Goal: Book appointment/travel/reservation

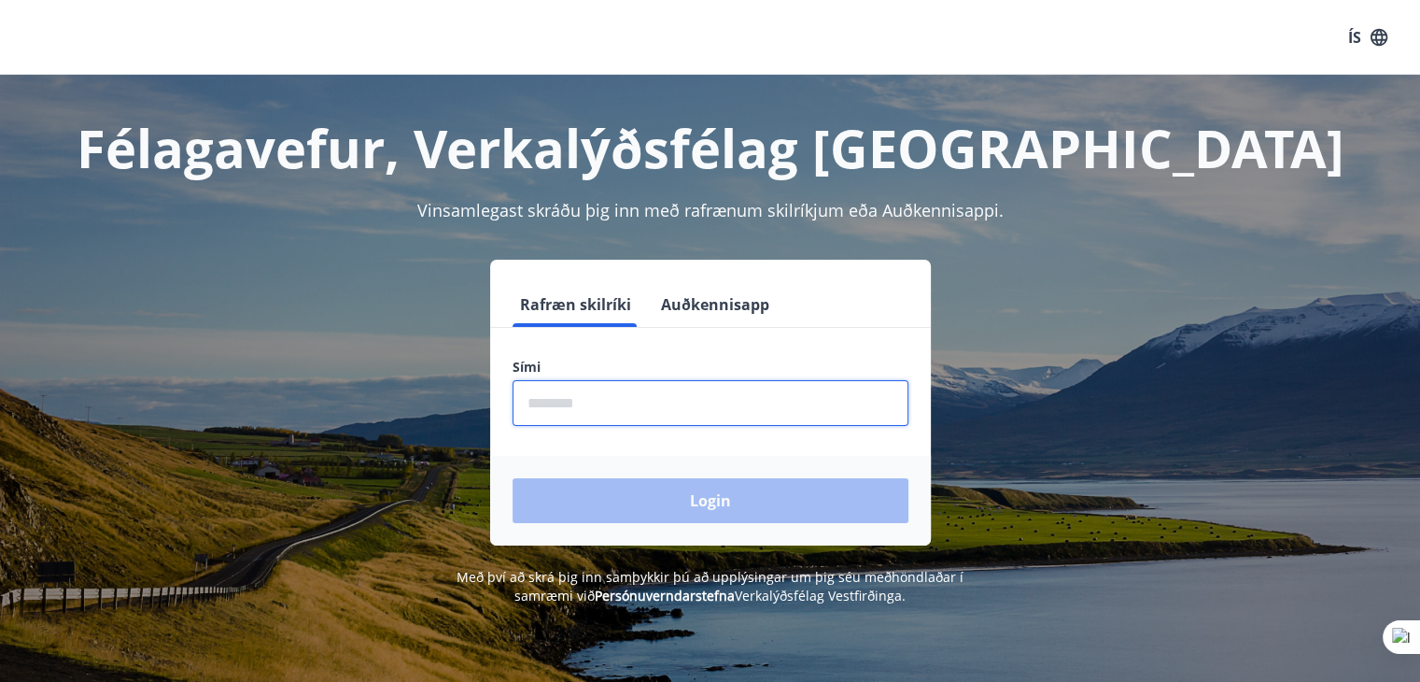
click at [601, 401] on input "phone" at bounding box center [711, 403] width 396 height 46
type input "********"
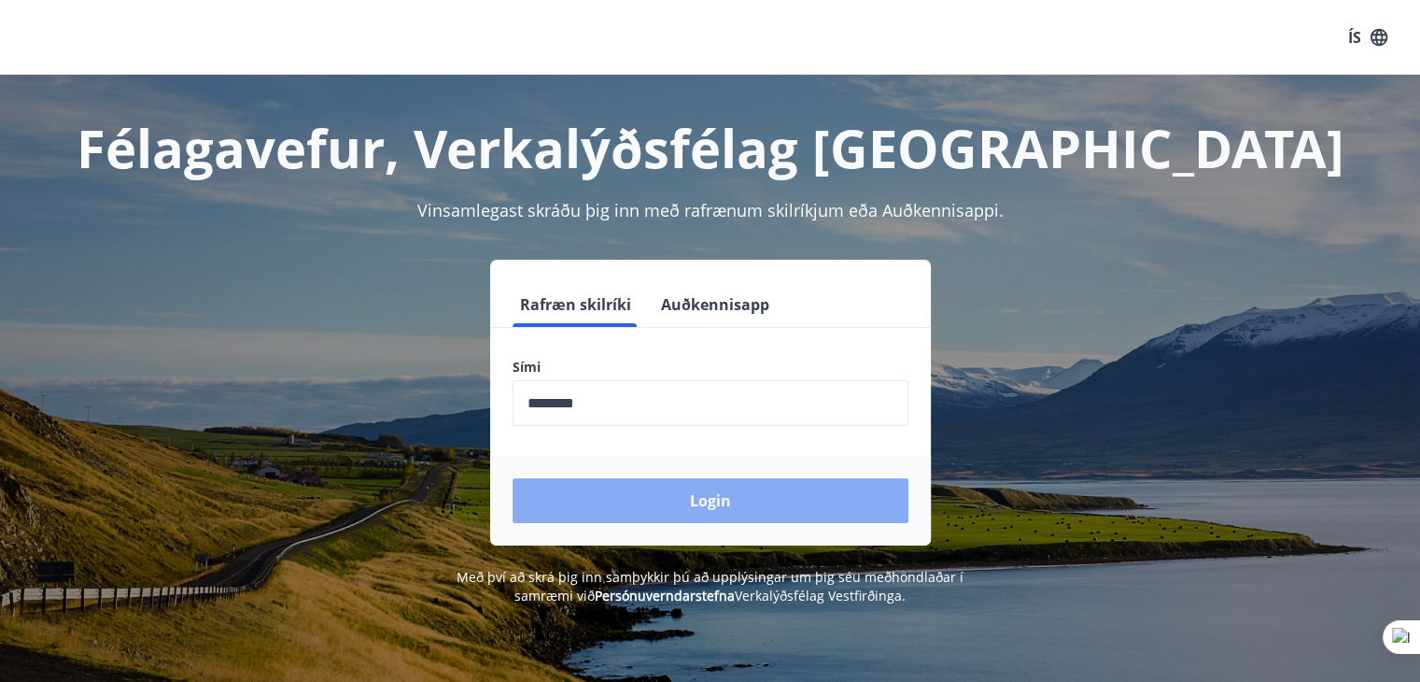
click at [687, 489] on button "Login" at bounding box center [711, 500] width 396 height 45
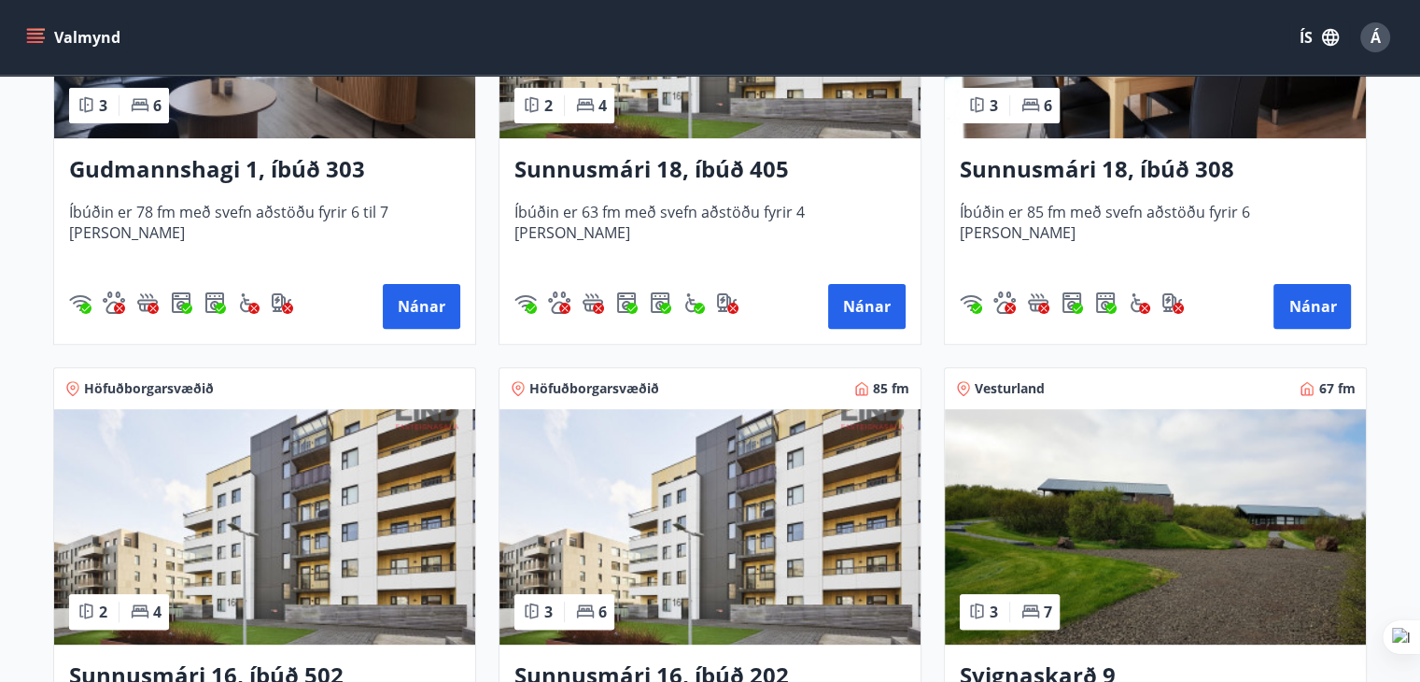
scroll to position [467, 0]
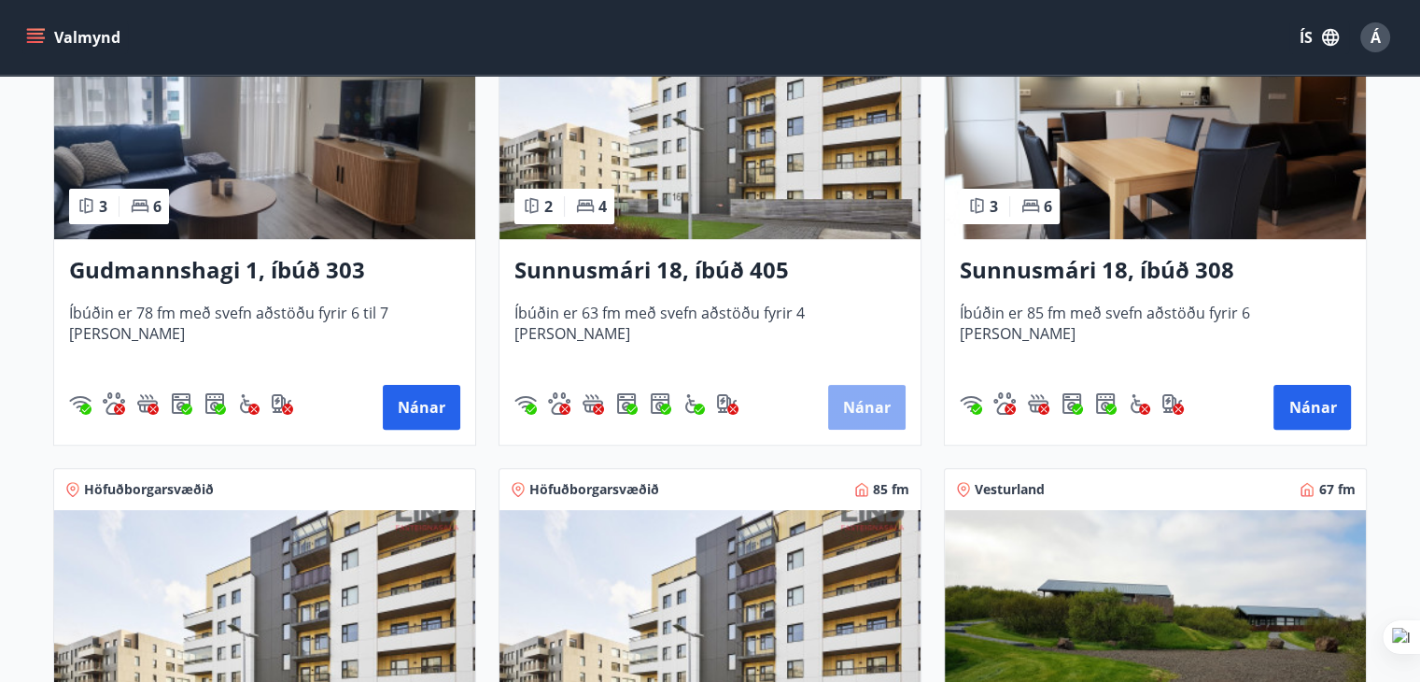
click at [871, 415] on button "Nánar" at bounding box center [867, 407] width 78 height 45
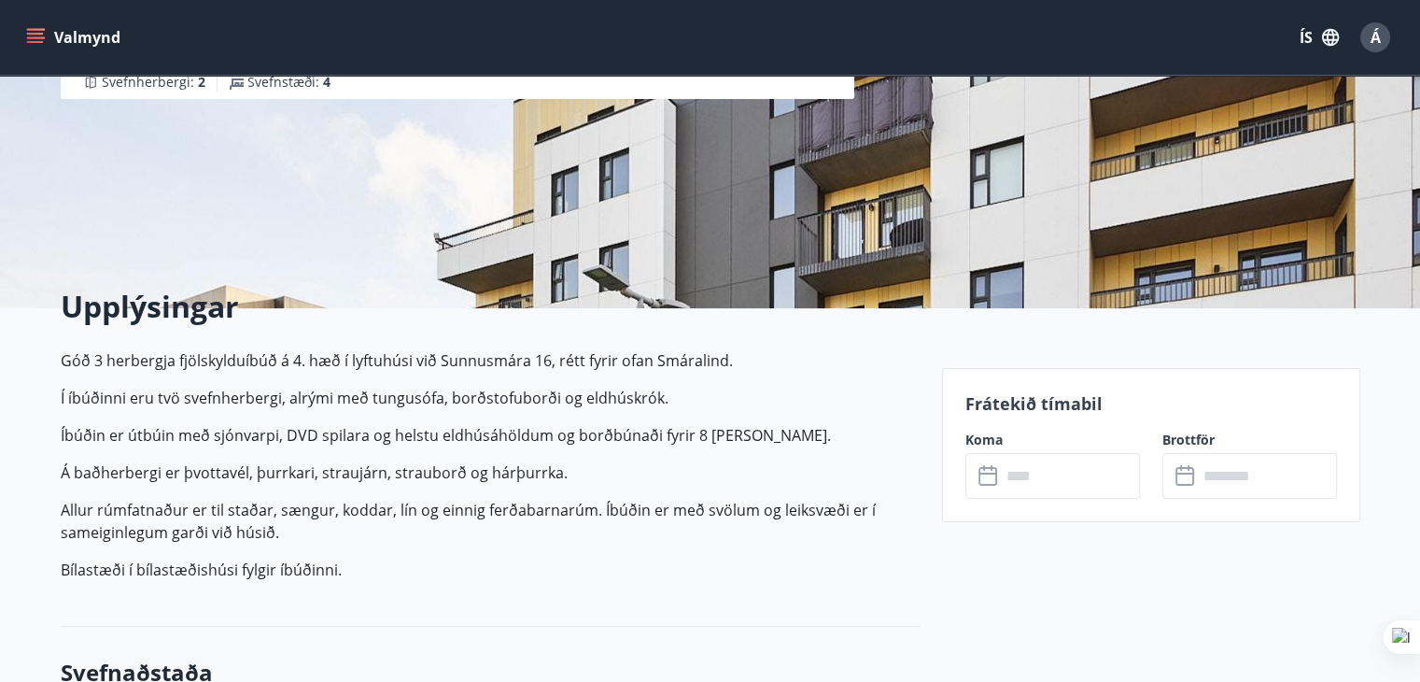
scroll to position [280, 0]
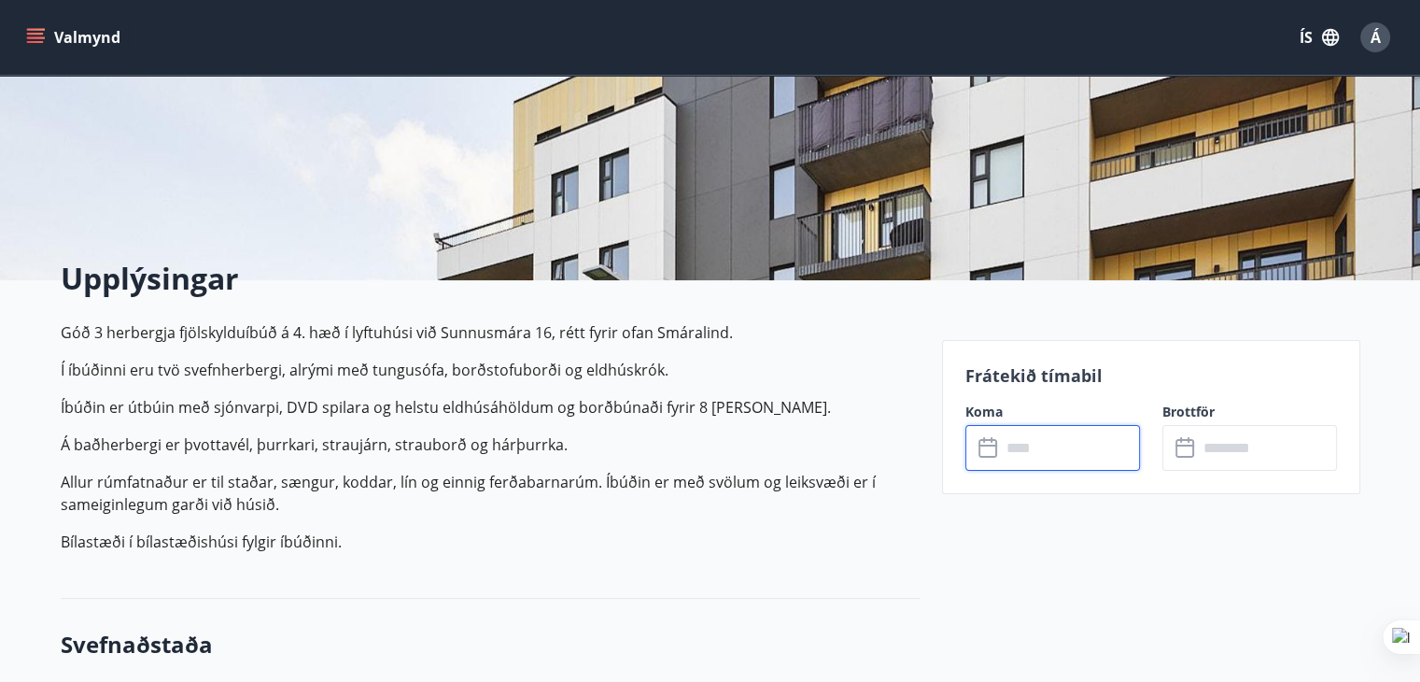
click at [1061, 456] on input "text" at bounding box center [1070, 448] width 139 height 46
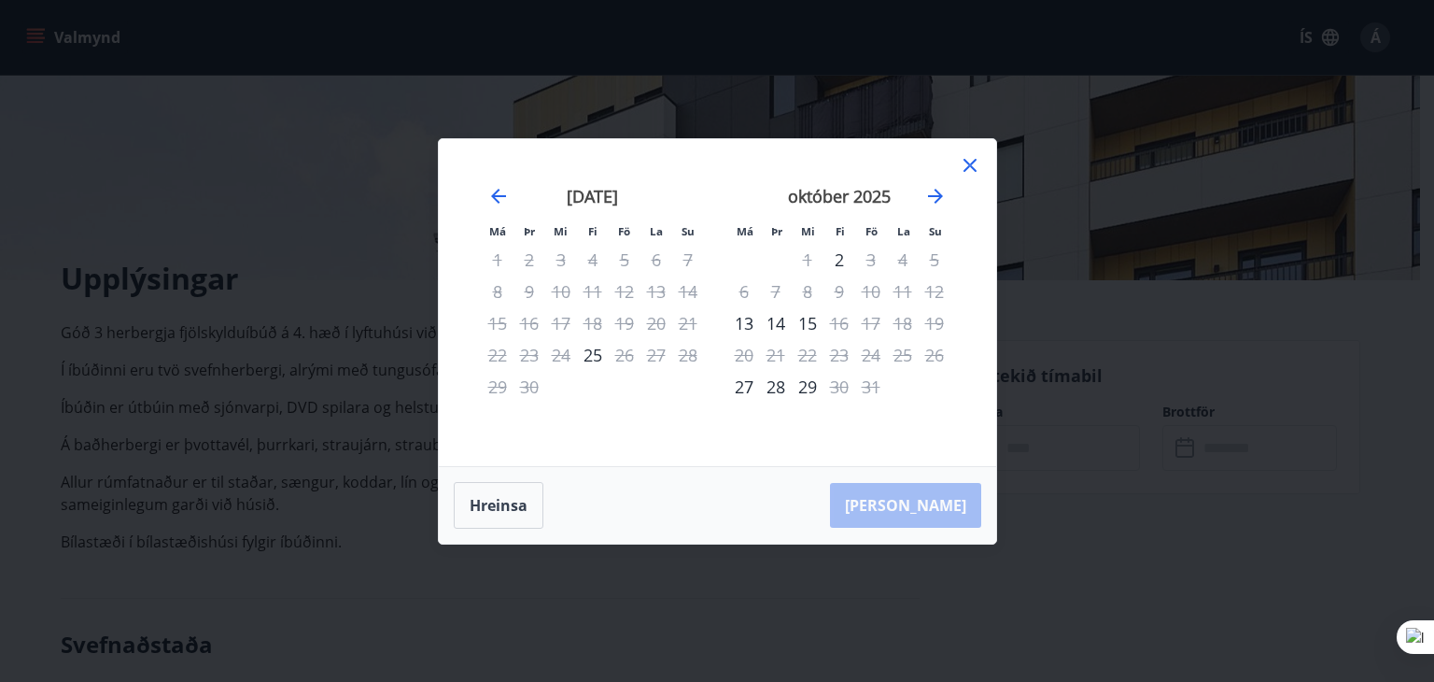
click at [973, 167] on icon at bounding box center [970, 165] width 13 height 13
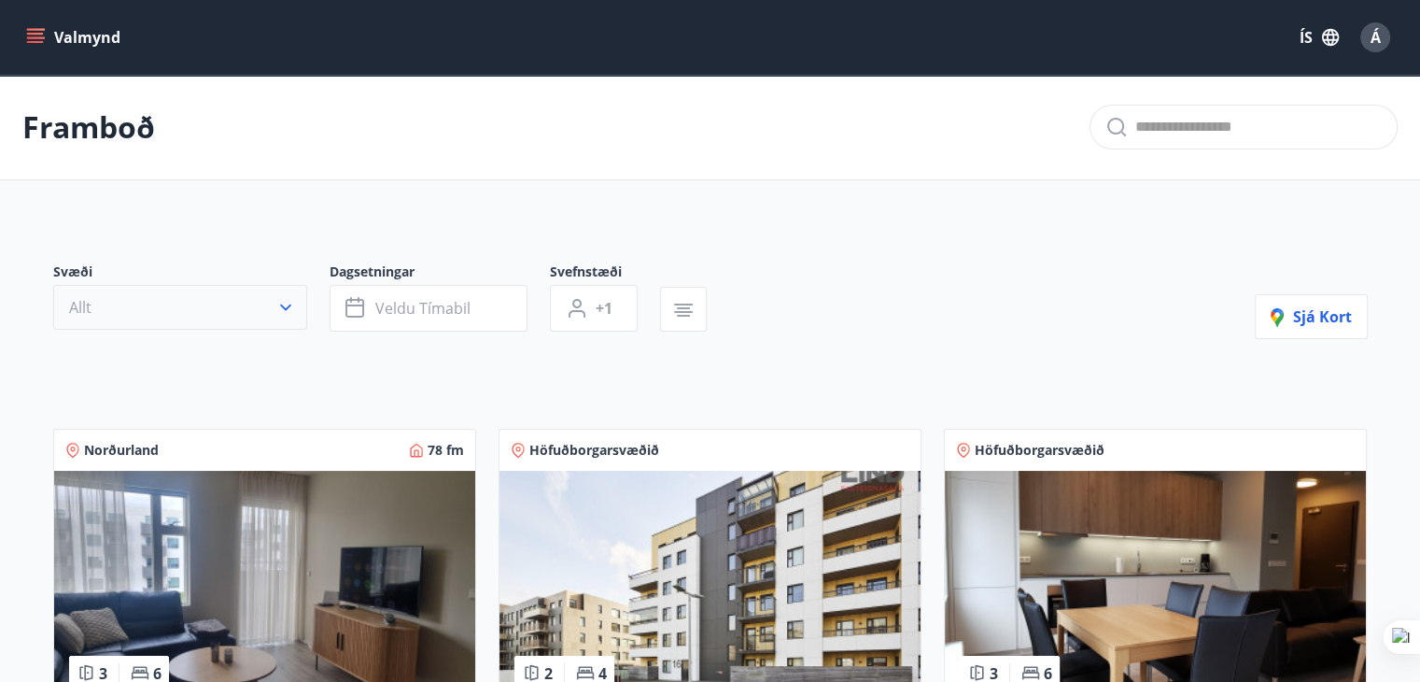
click at [288, 304] on icon "button" at bounding box center [285, 307] width 19 height 19
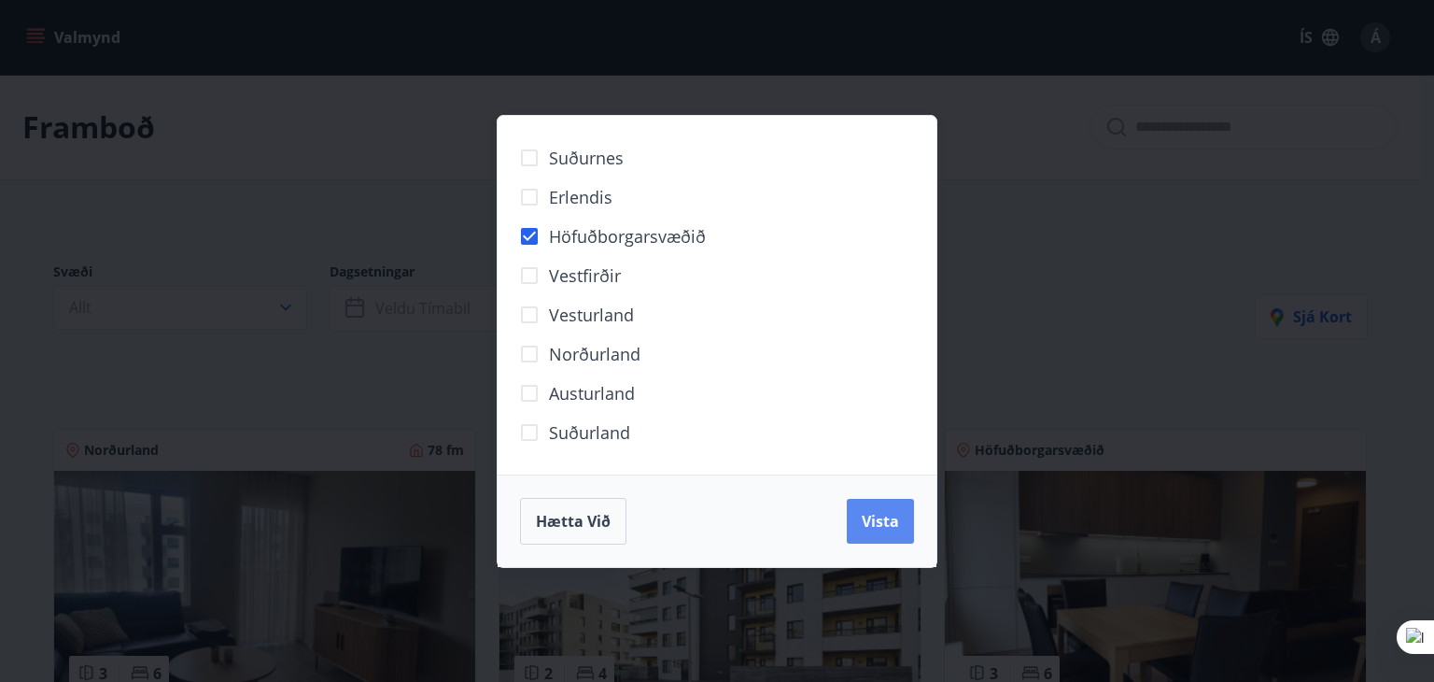
click at [879, 511] on span "Vista" at bounding box center [880, 521] width 37 height 21
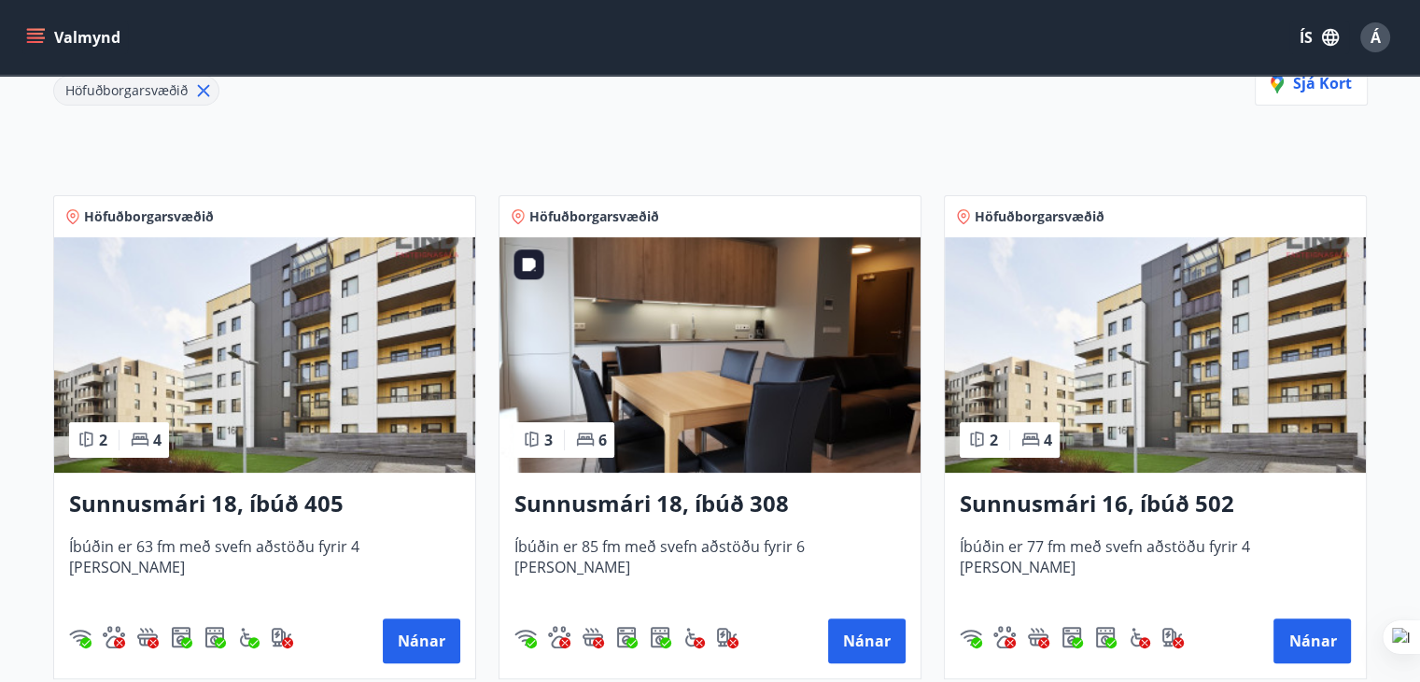
scroll to position [280, 0]
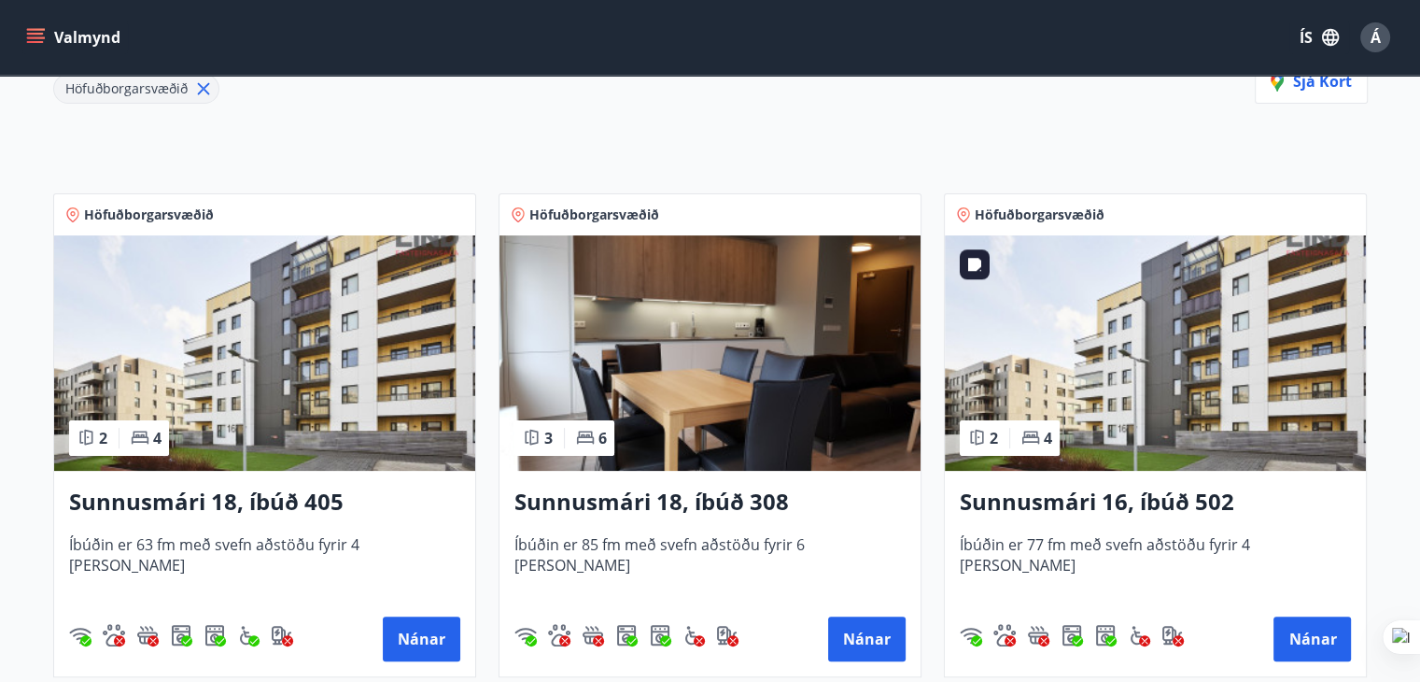
click at [1106, 381] on img at bounding box center [1155, 352] width 421 height 235
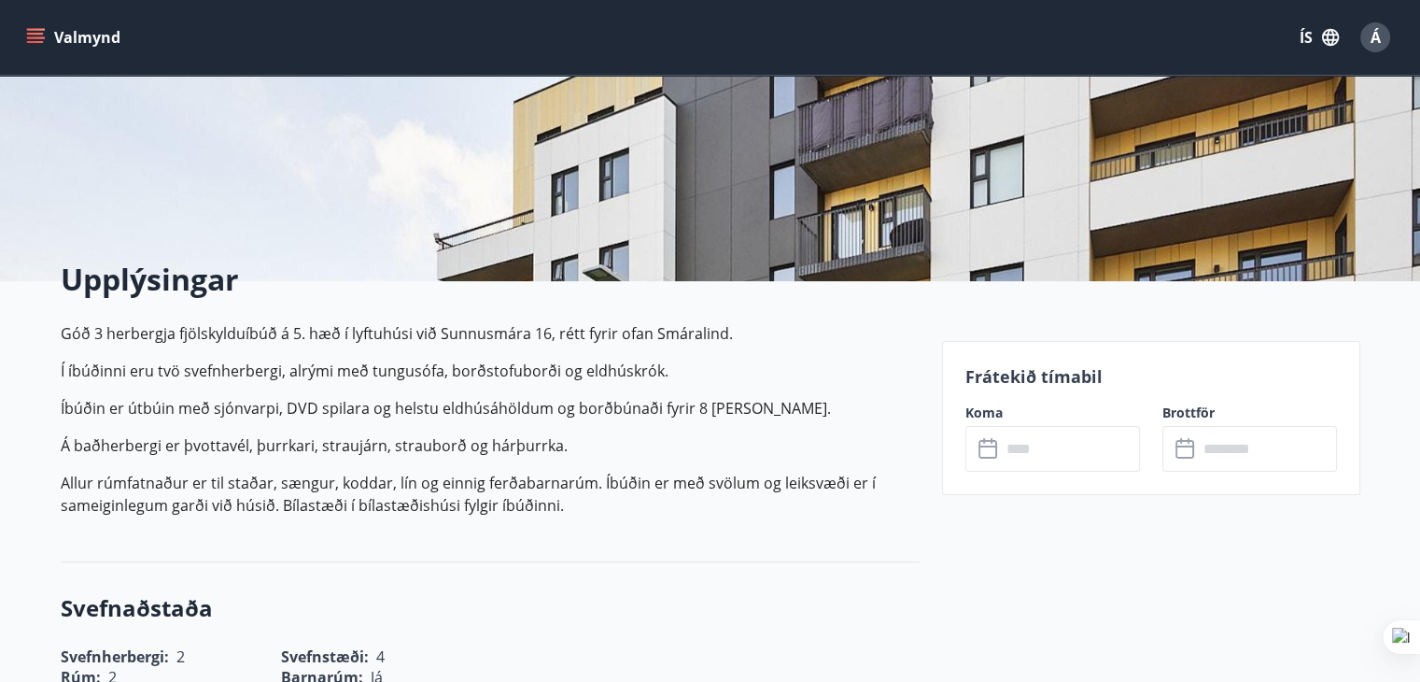
scroll to position [280, 0]
click at [1110, 449] on input "text" at bounding box center [1070, 448] width 139 height 46
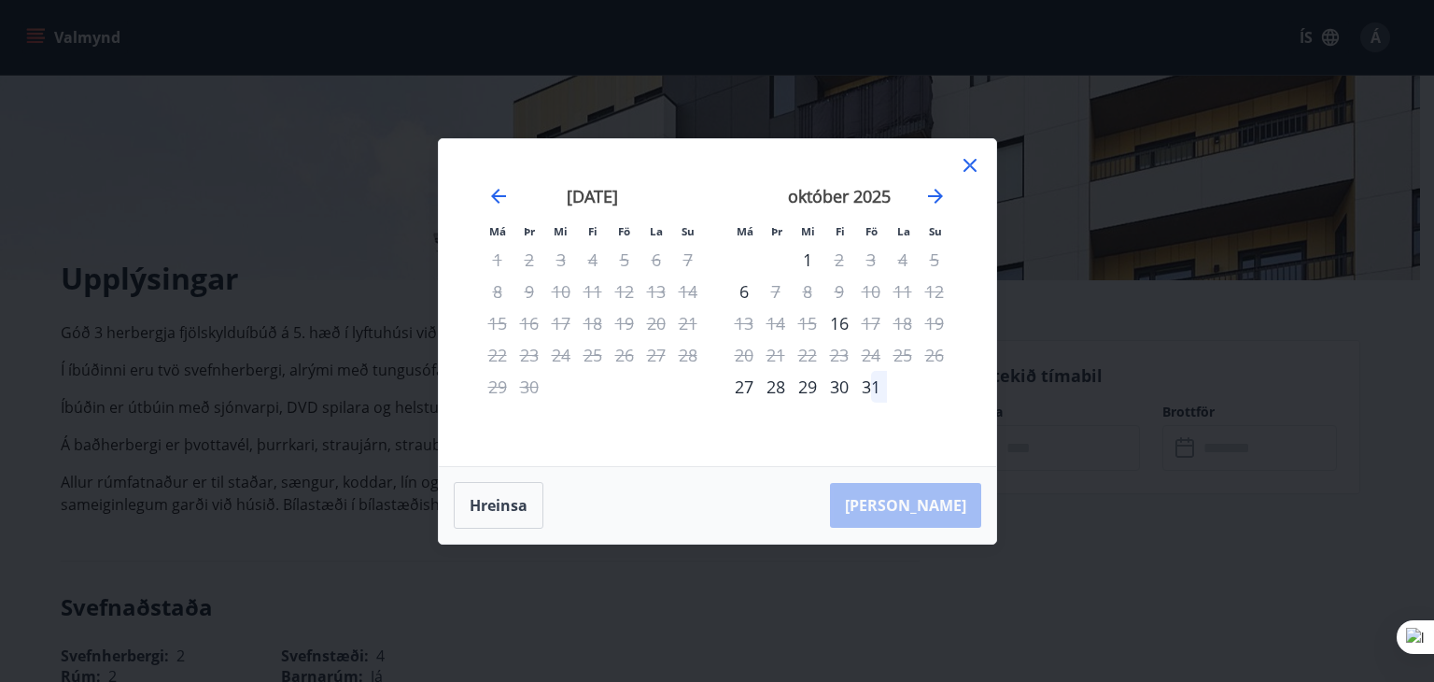
click at [965, 163] on icon at bounding box center [970, 165] width 22 height 22
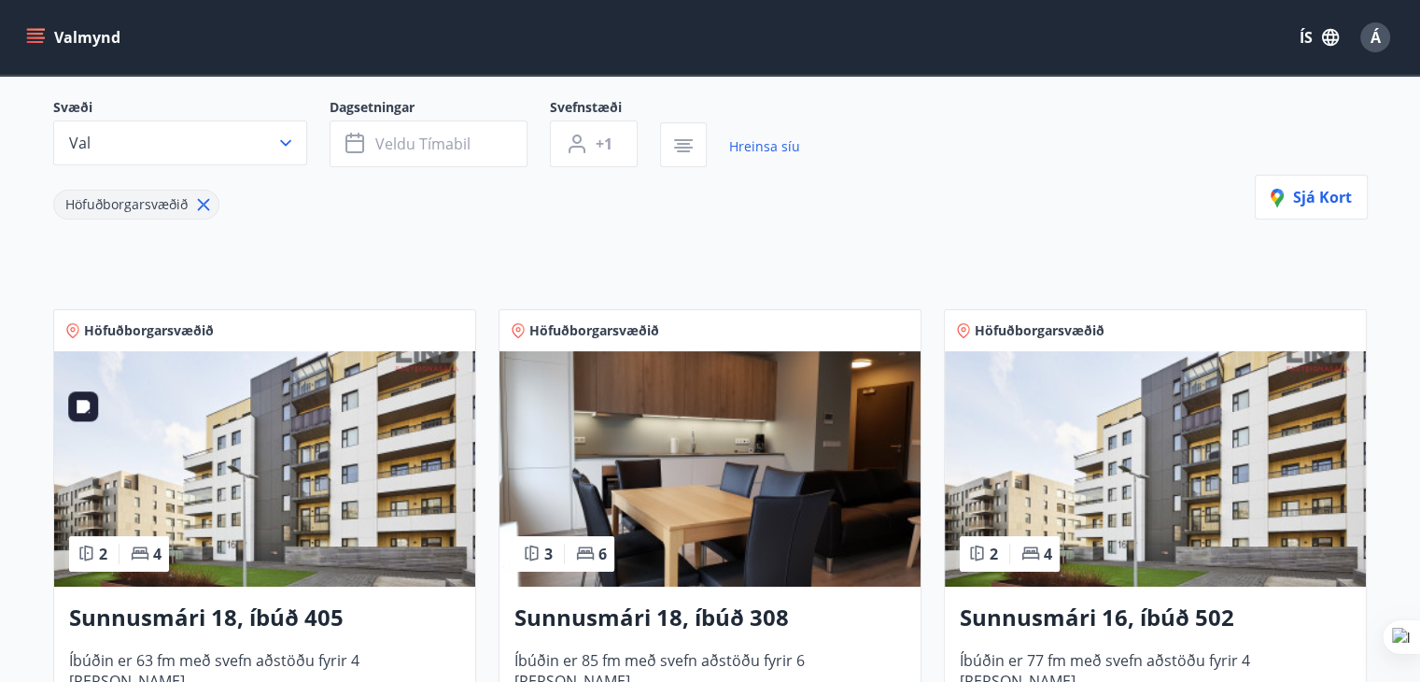
scroll to position [187, 0]
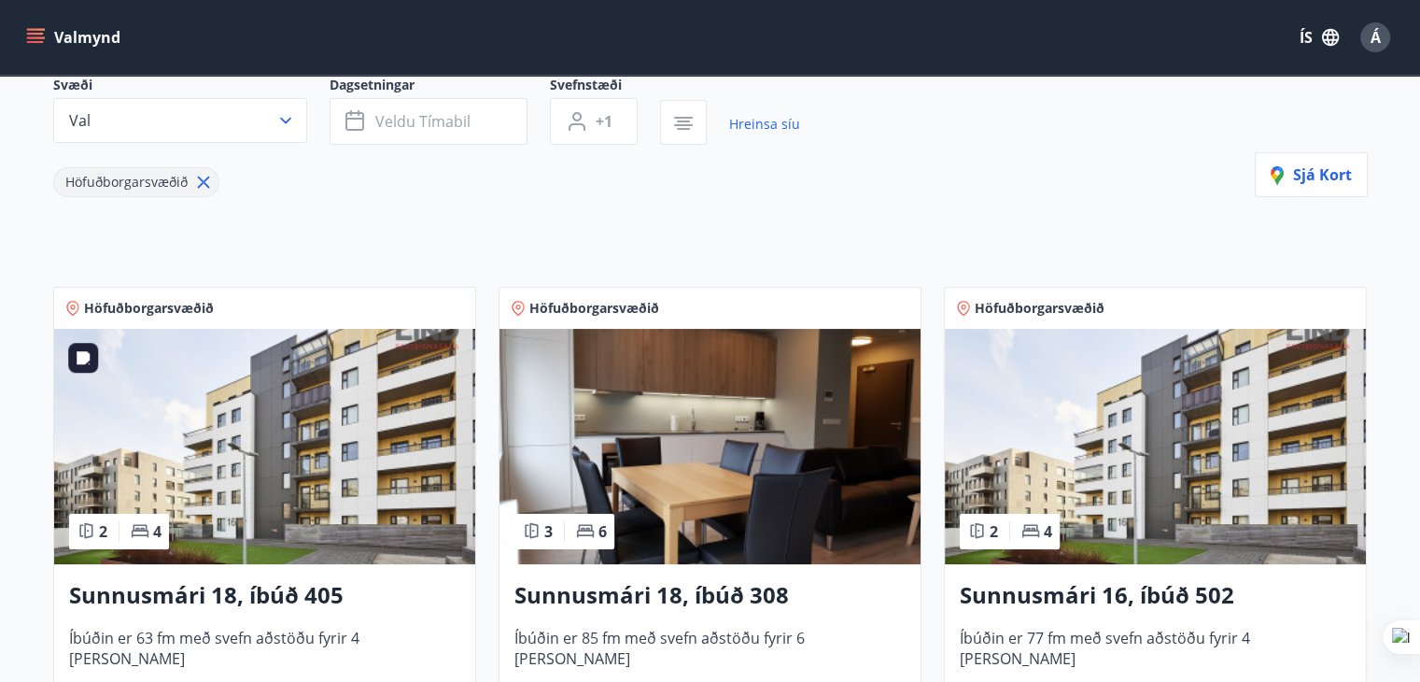
click at [297, 442] on img at bounding box center [264, 446] width 421 height 235
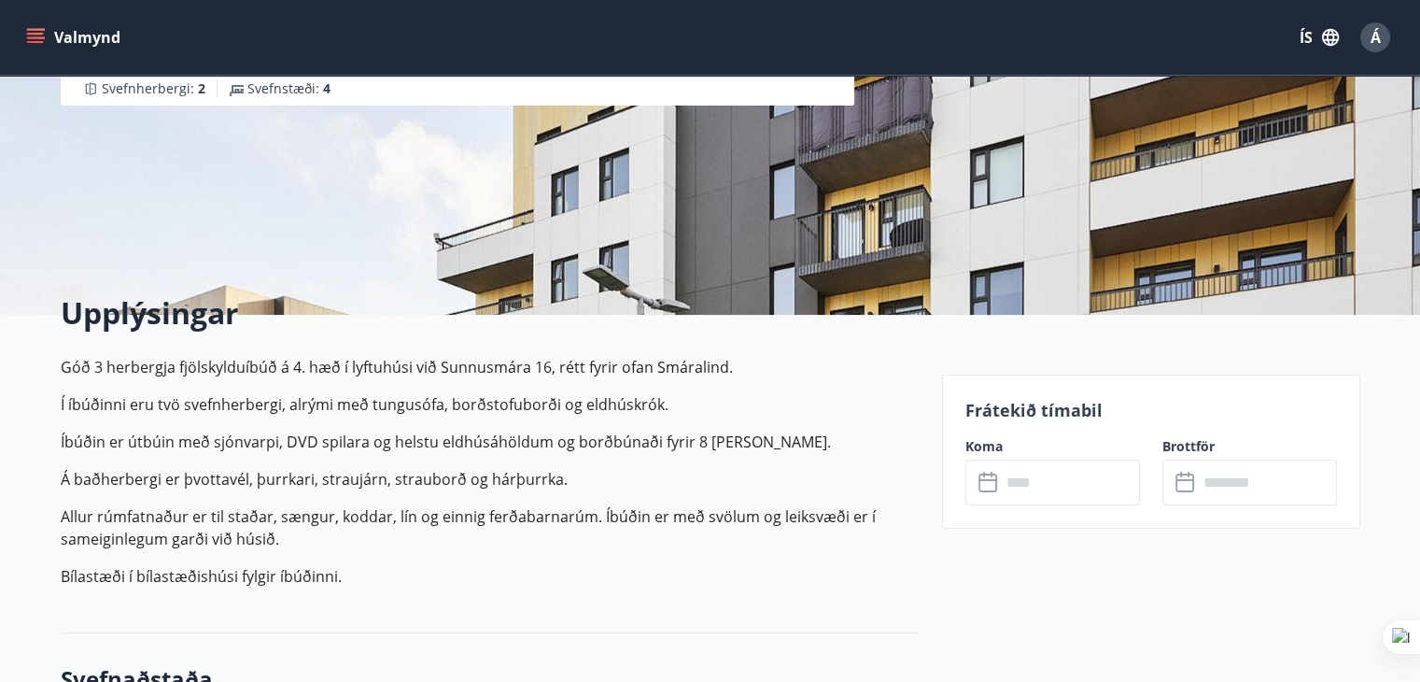
scroll to position [374, 0]
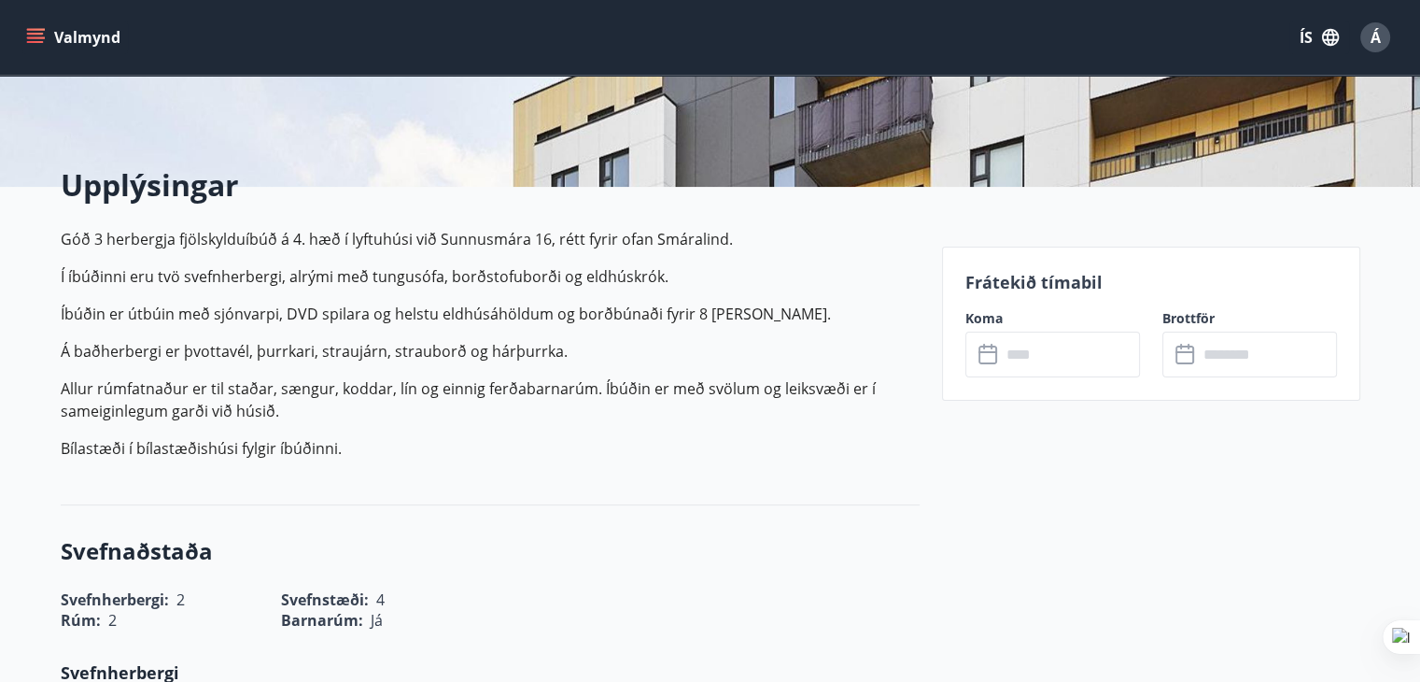
click at [1072, 356] on input "text" at bounding box center [1070, 355] width 139 height 46
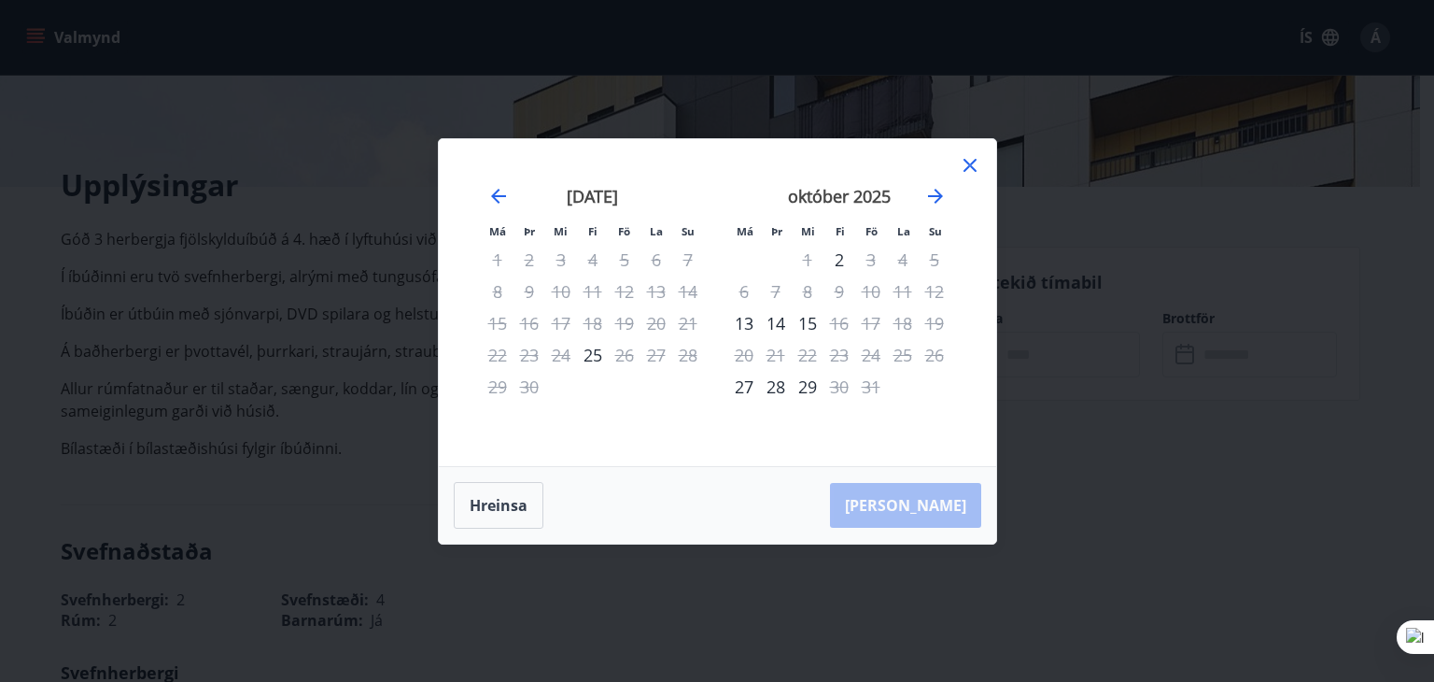
click at [969, 169] on icon at bounding box center [970, 165] width 22 height 22
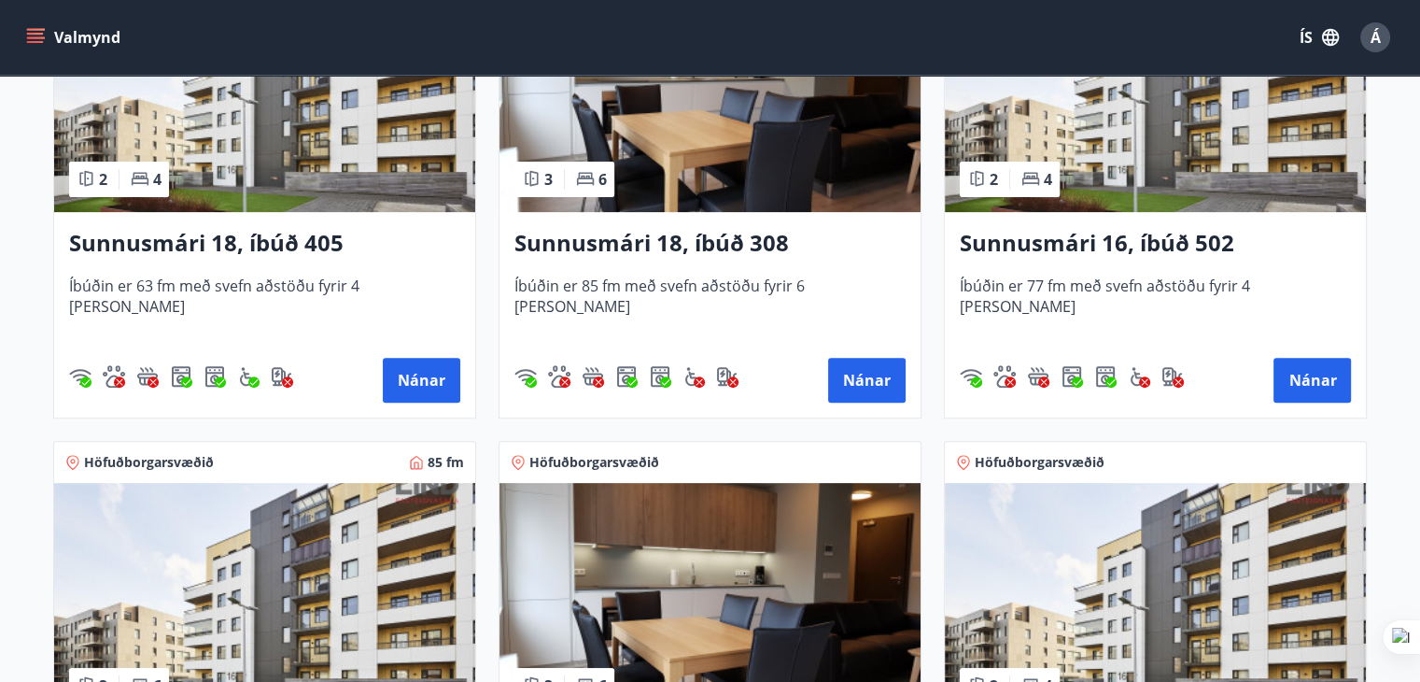
scroll to position [654, 0]
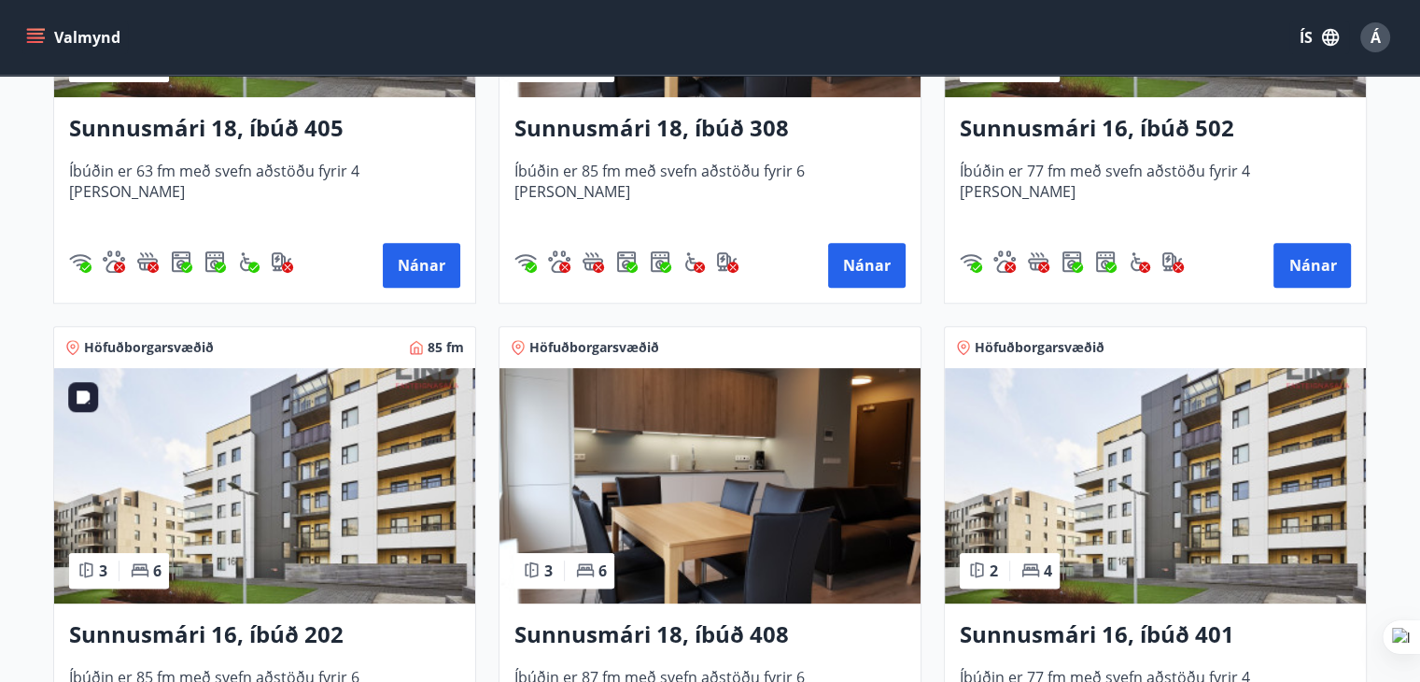
click at [331, 487] on img at bounding box center [264, 485] width 421 height 235
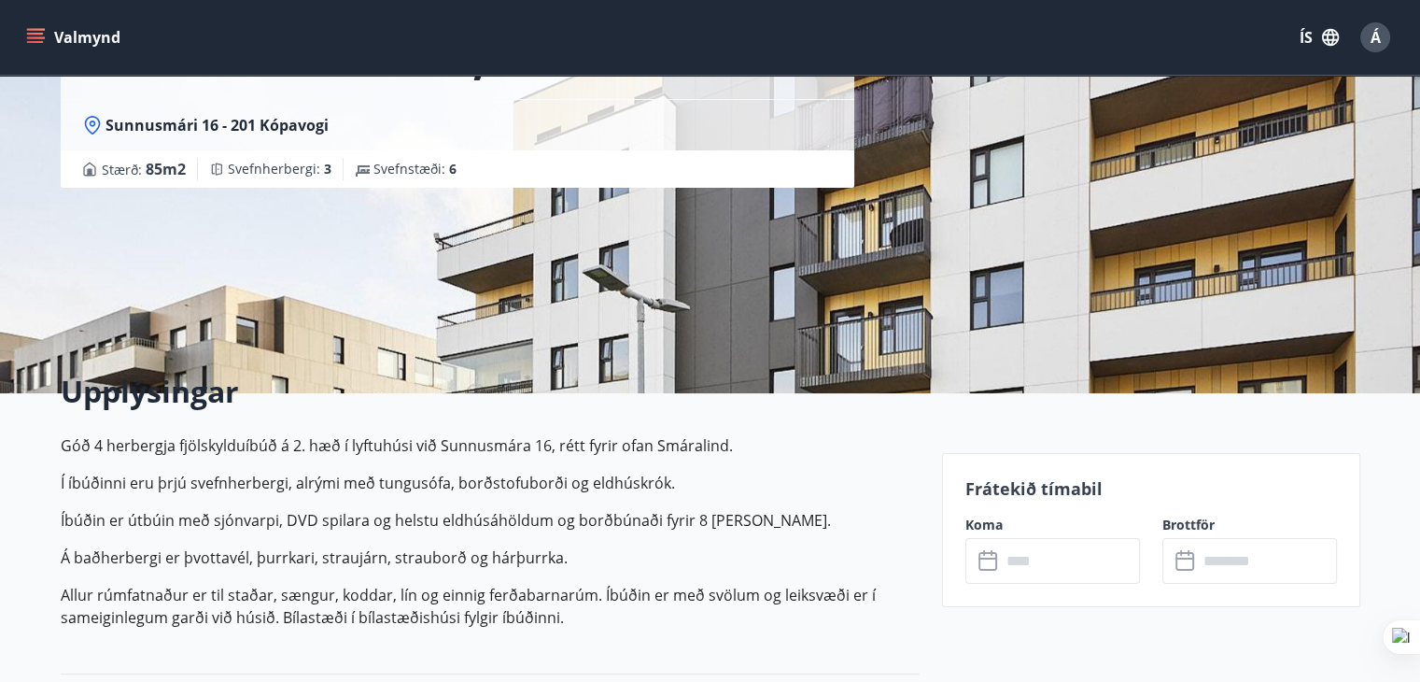
scroll to position [280, 0]
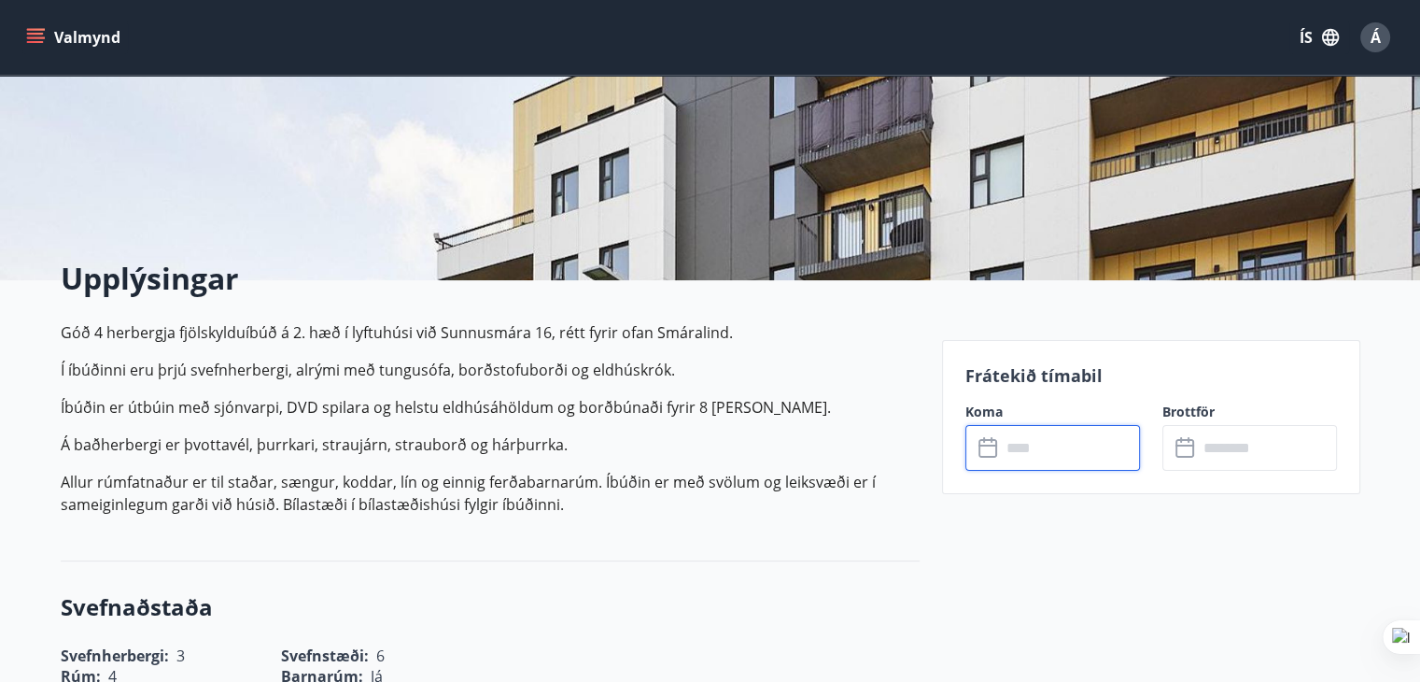
click at [1083, 452] on input "text" at bounding box center [1070, 448] width 139 height 46
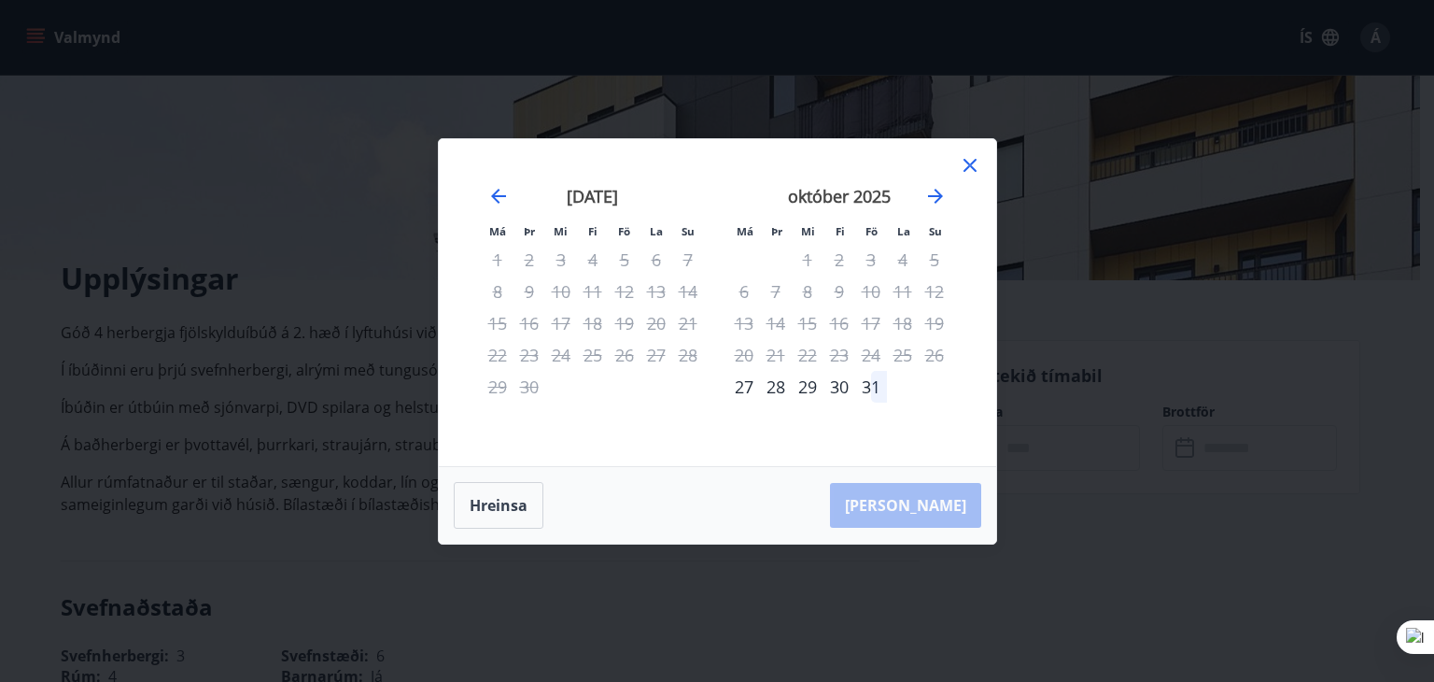
click at [971, 165] on icon at bounding box center [970, 165] width 13 height 13
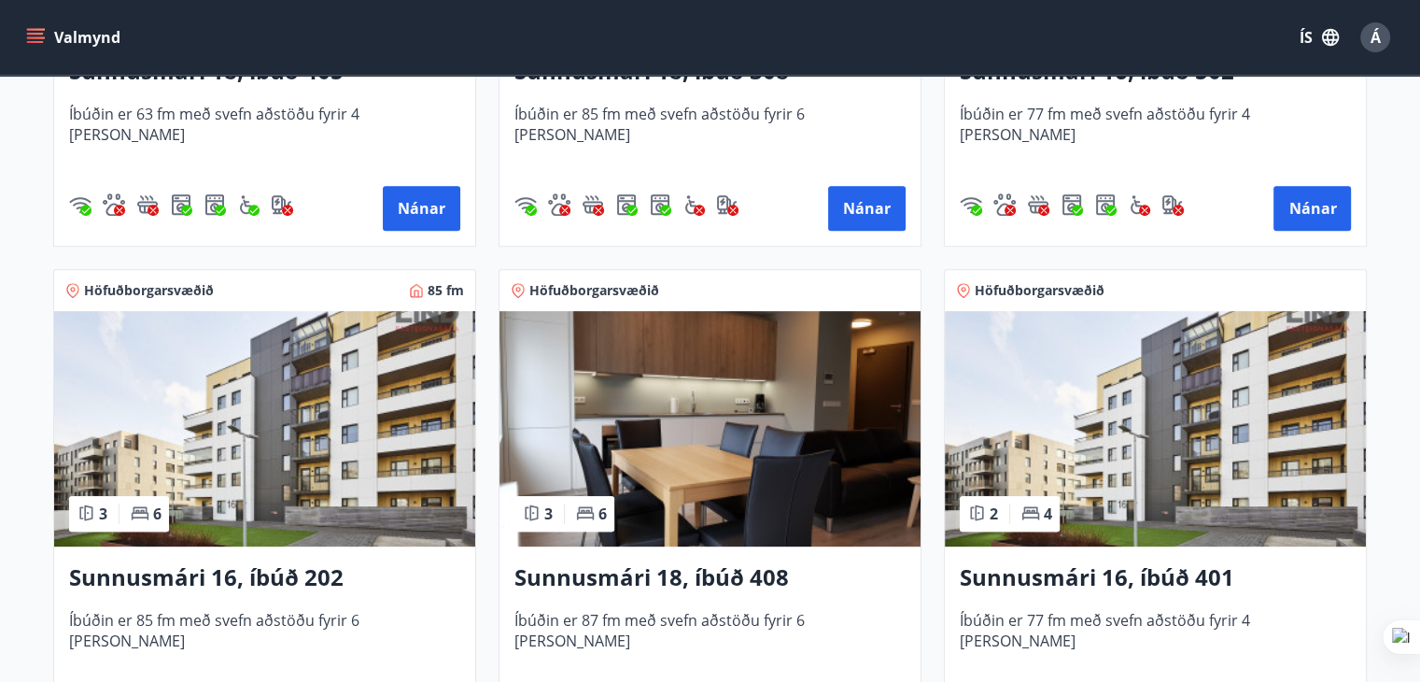
scroll to position [747, 0]
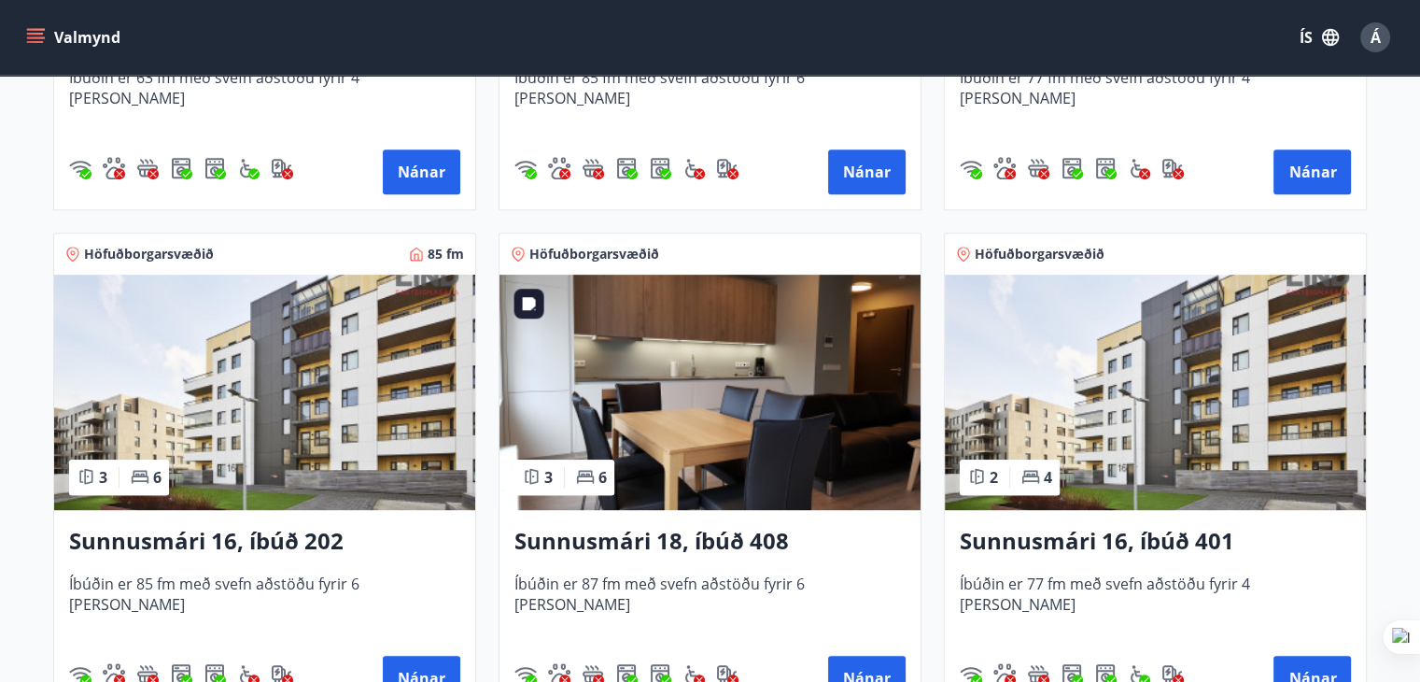
click at [739, 393] on img at bounding box center [710, 392] width 421 height 235
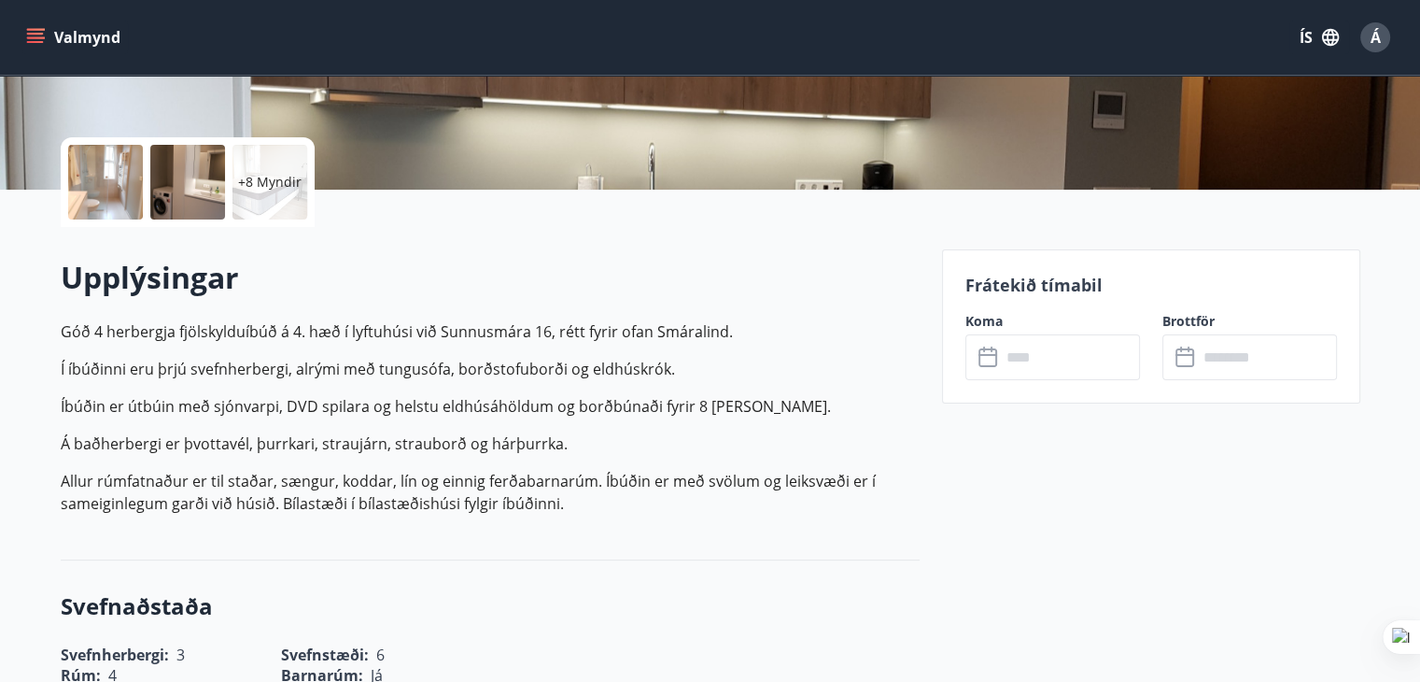
scroll to position [374, 0]
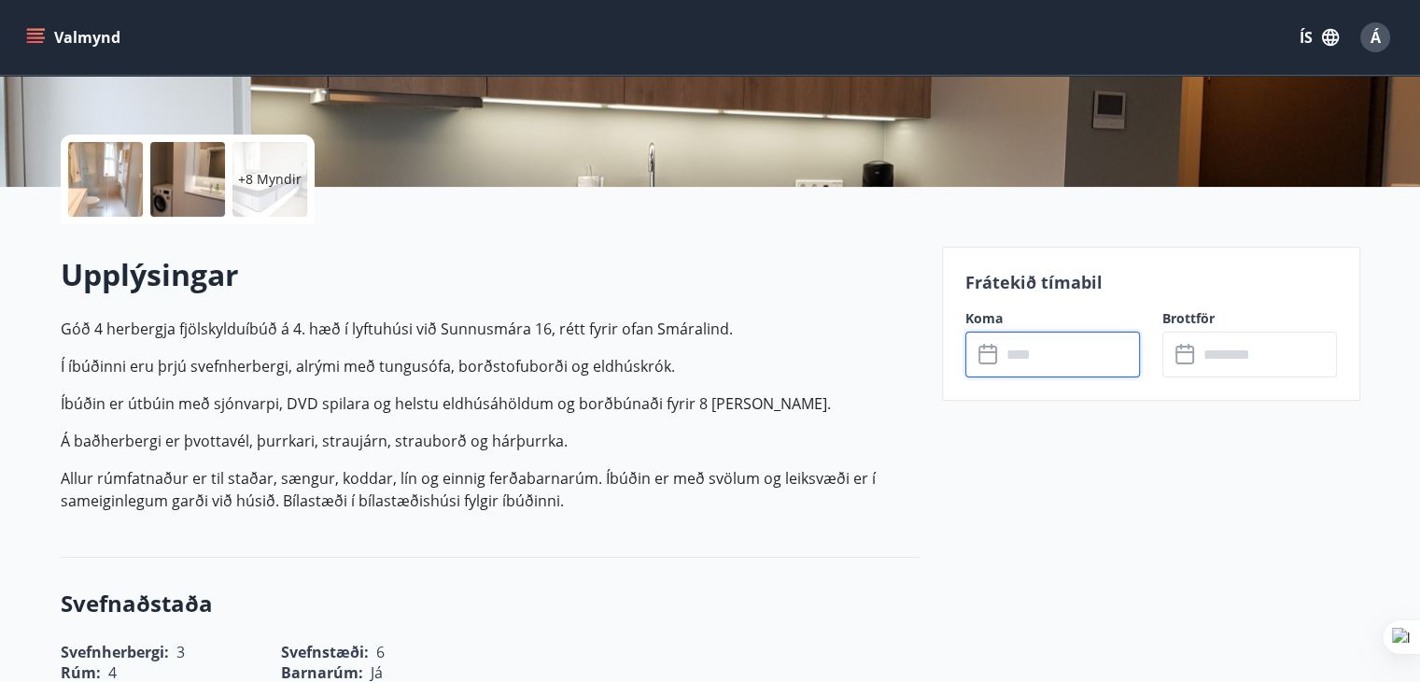
click at [1063, 354] on input "text" at bounding box center [1070, 355] width 139 height 46
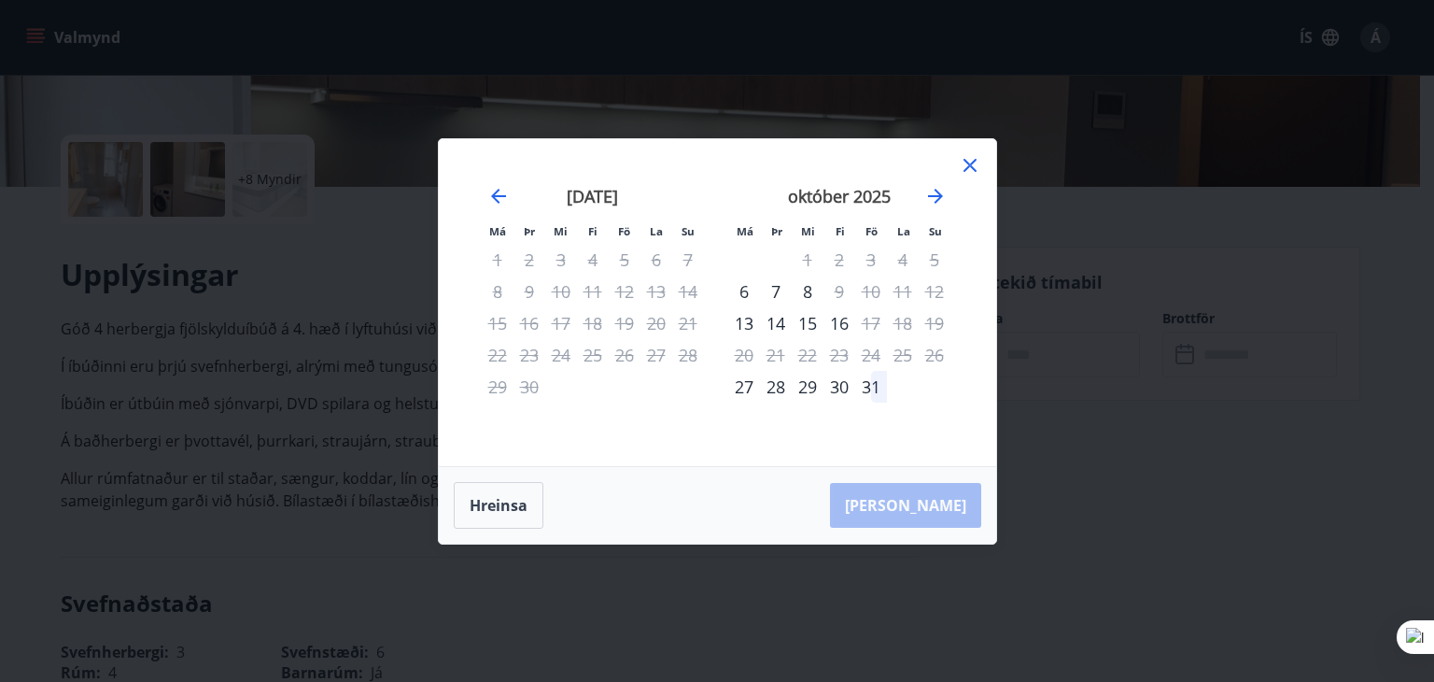
click at [971, 166] on icon at bounding box center [970, 165] width 13 height 13
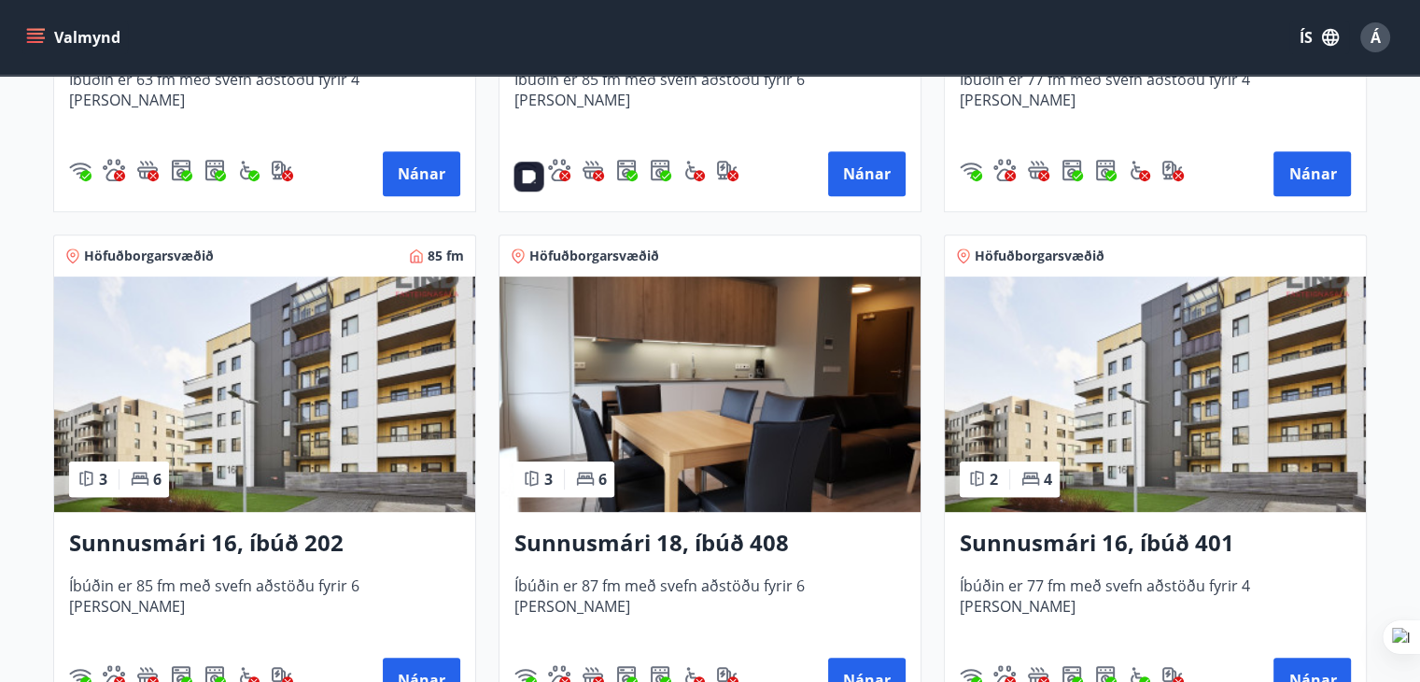
scroll to position [934, 0]
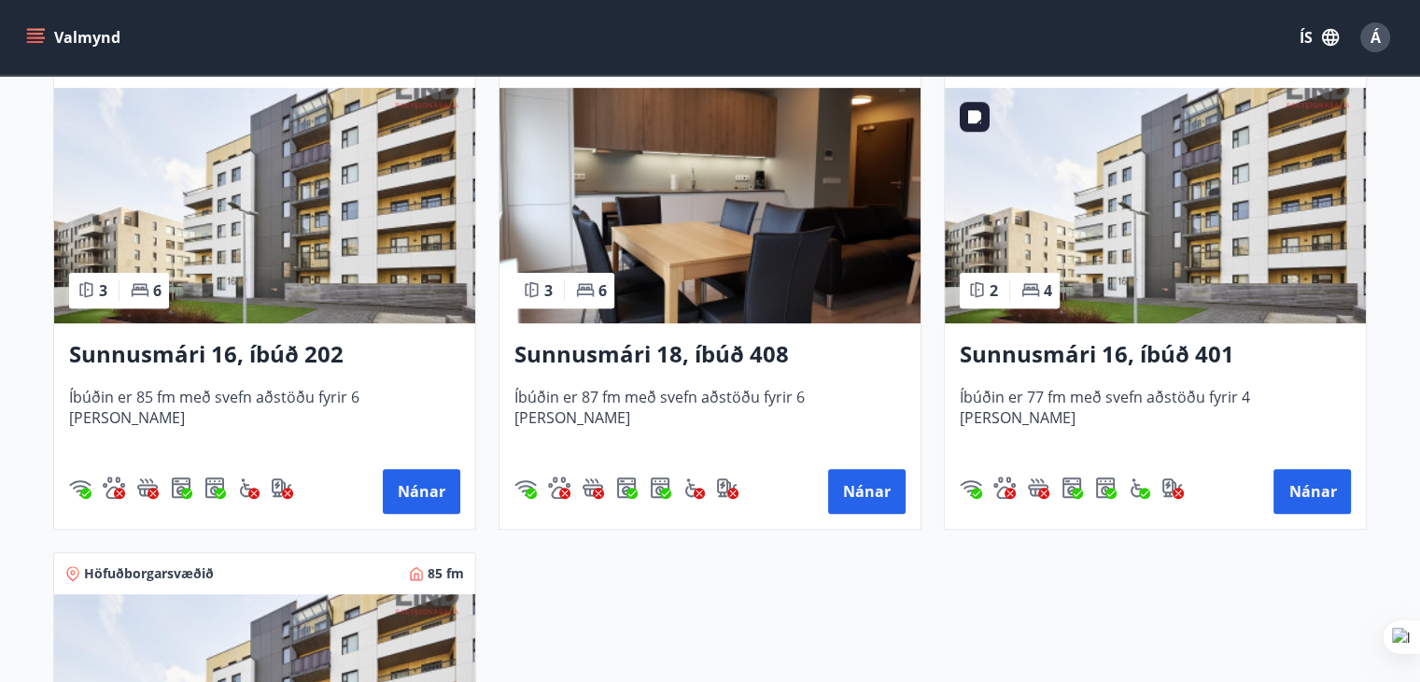
click at [1173, 226] on img at bounding box center [1155, 205] width 421 height 235
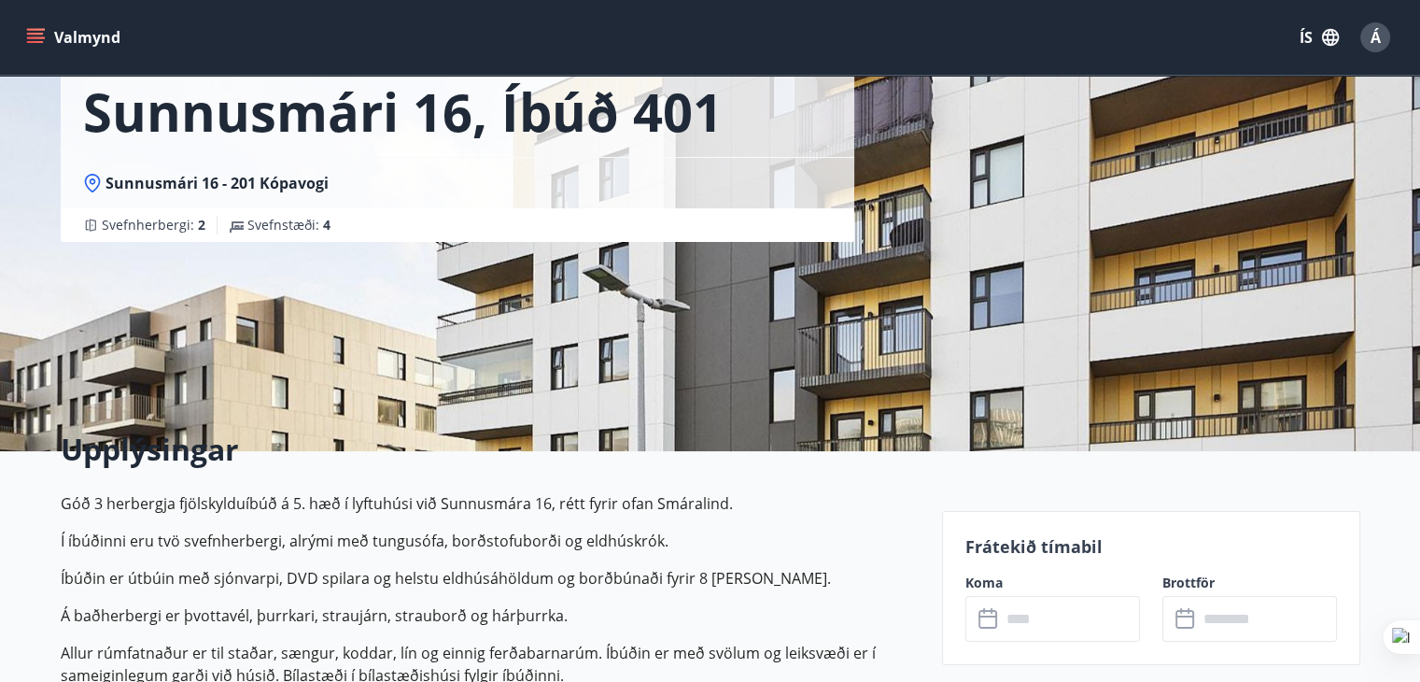
scroll to position [374, 0]
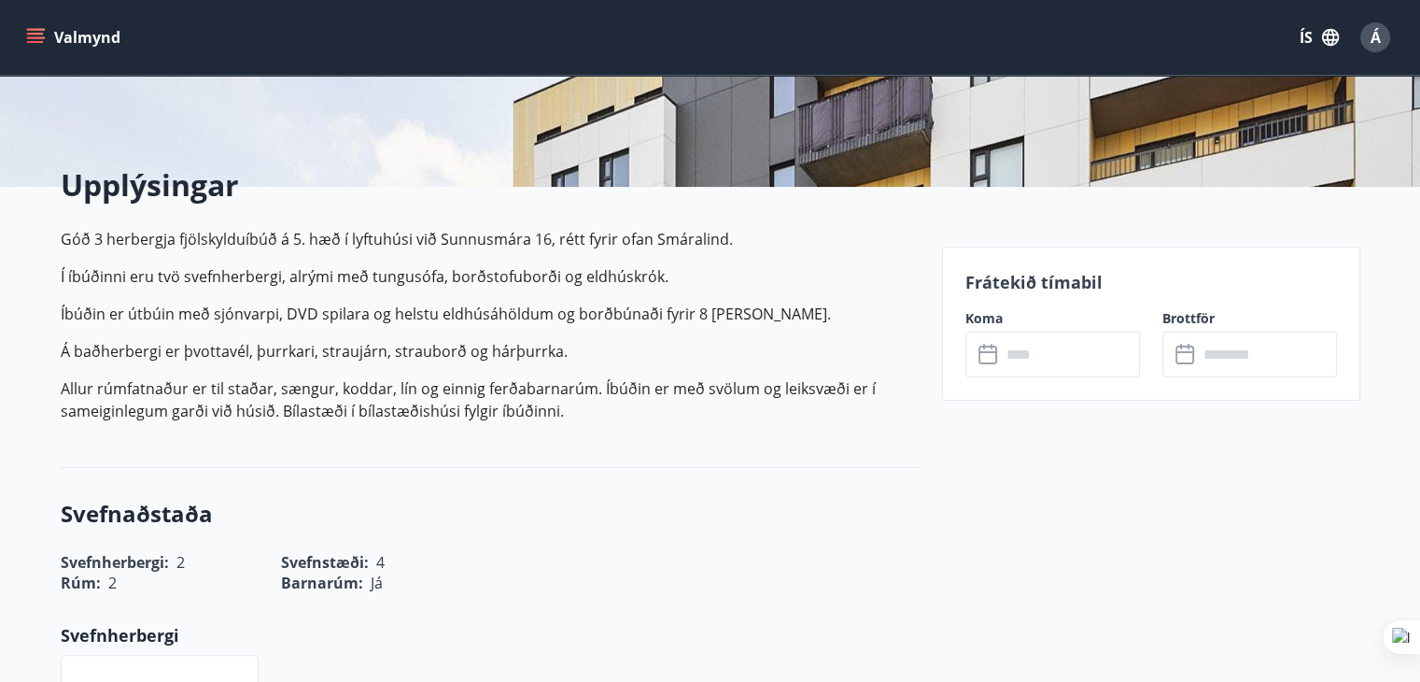
click at [1043, 358] on input "text" at bounding box center [1070, 355] width 139 height 46
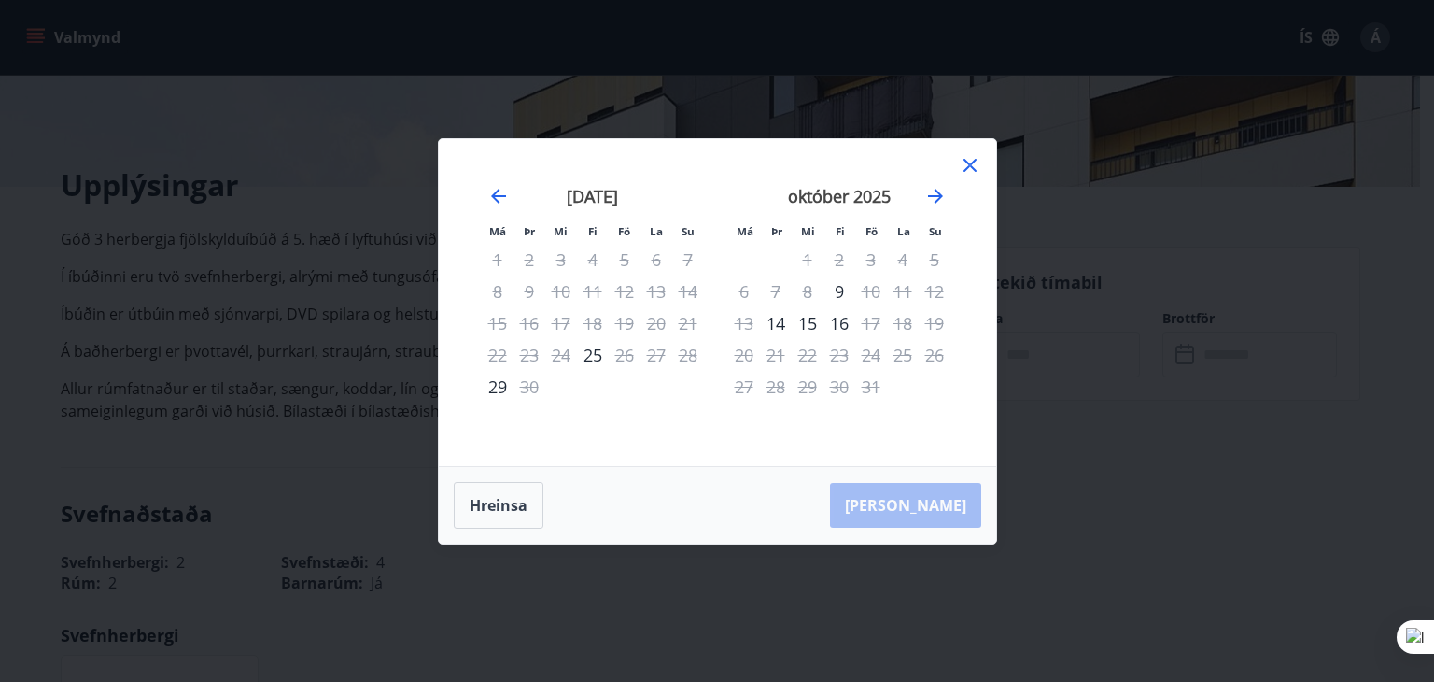
click at [975, 165] on icon at bounding box center [970, 165] width 22 height 22
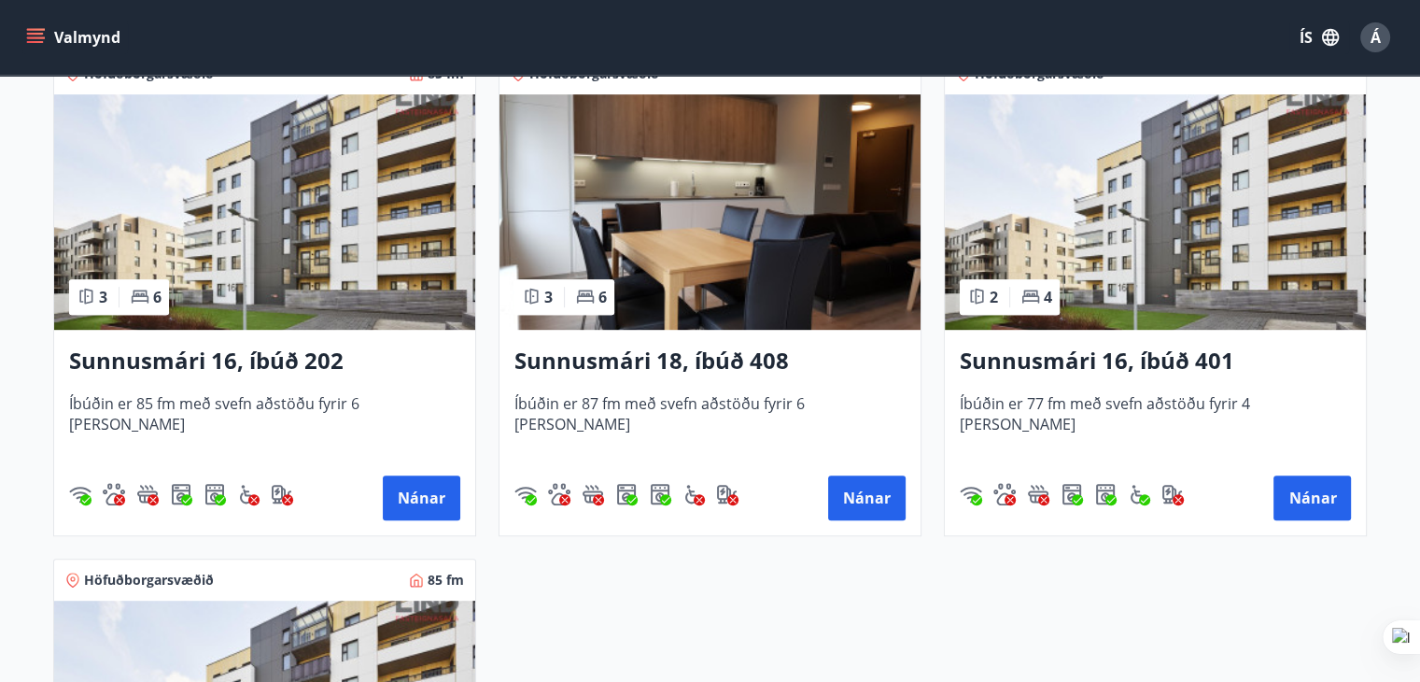
scroll to position [1214, 0]
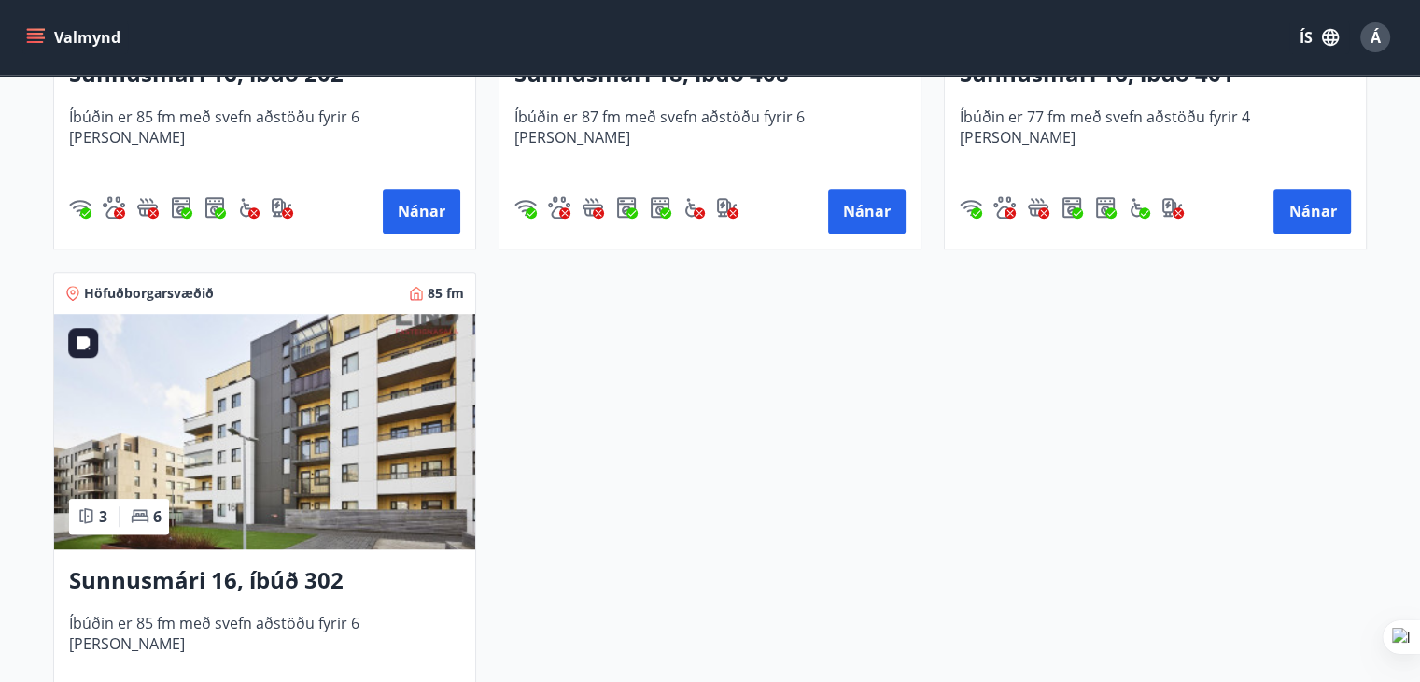
click at [331, 427] on img at bounding box center [264, 431] width 421 height 235
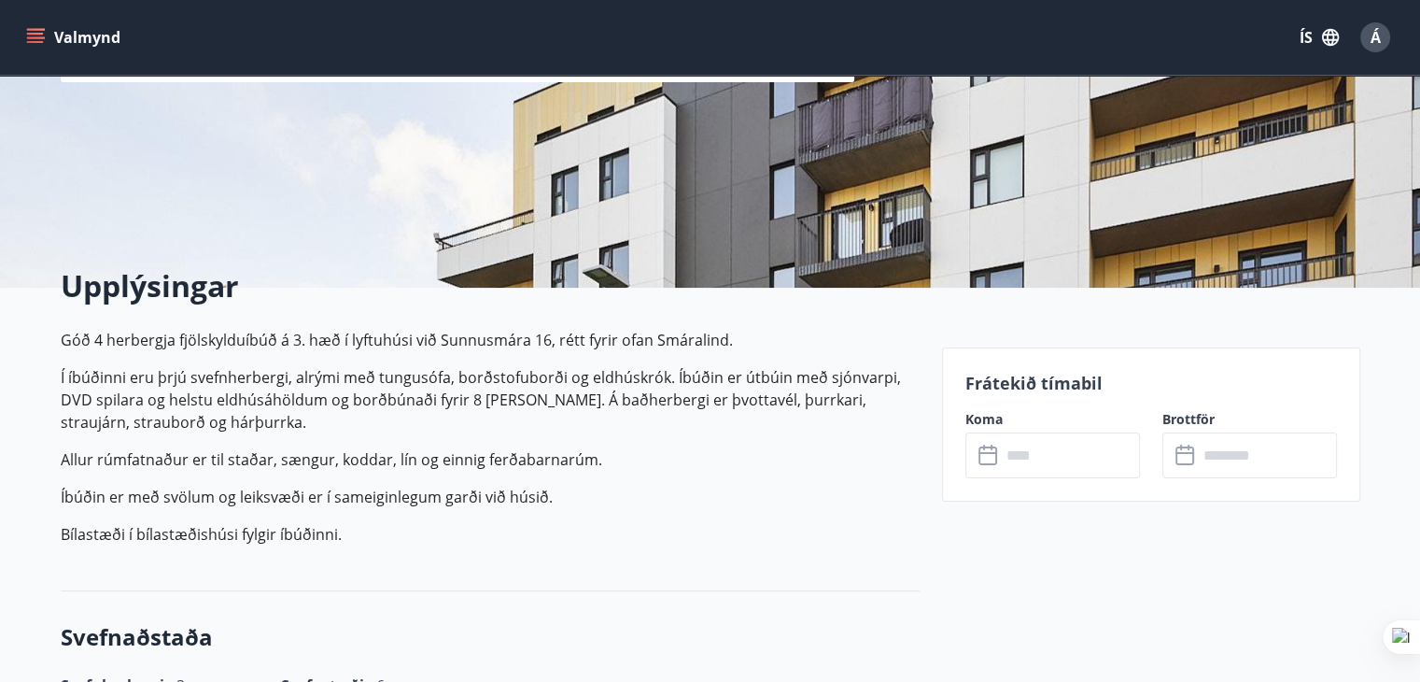
scroll to position [280, 0]
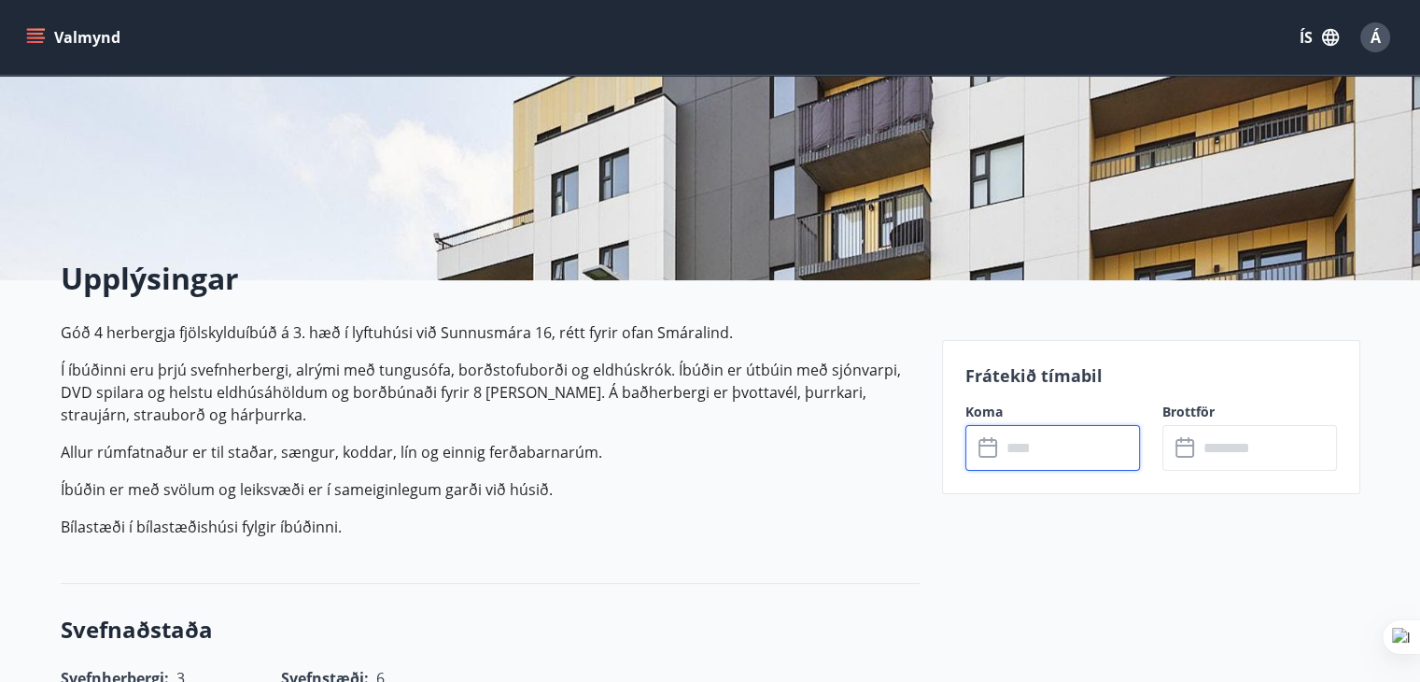
click at [1082, 449] on input "text" at bounding box center [1070, 448] width 139 height 46
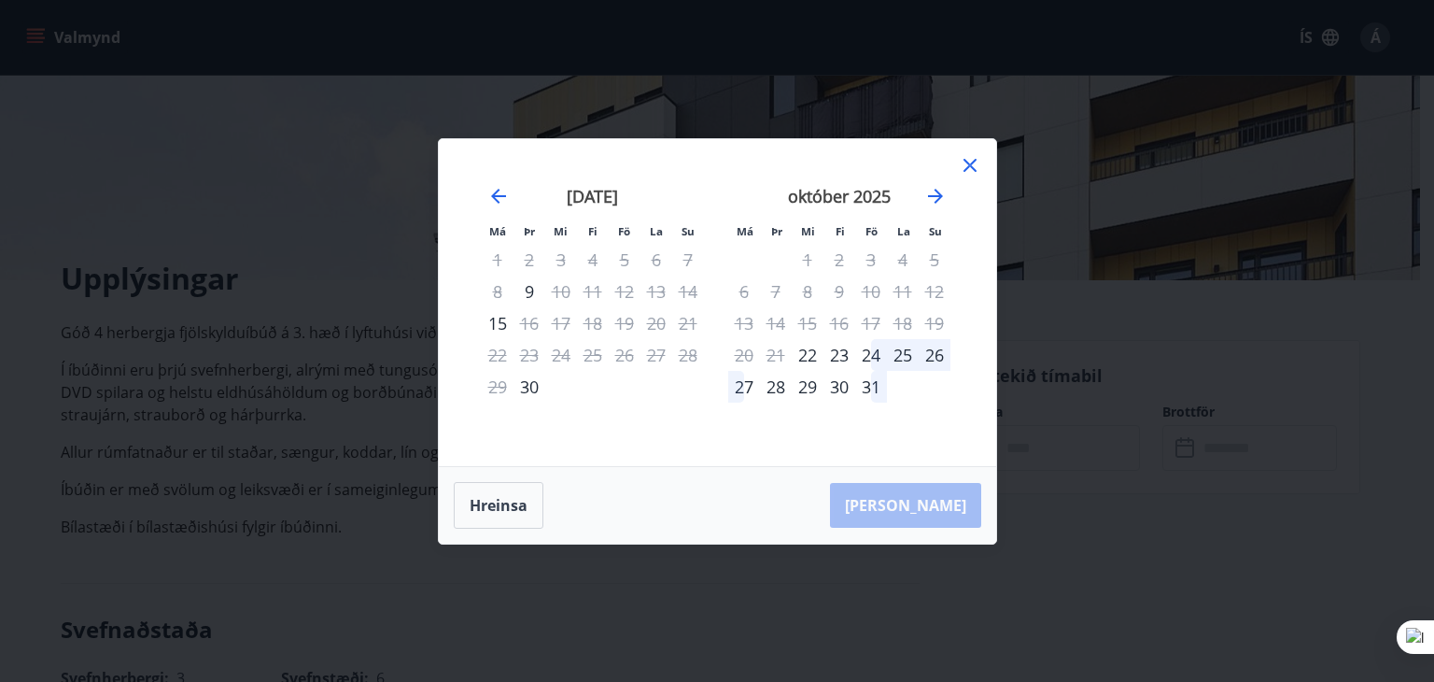
click at [975, 165] on icon at bounding box center [970, 165] width 22 height 22
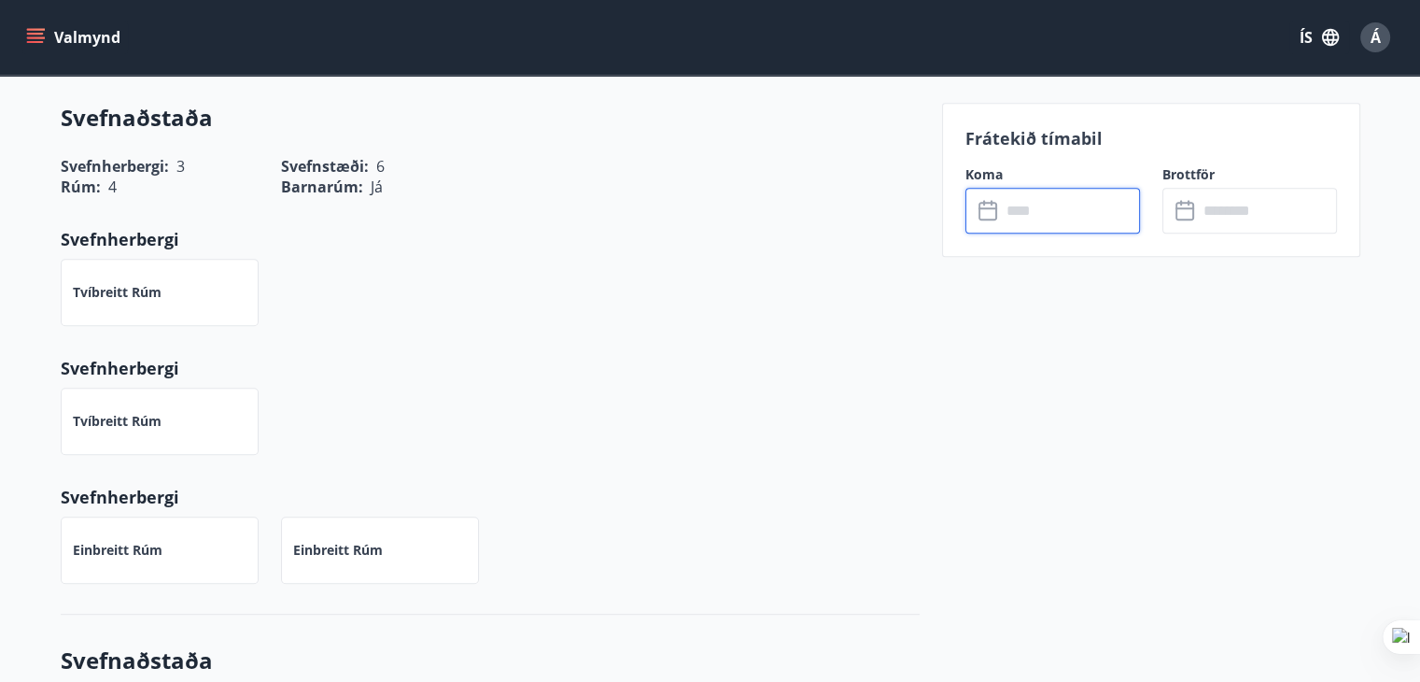
scroll to position [840, 0]
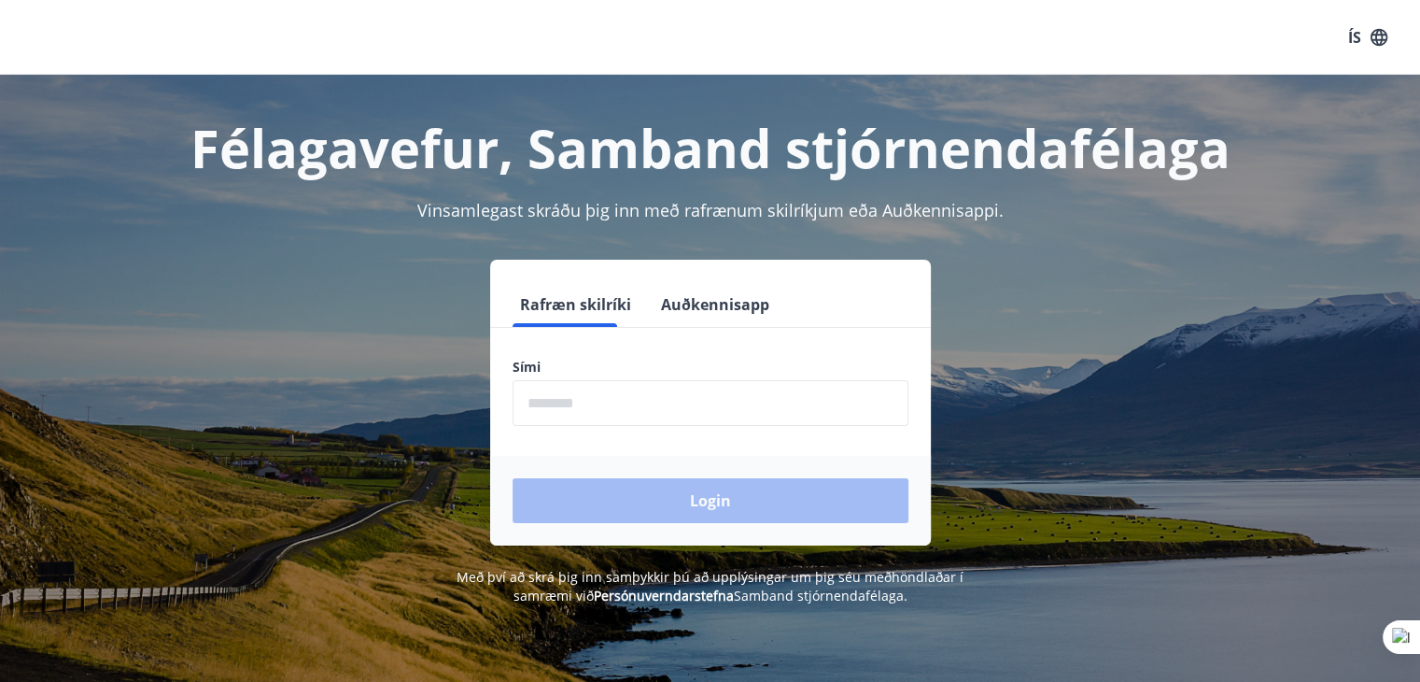
click at [597, 400] on input "phone" at bounding box center [711, 403] width 396 height 46
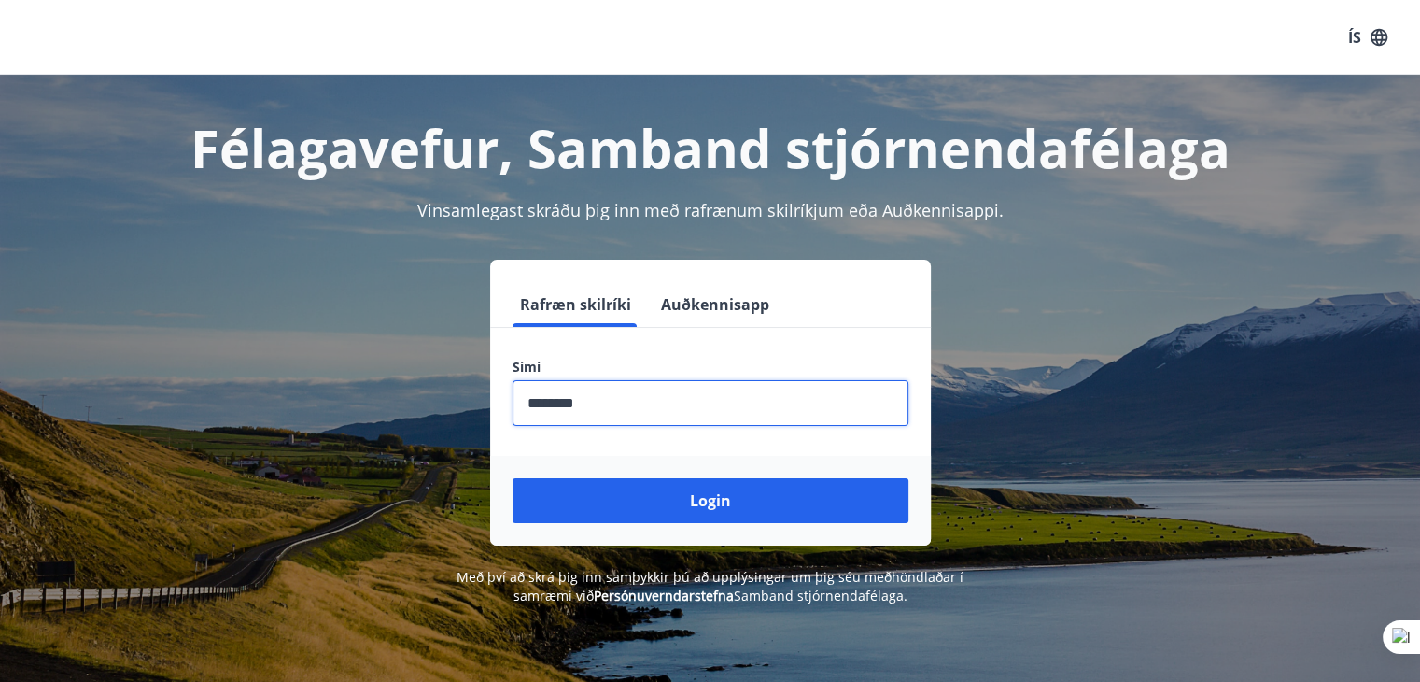
click at [641, 393] on input "phone" at bounding box center [711, 403] width 396 height 46
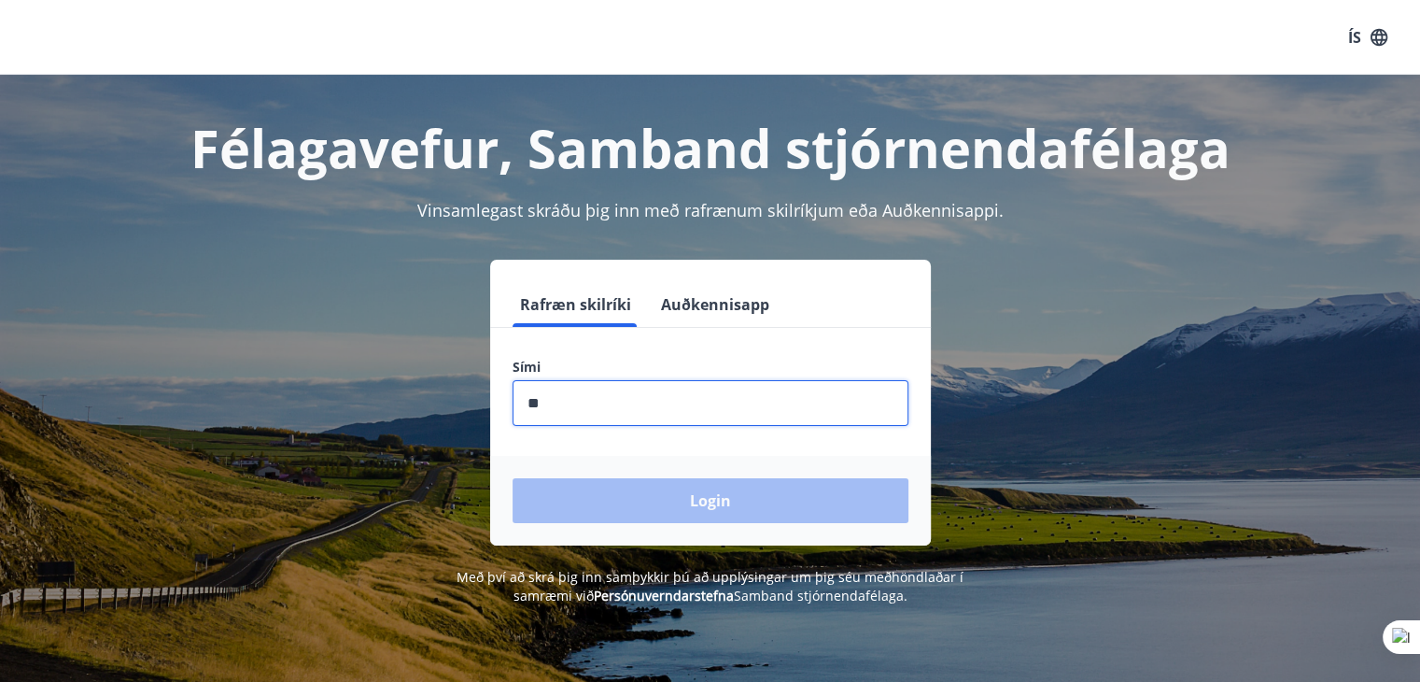
type input "*"
click at [641, 393] on input "phone" at bounding box center [711, 403] width 396 height 46
type input "********"
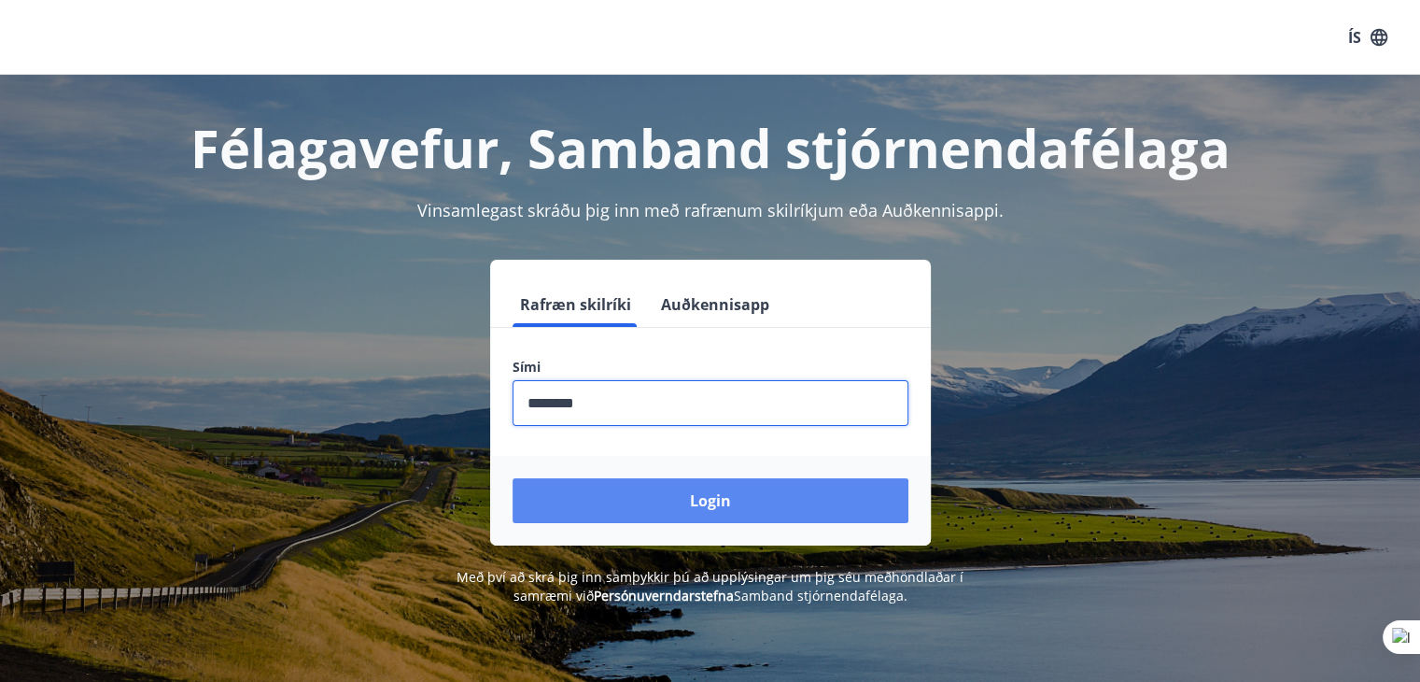
click at [759, 495] on button "Login" at bounding box center [711, 500] width 396 height 45
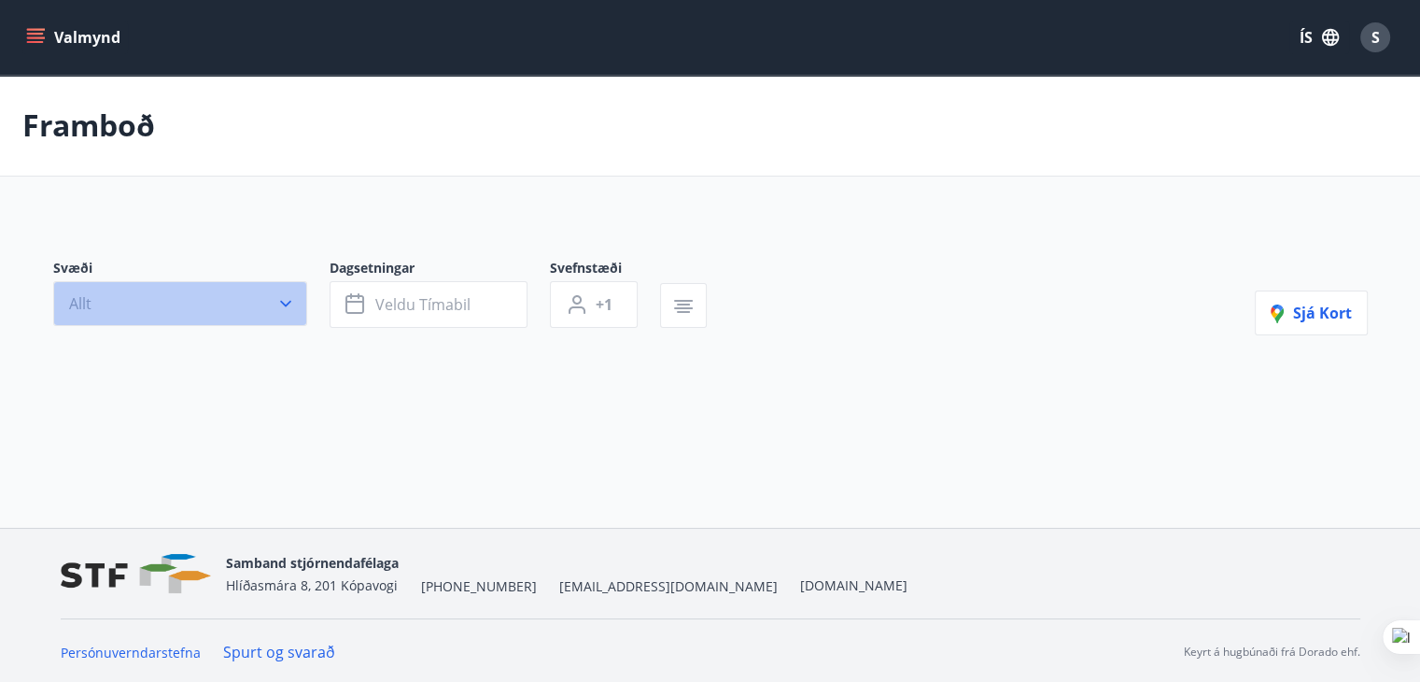
click at [282, 300] on icon "button" at bounding box center [285, 303] width 19 height 19
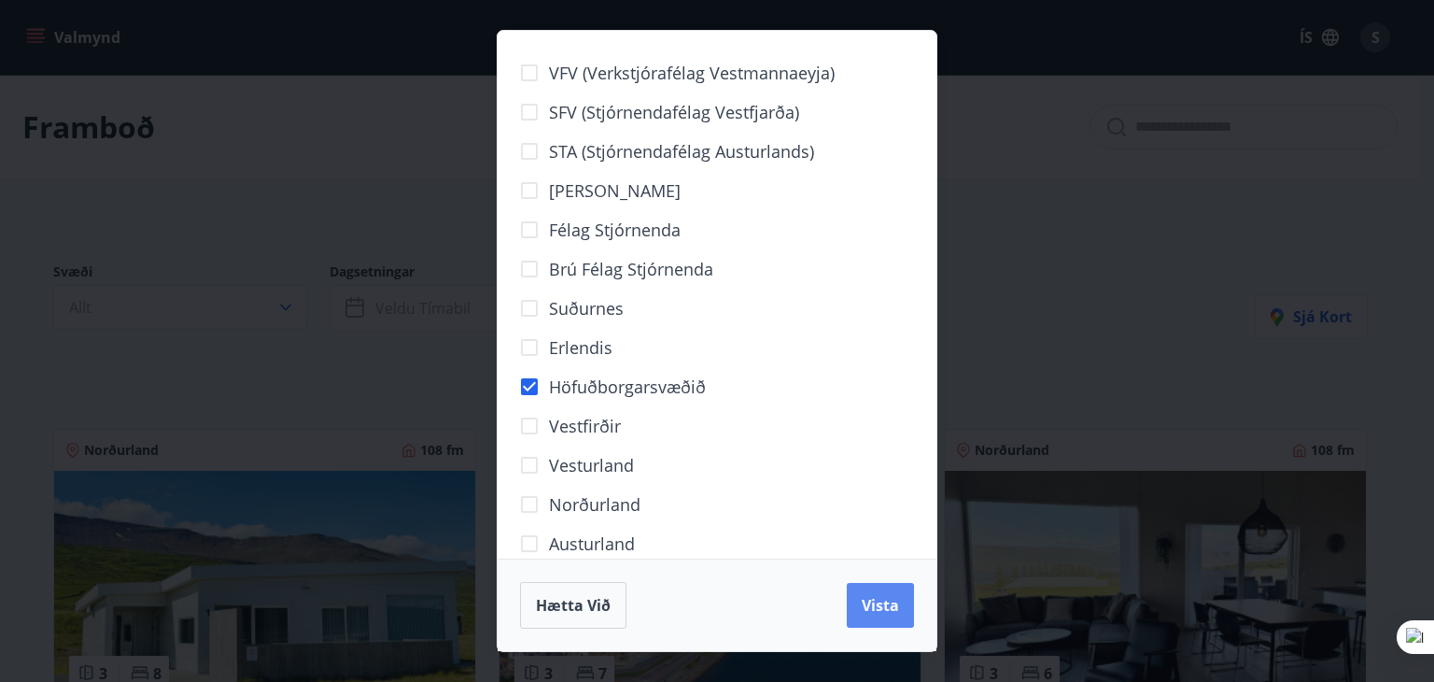
click at [893, 601] on span "Vista" at bounding box center [880, 605] width 37 height 21
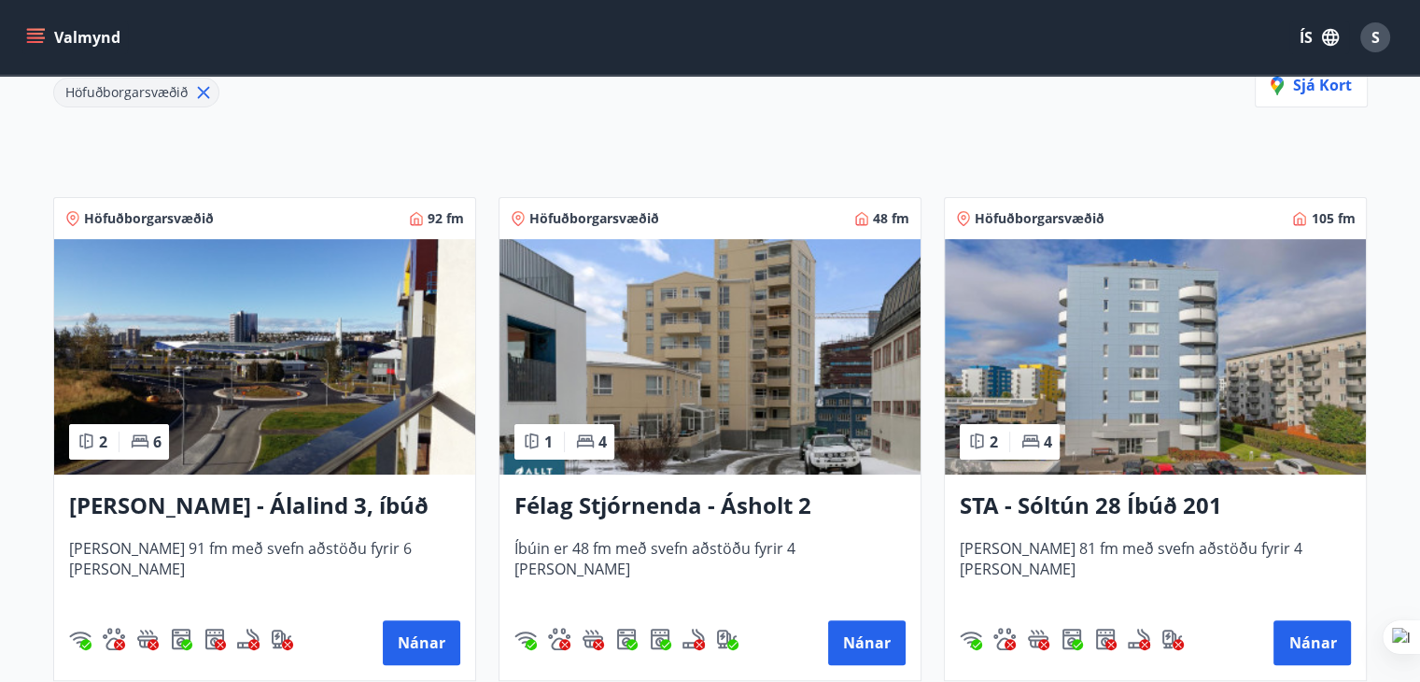
scroll to position [280, 0]
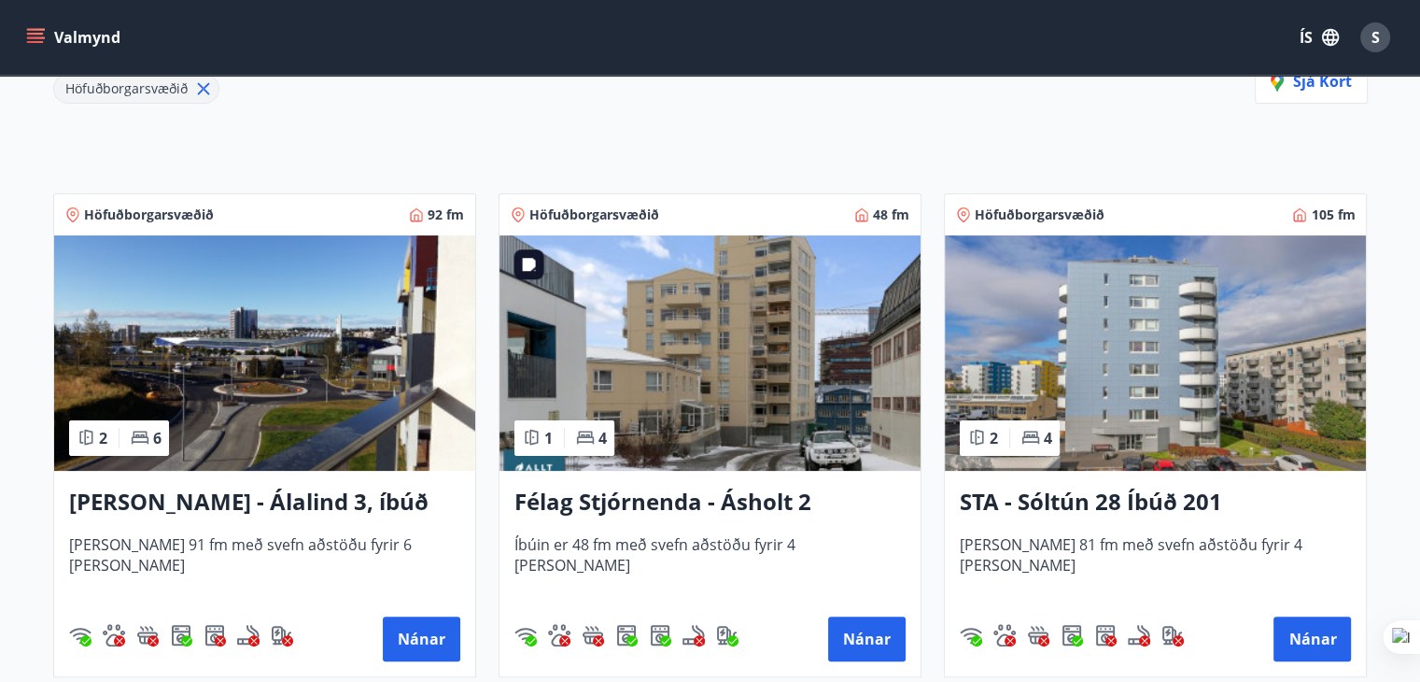
click at [691, 365] on img at bounding box center [710, 352] width 421 height 235
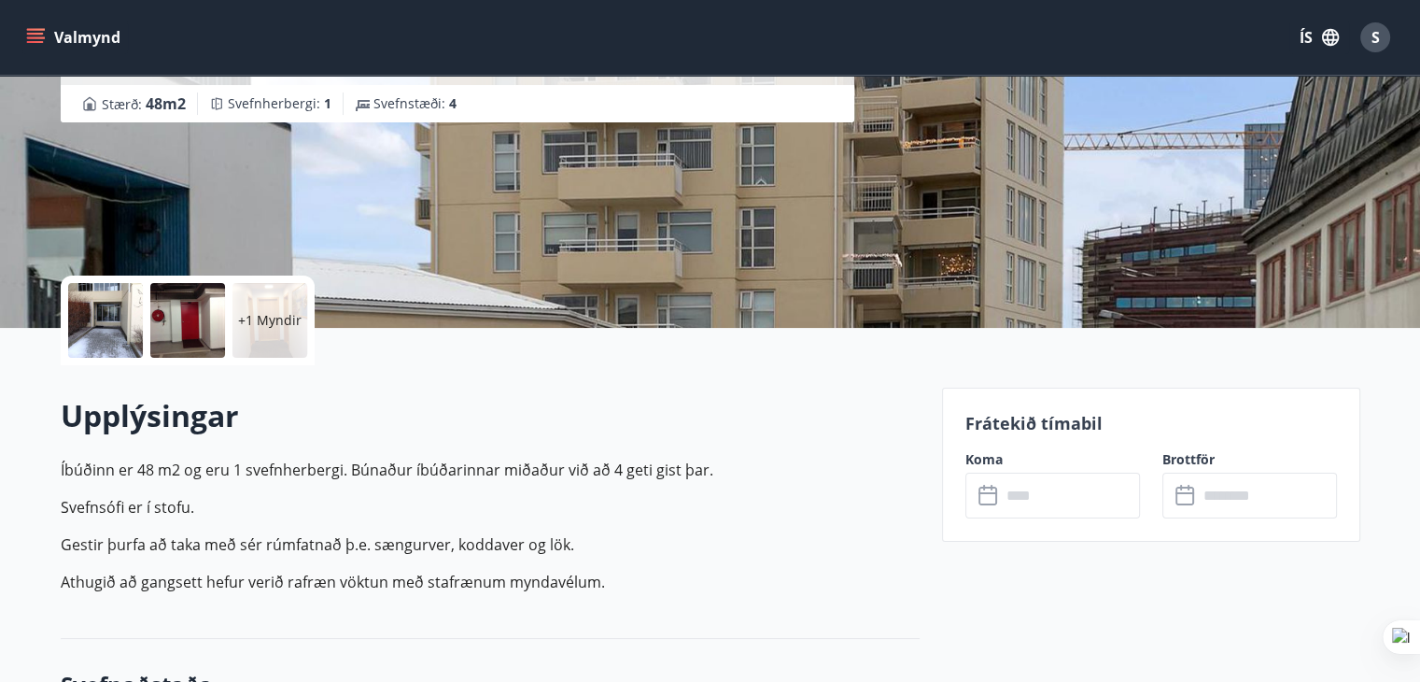
scroll to position [280, 0]
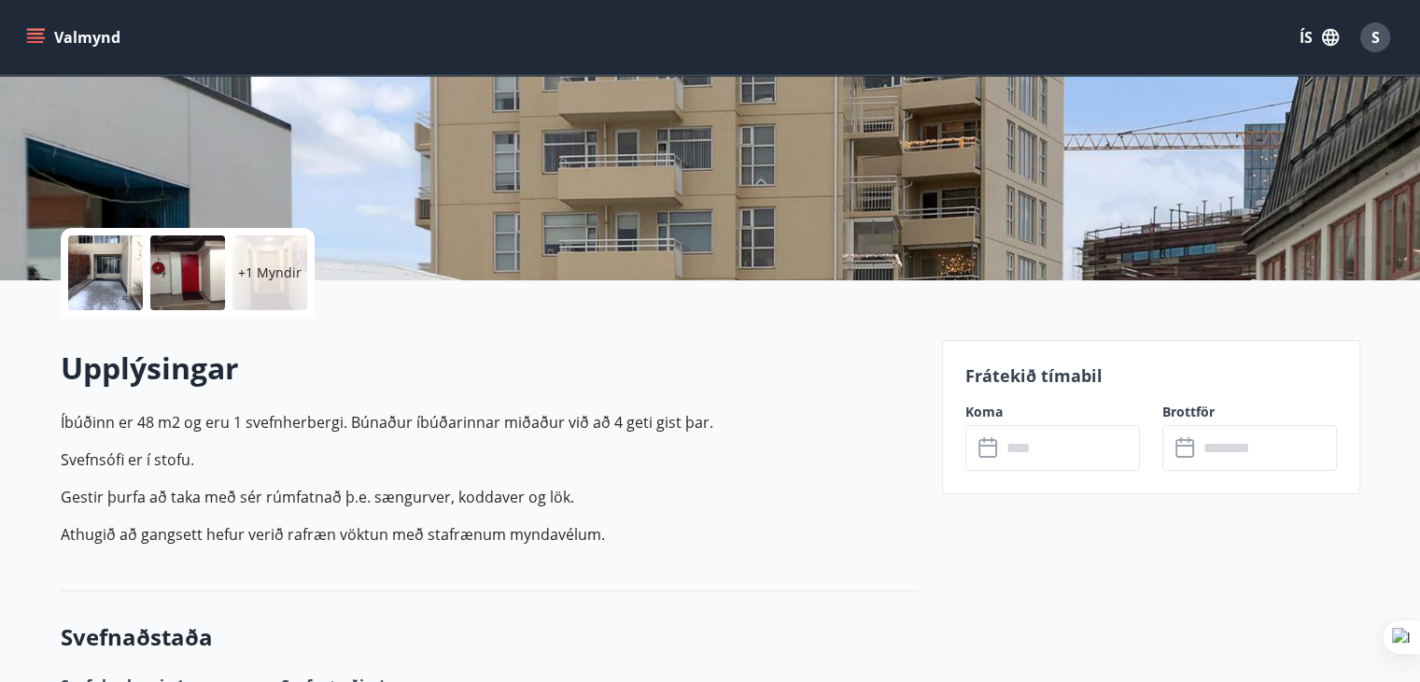
click at [1102, 451] on input "text" at bounding box center [1070, 448] width 139 height 46
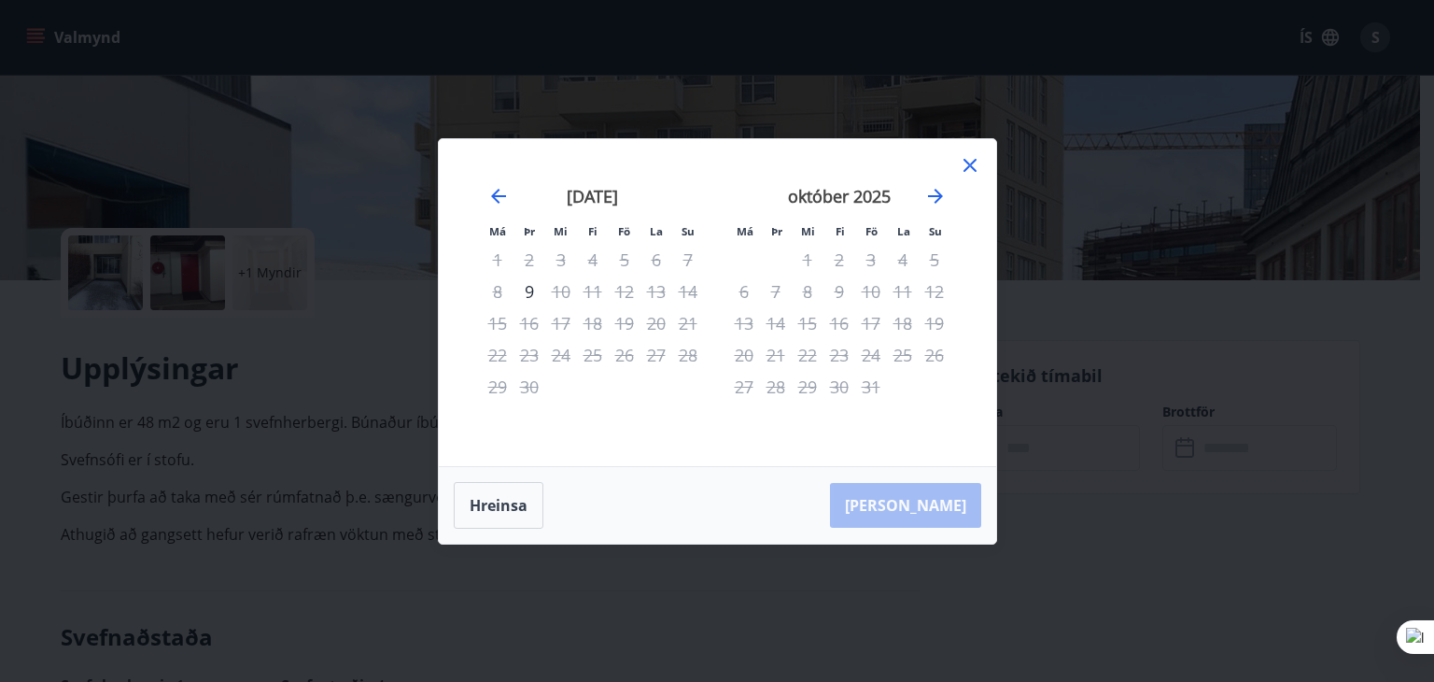
click at [968, 169] on icon at bounding box center [970, 165] width 22 height 22
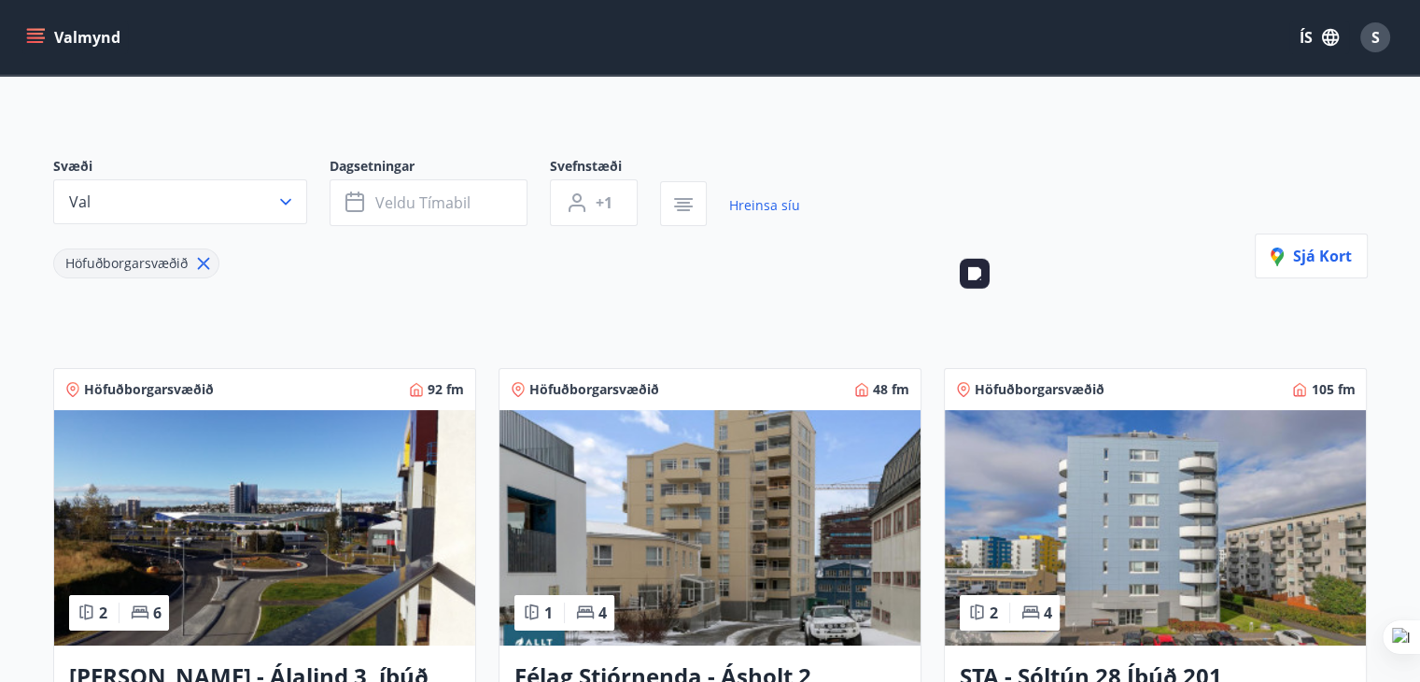
scroll to position [280, 0]
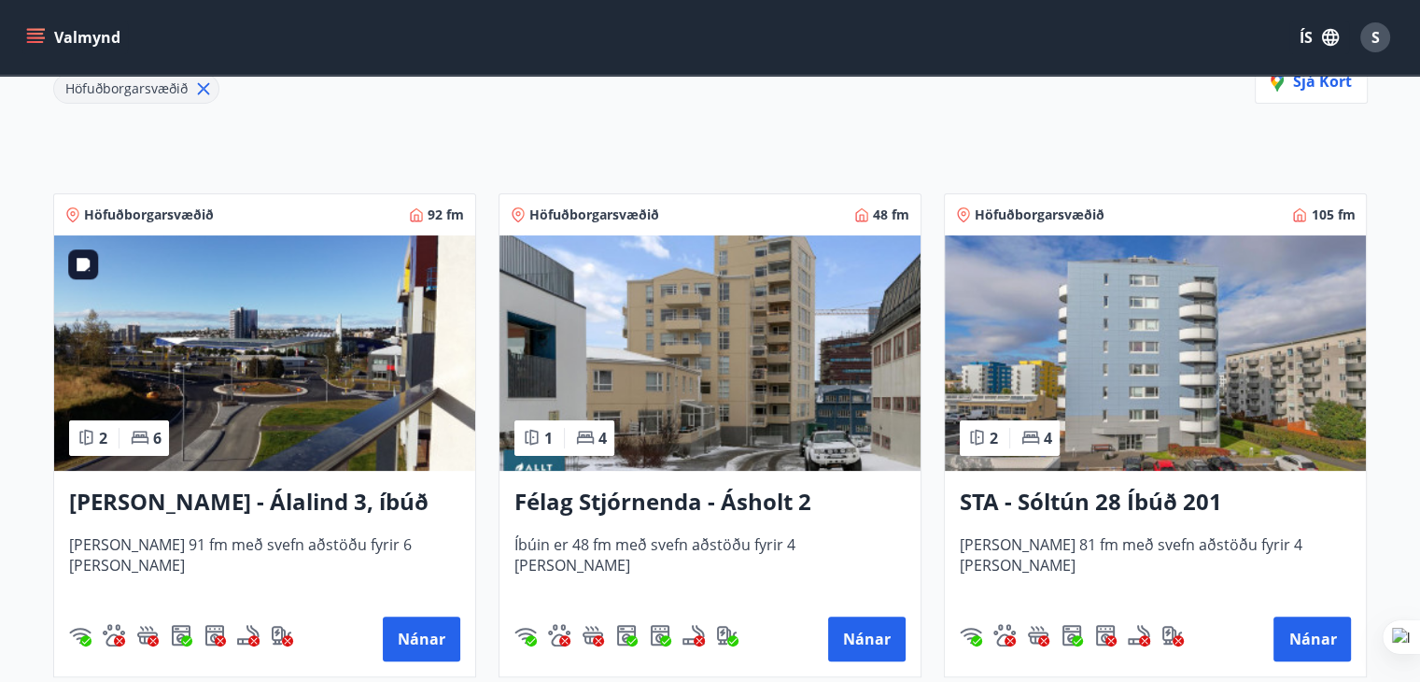
click at [238, 365] on img at bounding box center [264, 352] width 421 height 235
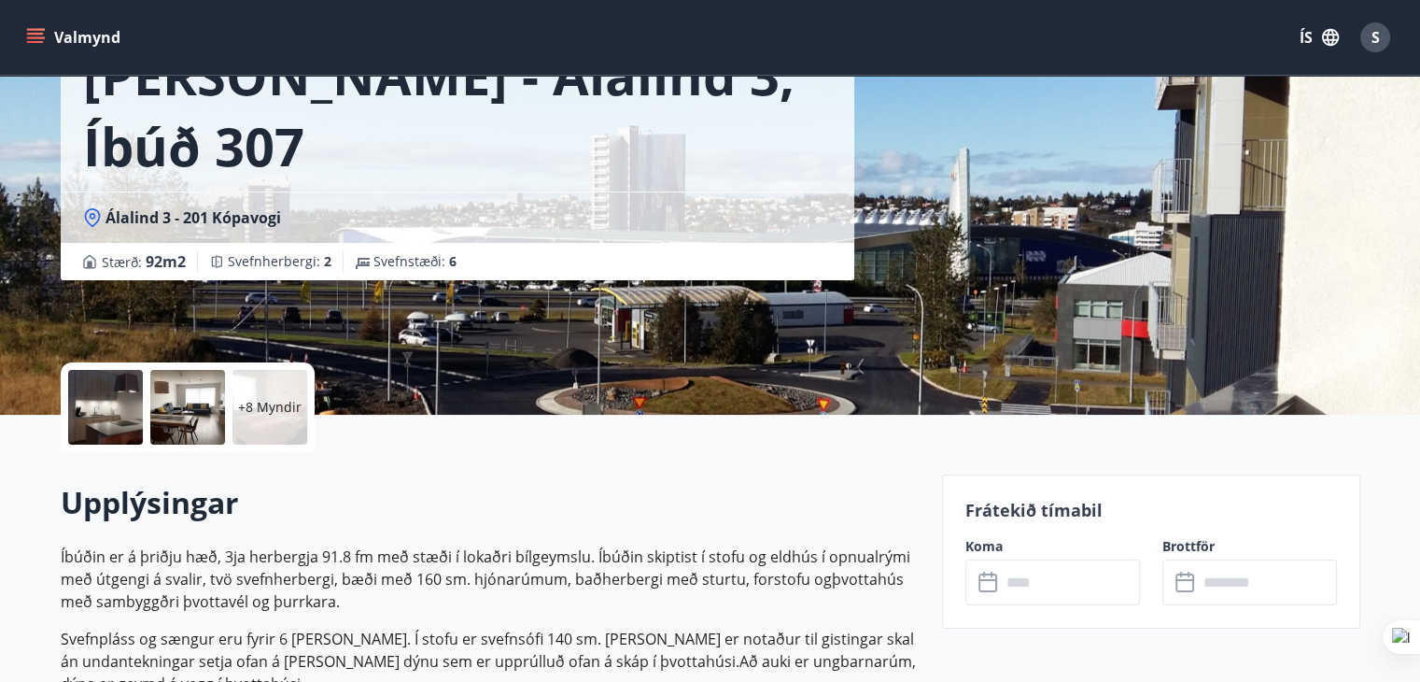
scroll to position [280, 0]
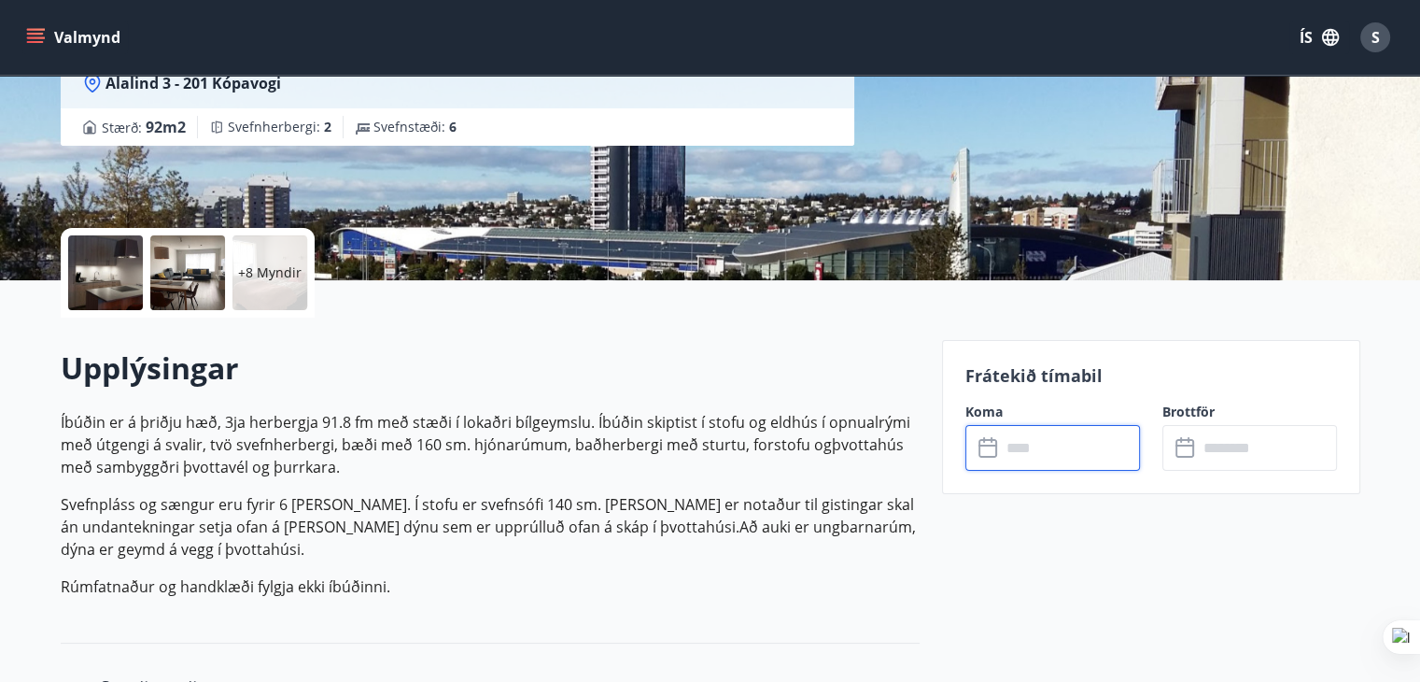
click at [1107, 448] on input "text" at bounding box center [1070, 448] width 139 height 46
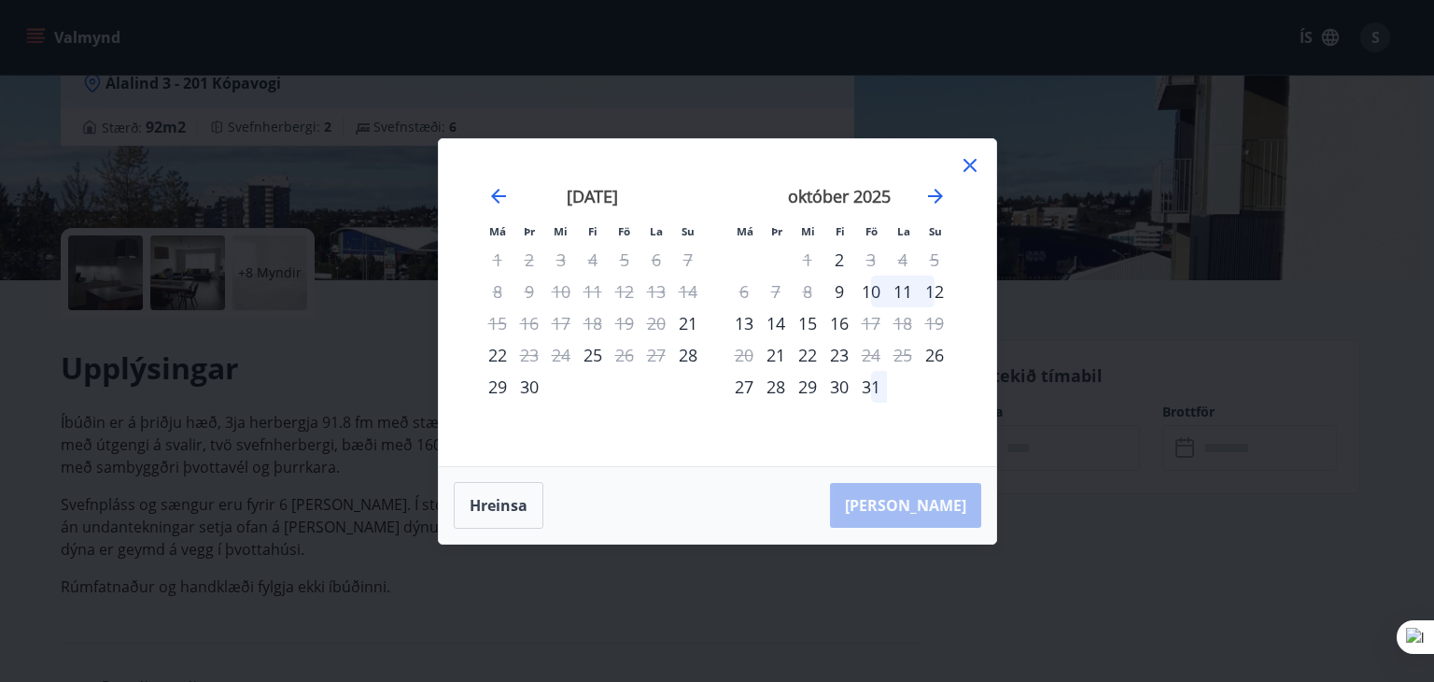
click at [746, 325] on div "13" at bounding box center [744, 323] width 32 height 32
click at [781, 318] on div "14" at bounding box center [776, 323] width 32 height 32
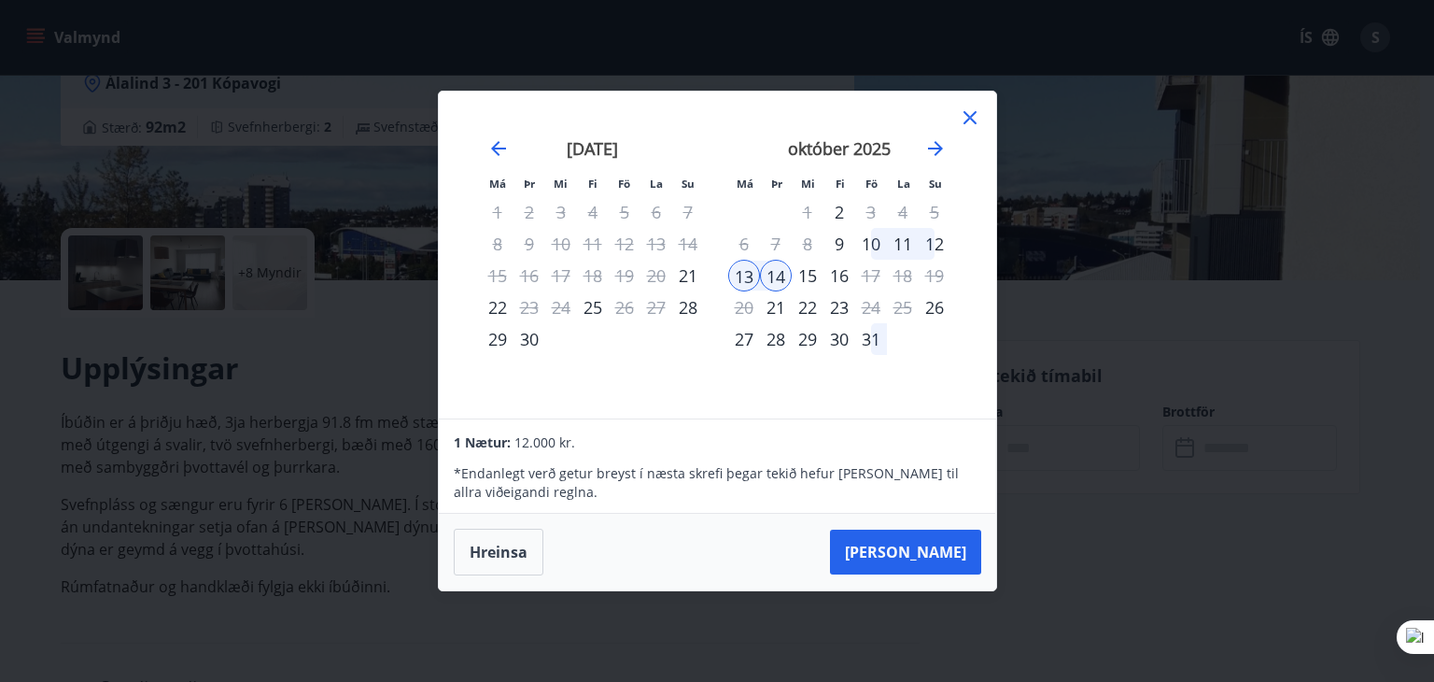
click at [814, 270] on div "15" at bounding box center [808, 276] width 32 height 32
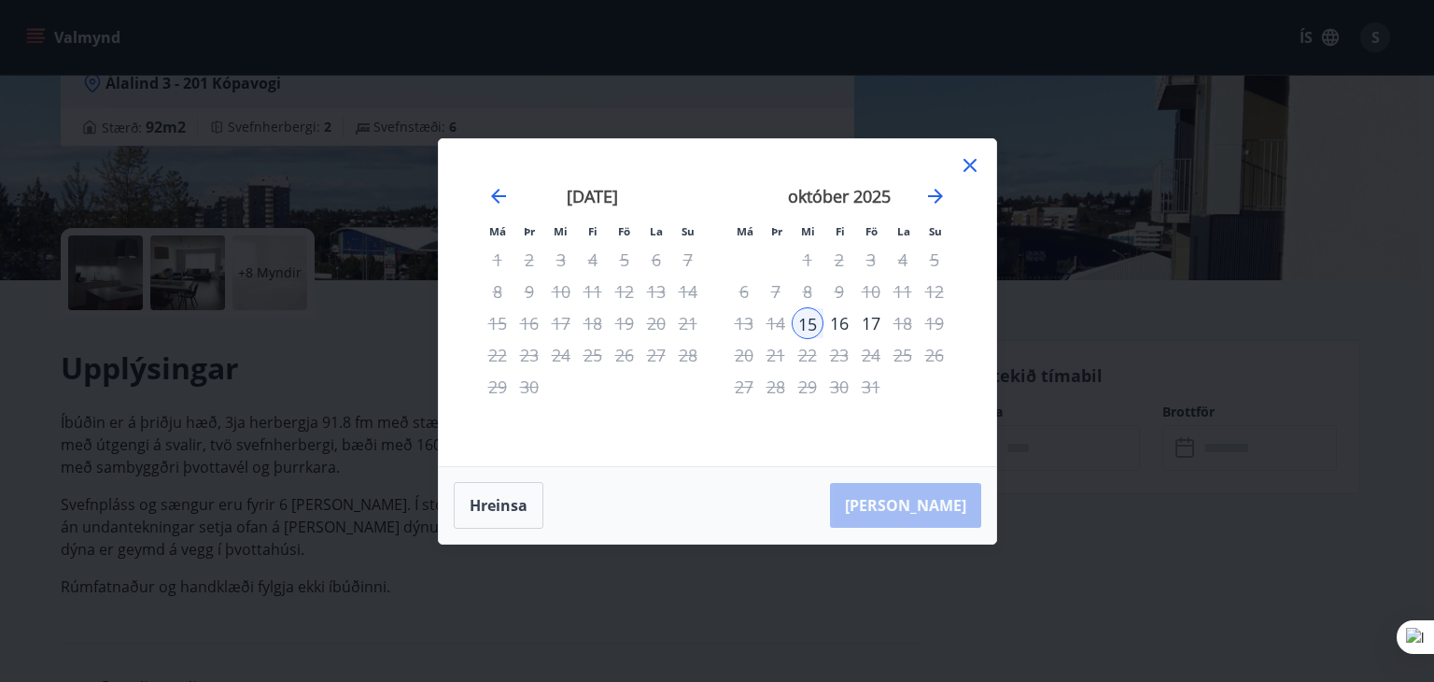
click at [840, 318] on div "16" at bounding box center [840, 323] width 32 height 32
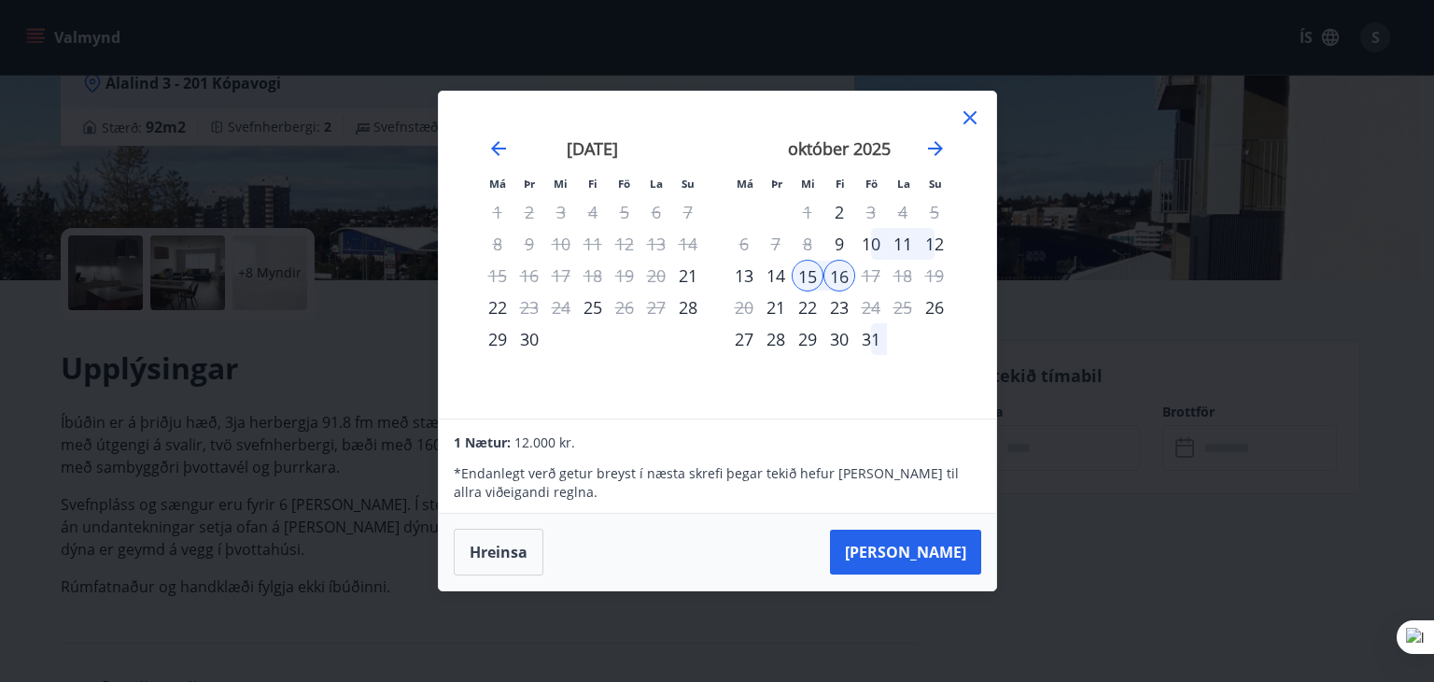
drag, startPoint x: 737, startPoint y: 275, endPoint x: 813, endPoint y: 271, distance: 76.7
click at [813, 271] on tr "13 14 15 16 17 18 19" at bounding box center [839, 276] width 222 height 32
click at [746, 268] on div "13" at bounding box center [744, 276] width 32 height 32
click at [971, 115] on icon at bounding box center [970, 117] width 13 height 13
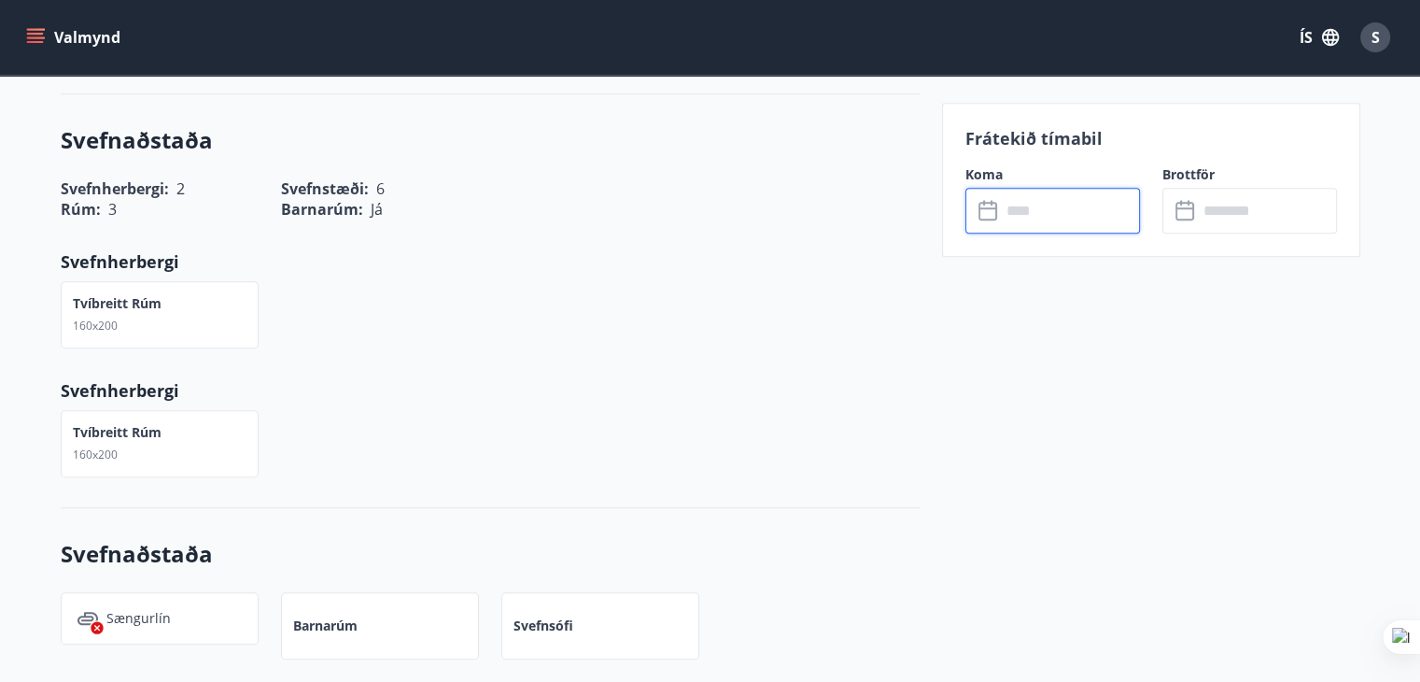
scroll to position [840, 0]
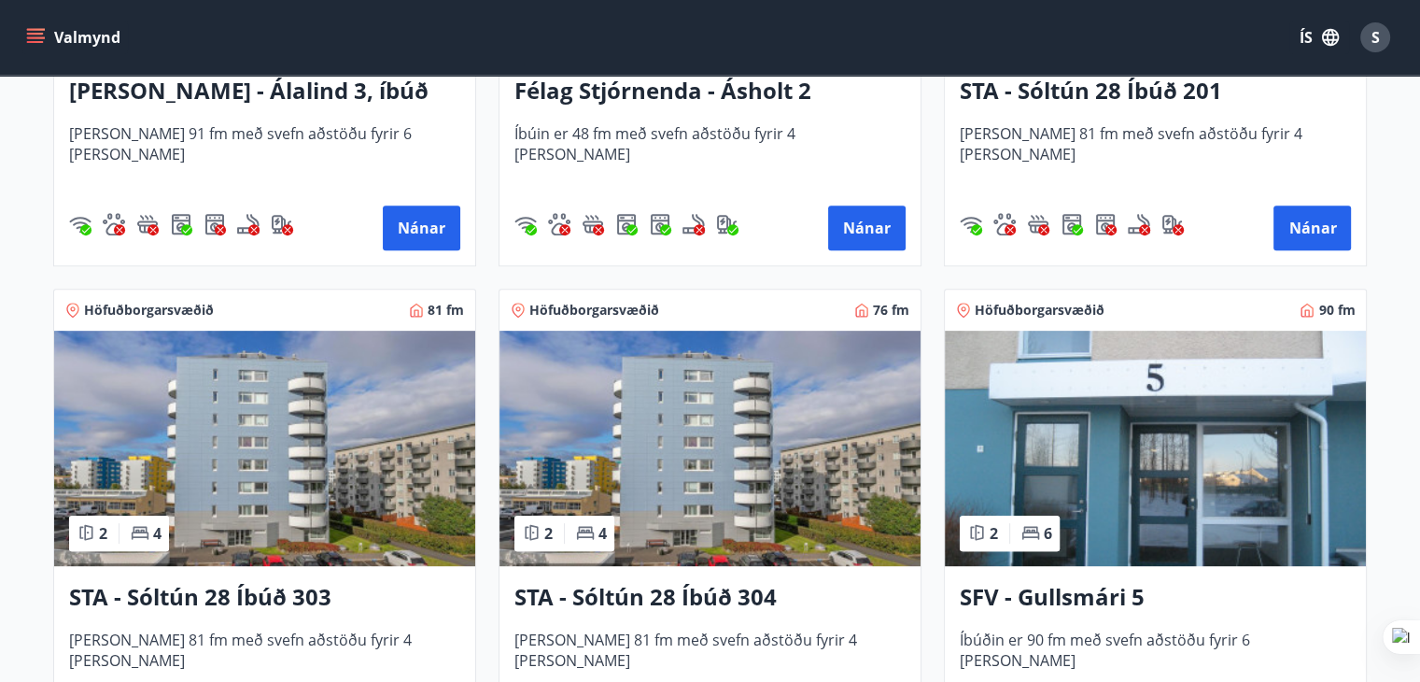
scroll to position [747, 0]
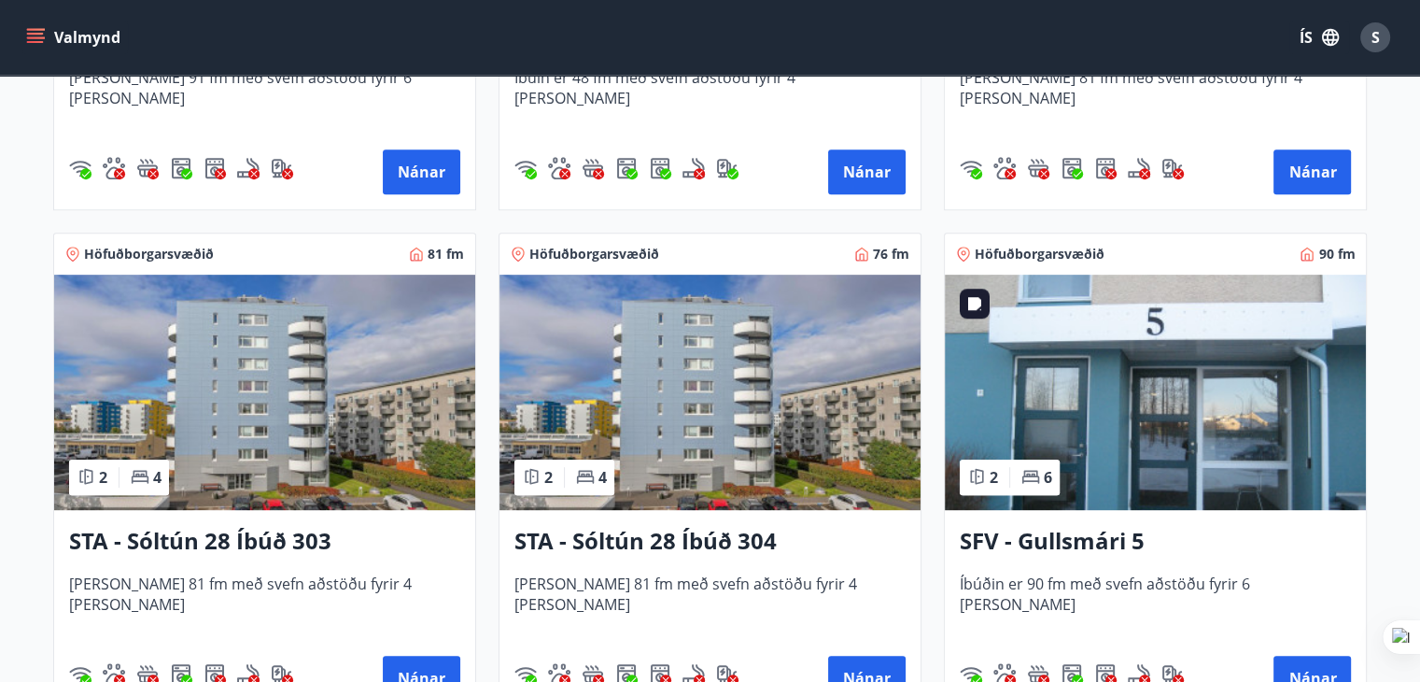
click at [1200, 409] on img at bounding box center [1155, 392] width 421 height 235
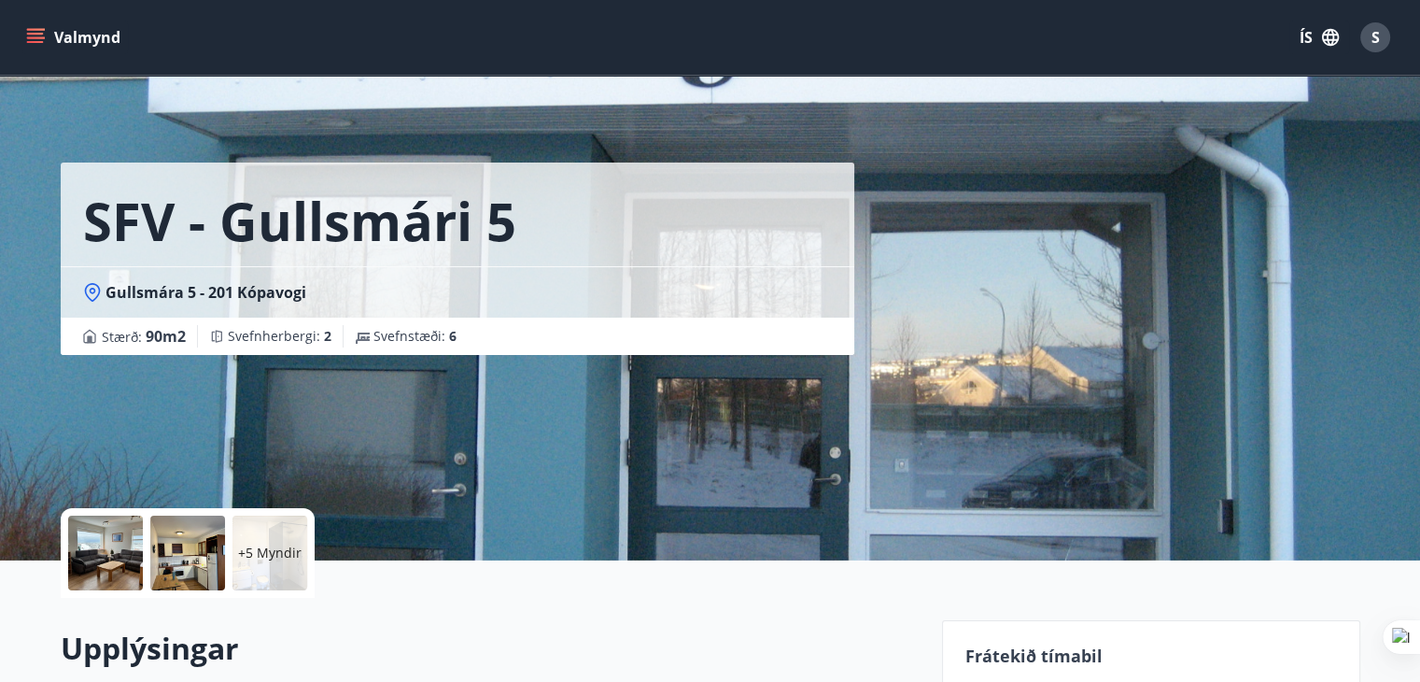
scroll to position [374, 0]
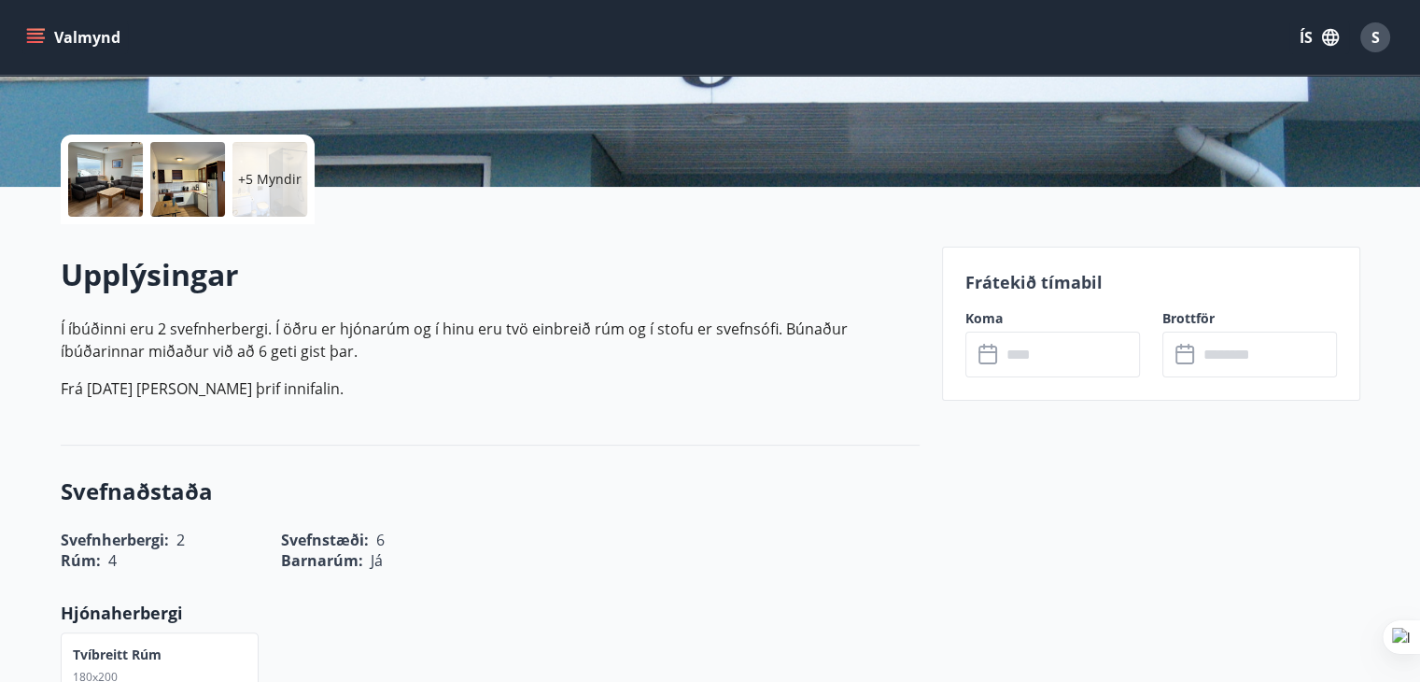
click at [1092, 355] on input "text" at bounding box center [1070, 355] width 139 height 46
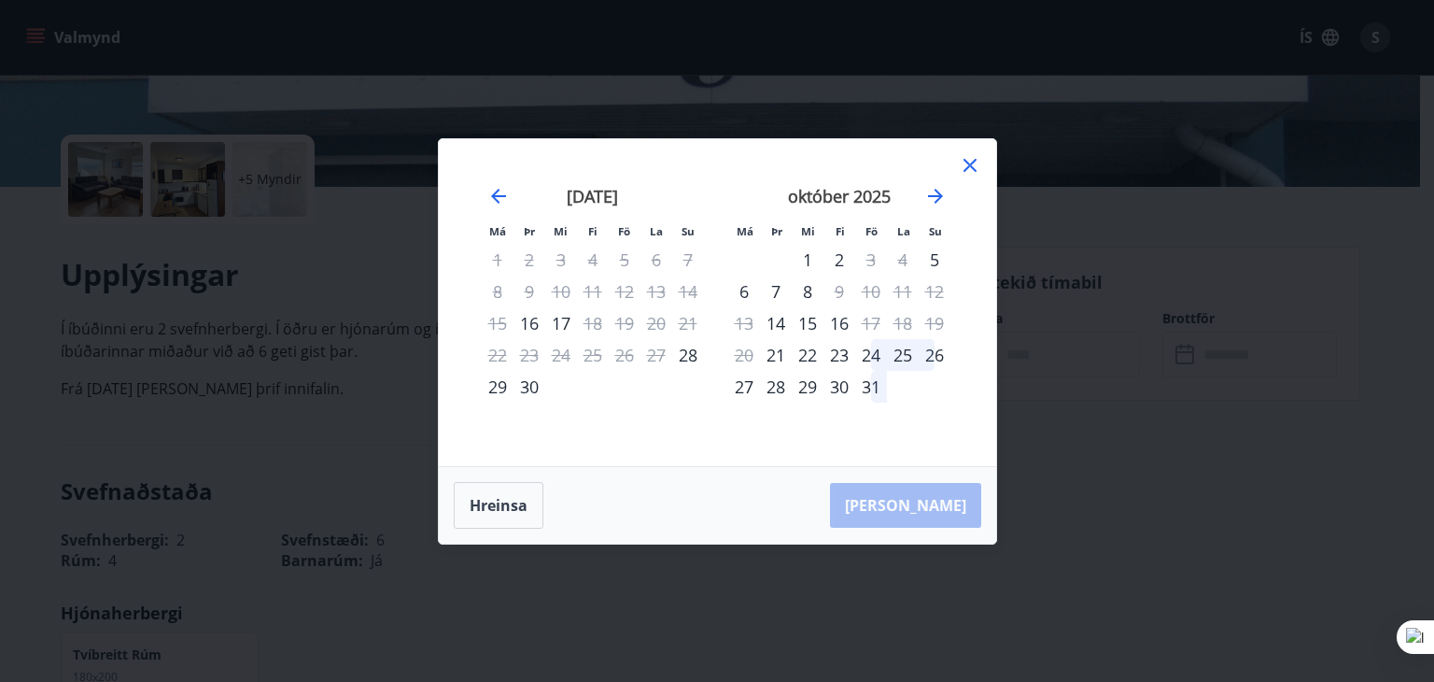
click at [969, 166] on icon at bounding box center [970, 165] width 22 height 22
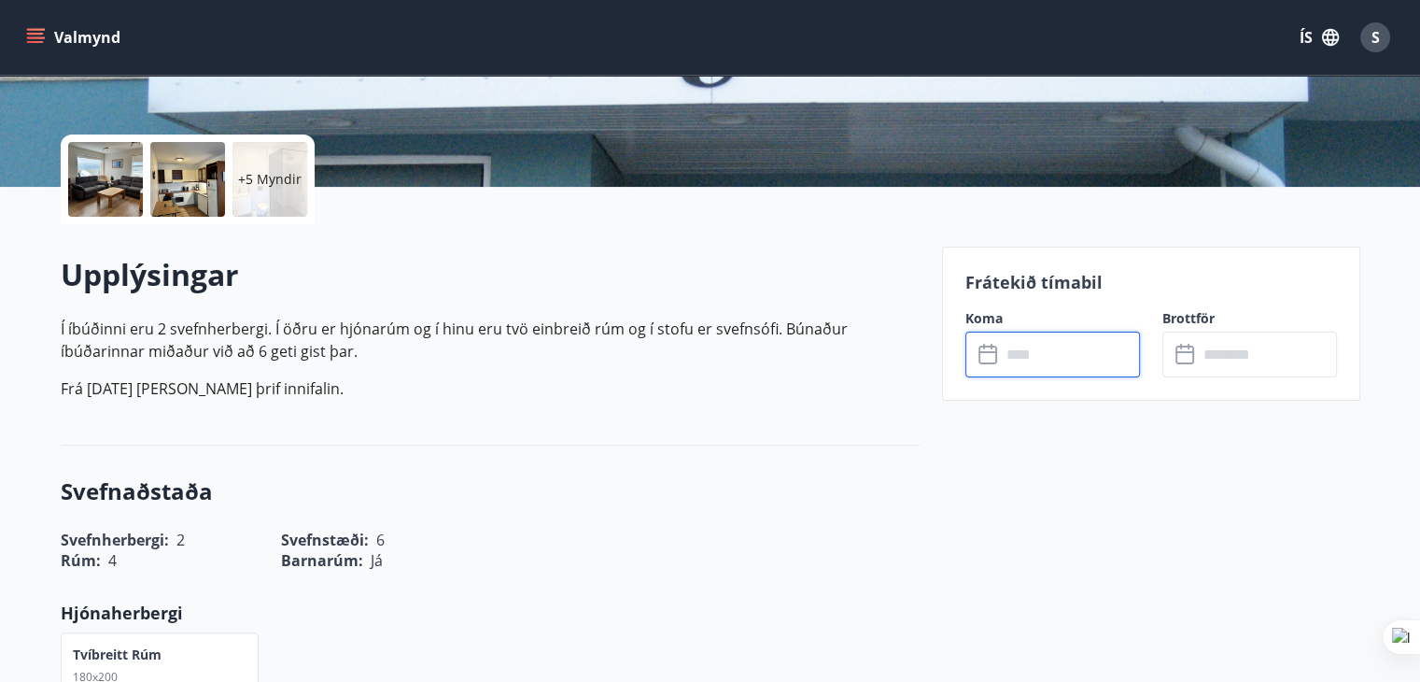
scroll to position [467, 0]
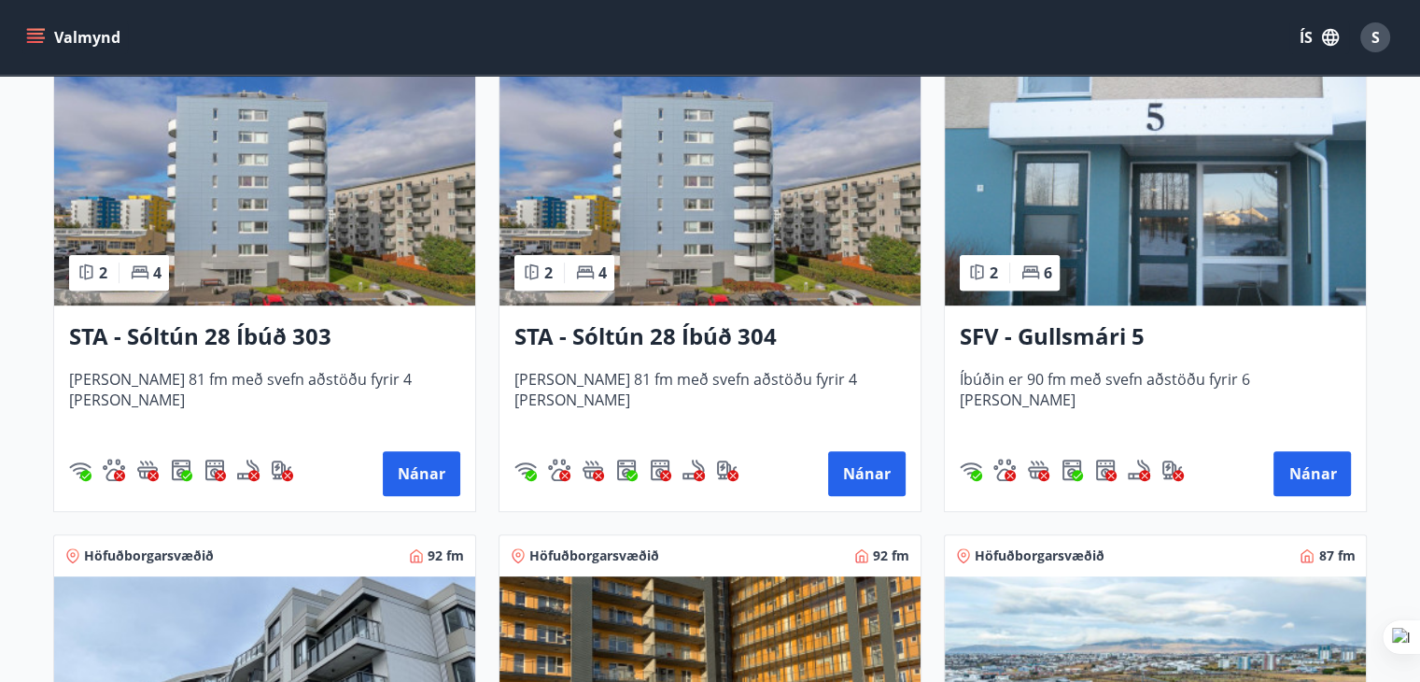
scroll to position [1214, 0]
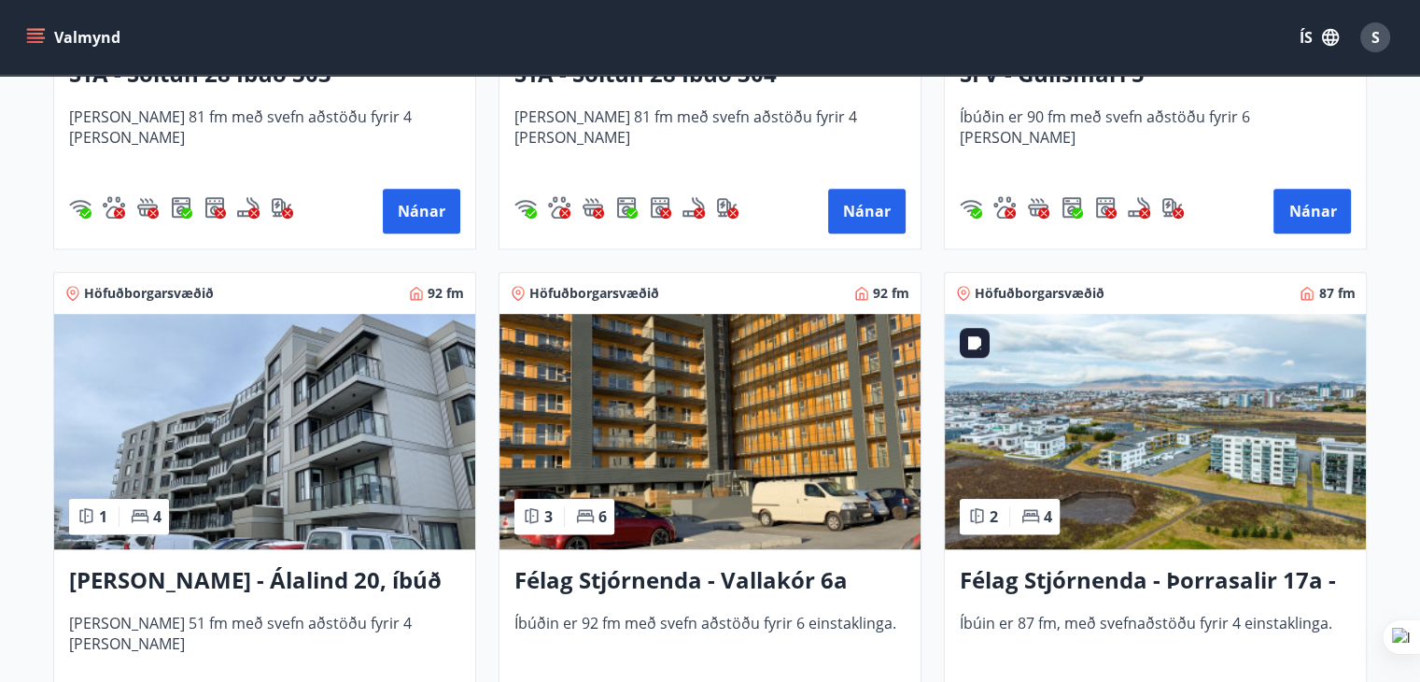
click at [1127, 457] on img at bounding box center [1155, 431] width 421 height 235
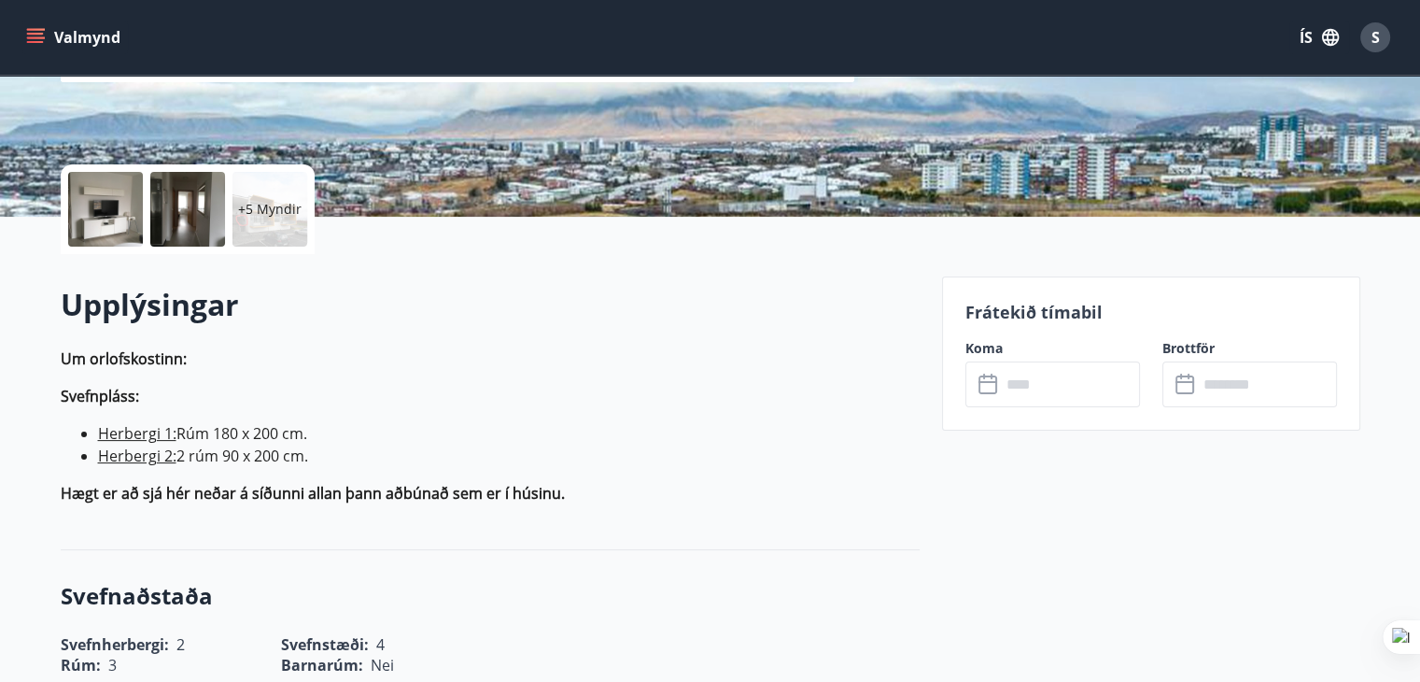
scroll to position [374, 0]
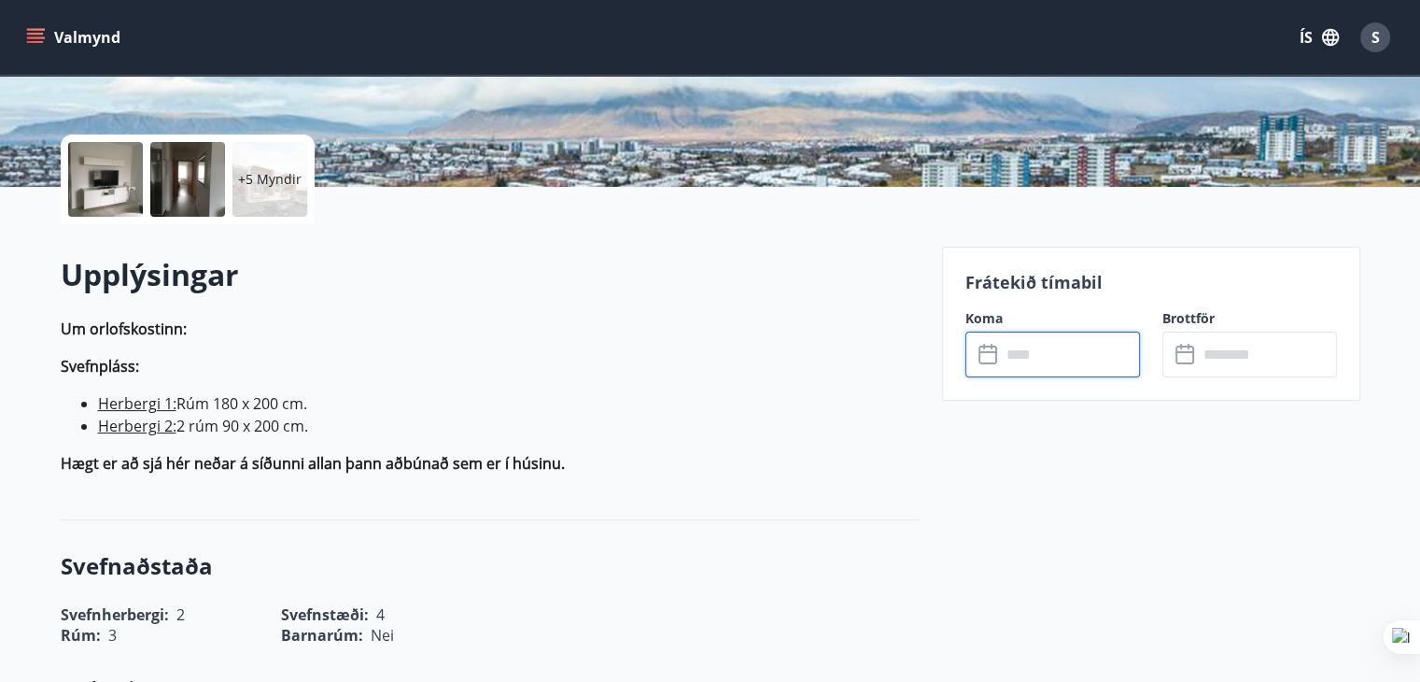
click at [1060, 354] on input "text" at bounding box center [1070, 355] width 139 height 46
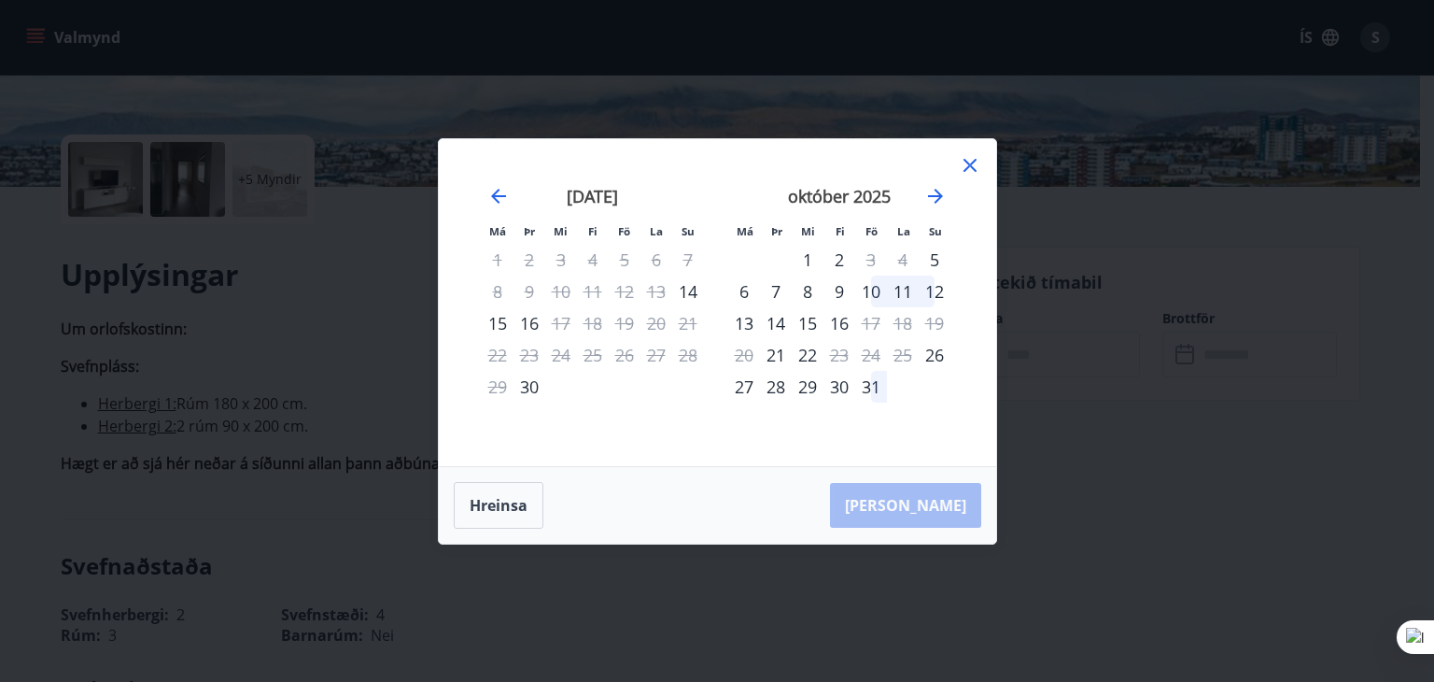
click at [743, 326] on div "13" at bounding box center [744, 323] width 32 height 32
click at [840, 323] on div "16" at bounding box center [840, 323] width 32 height 32
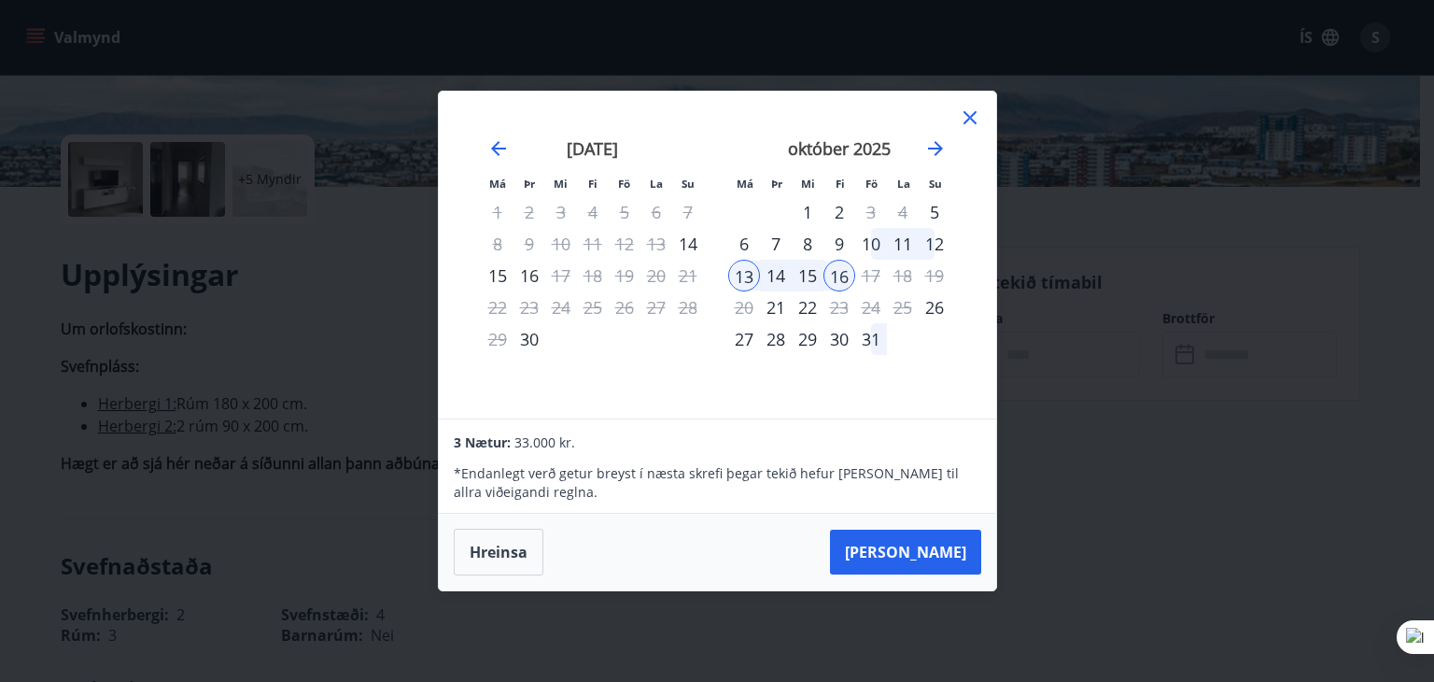
click at [965, 124] on icon at bounding box center [970, 117] width 22 height 22
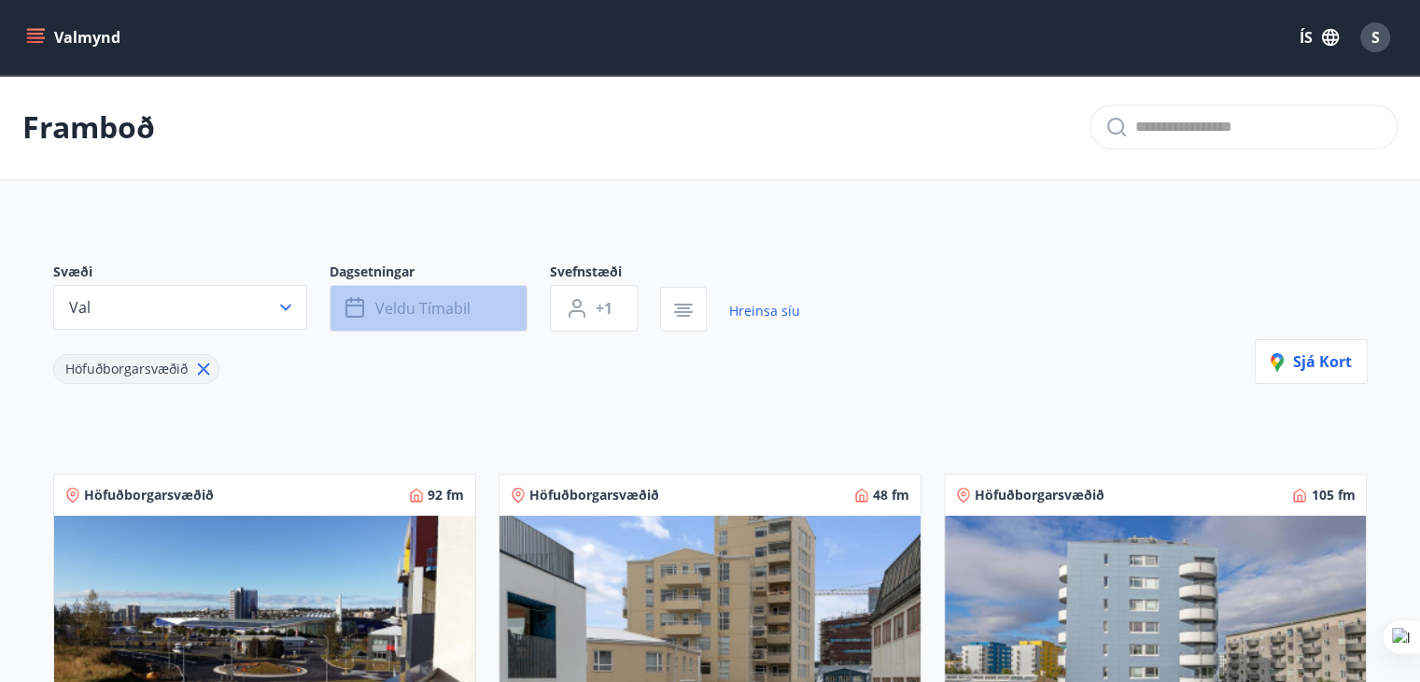
click at [410, 300] on span "Veldu tímabil" at bounding box center [422, 308] width 95 height 21
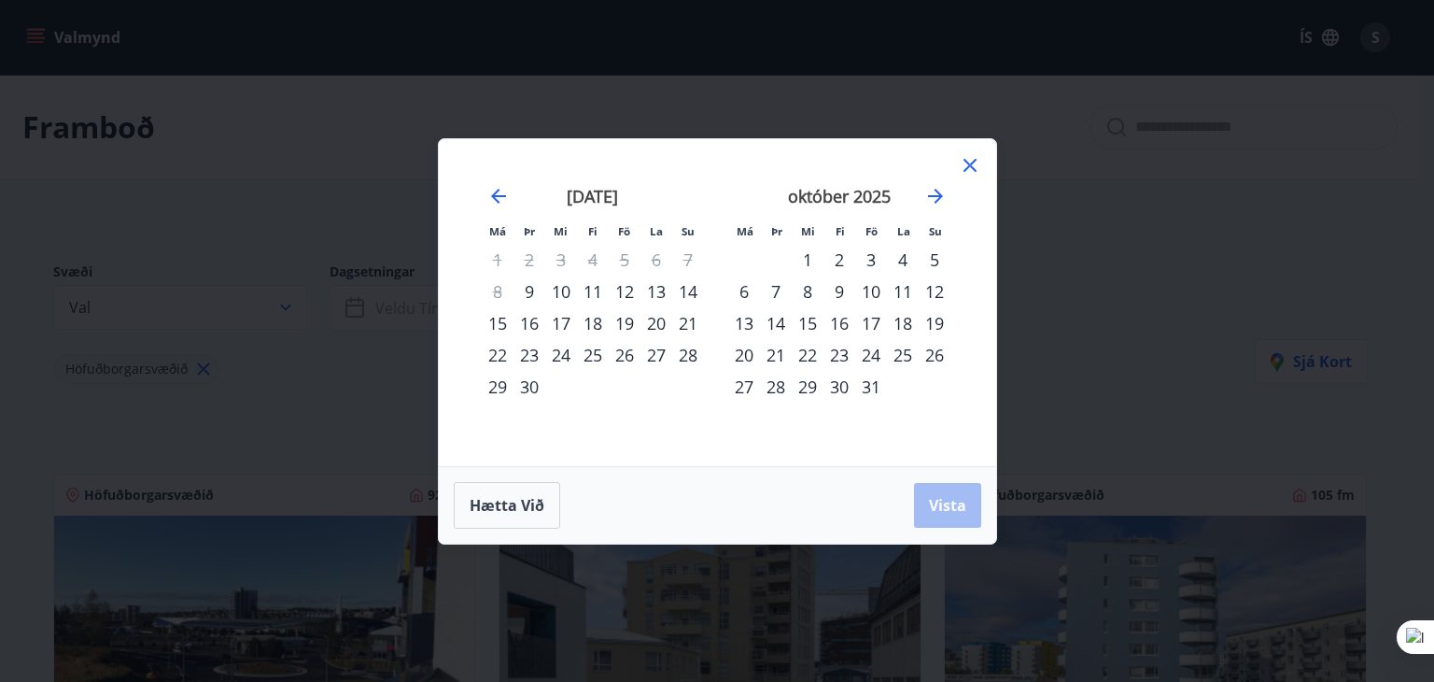
click at [743, 318] on div "13" at bounding box center [744, 323] width 32 height 32
click at [940, 321] on div "19" at bounding box center [935, 323] width 32 height 32
click at [964, 505] on span "Vista" at bounding box center [947, 505] width 37 height 21
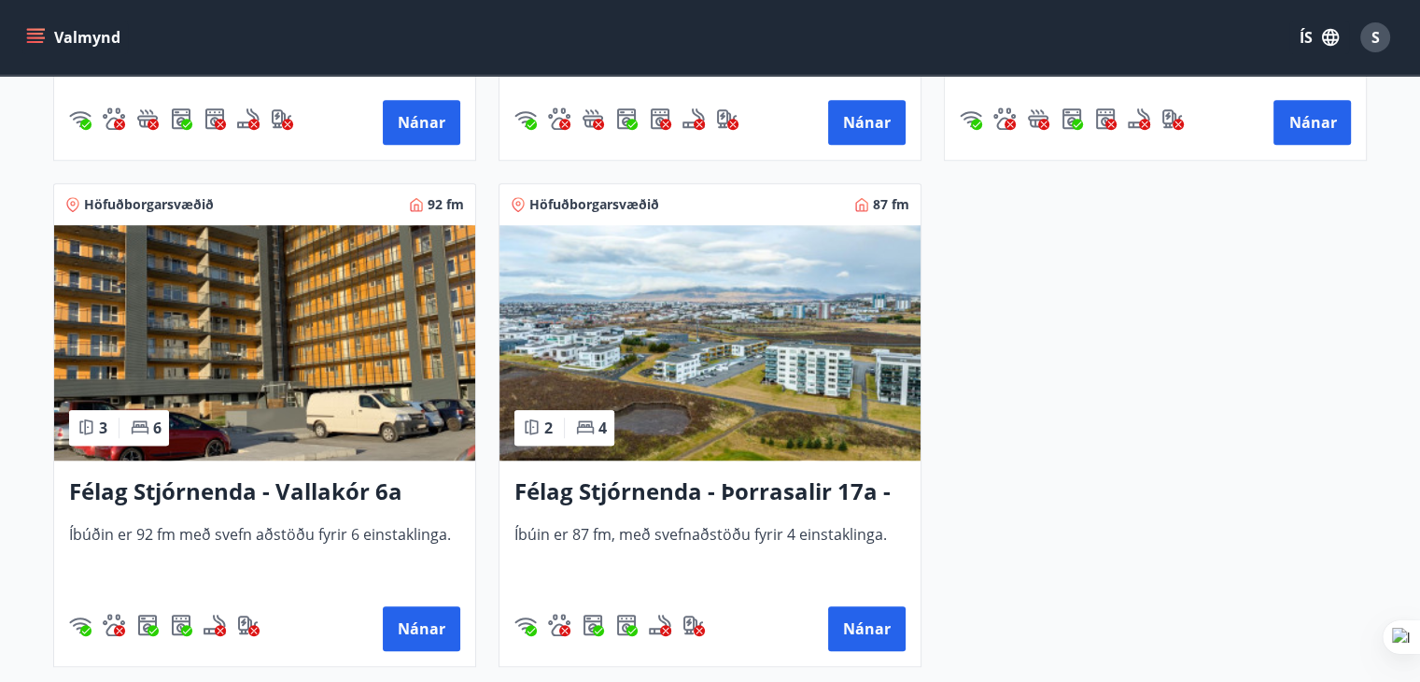
scroll to position [1307, 0]
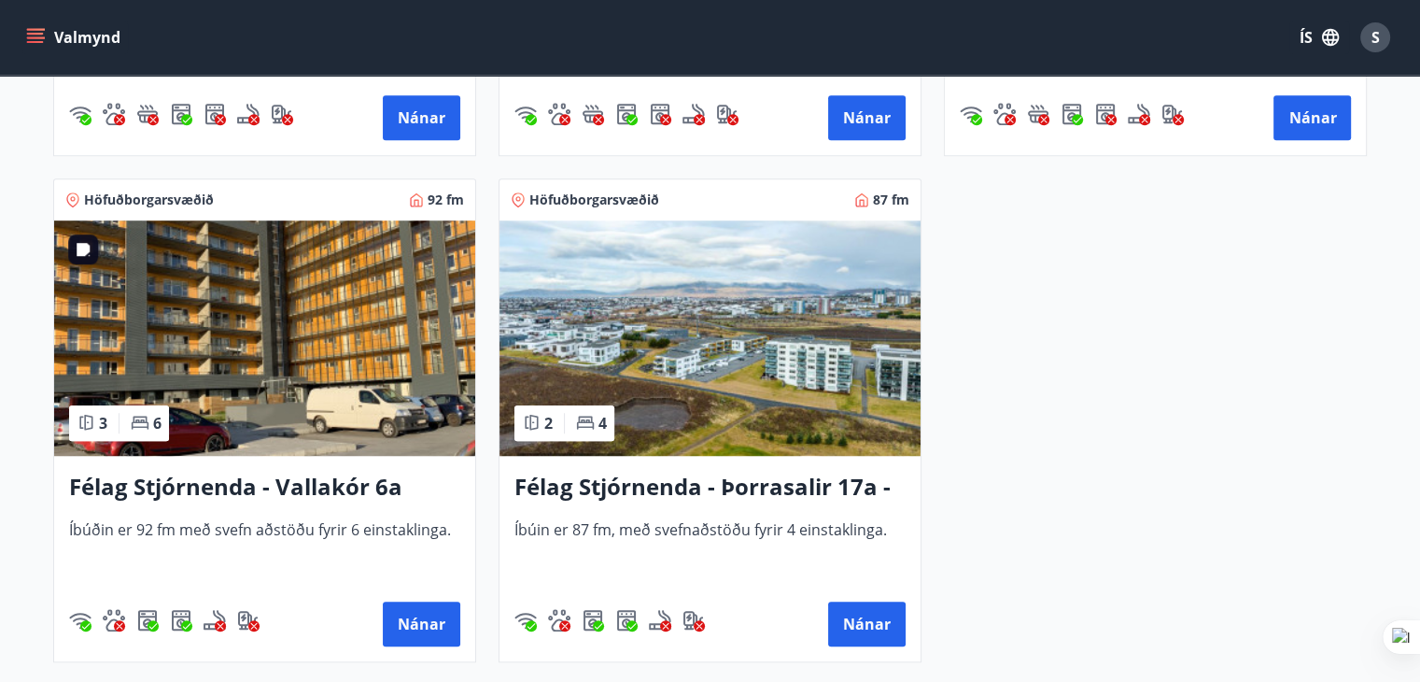
click at [296, 389] on img at bounding box center [264, 337] width 421 height 235
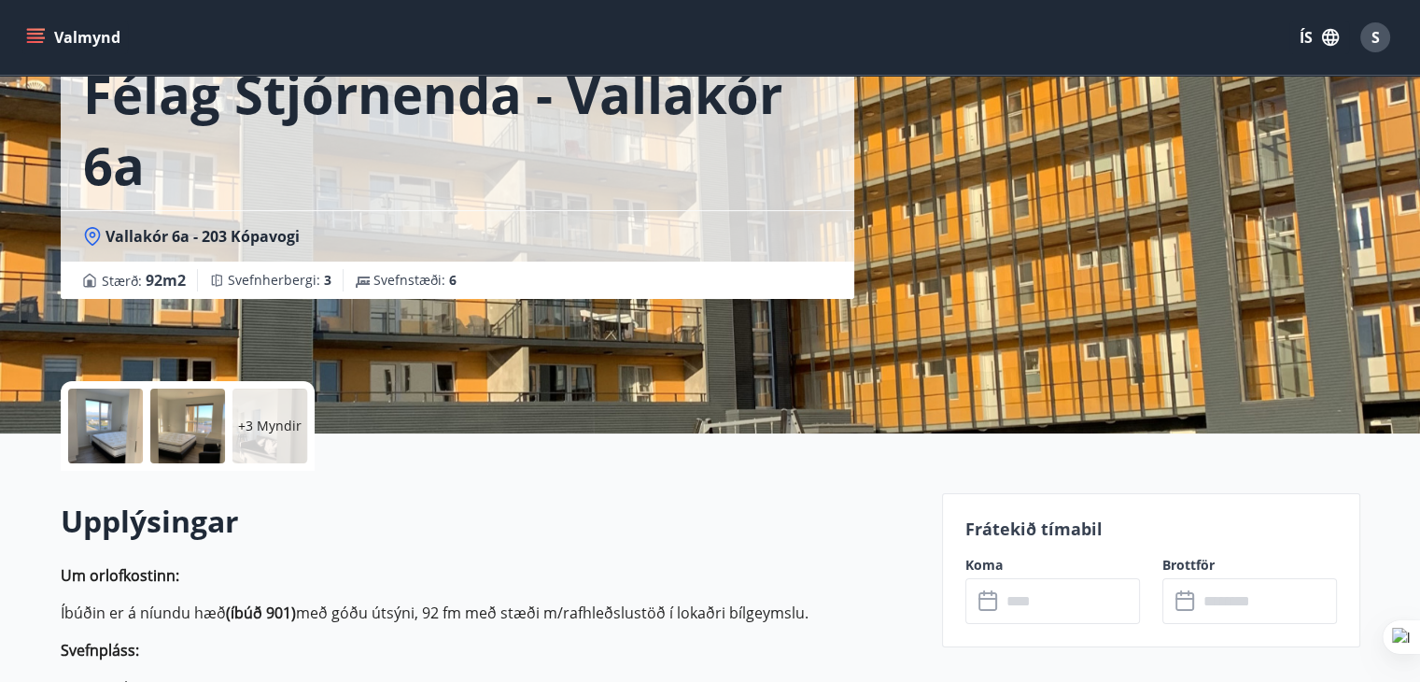
scroll to position [374, 0]
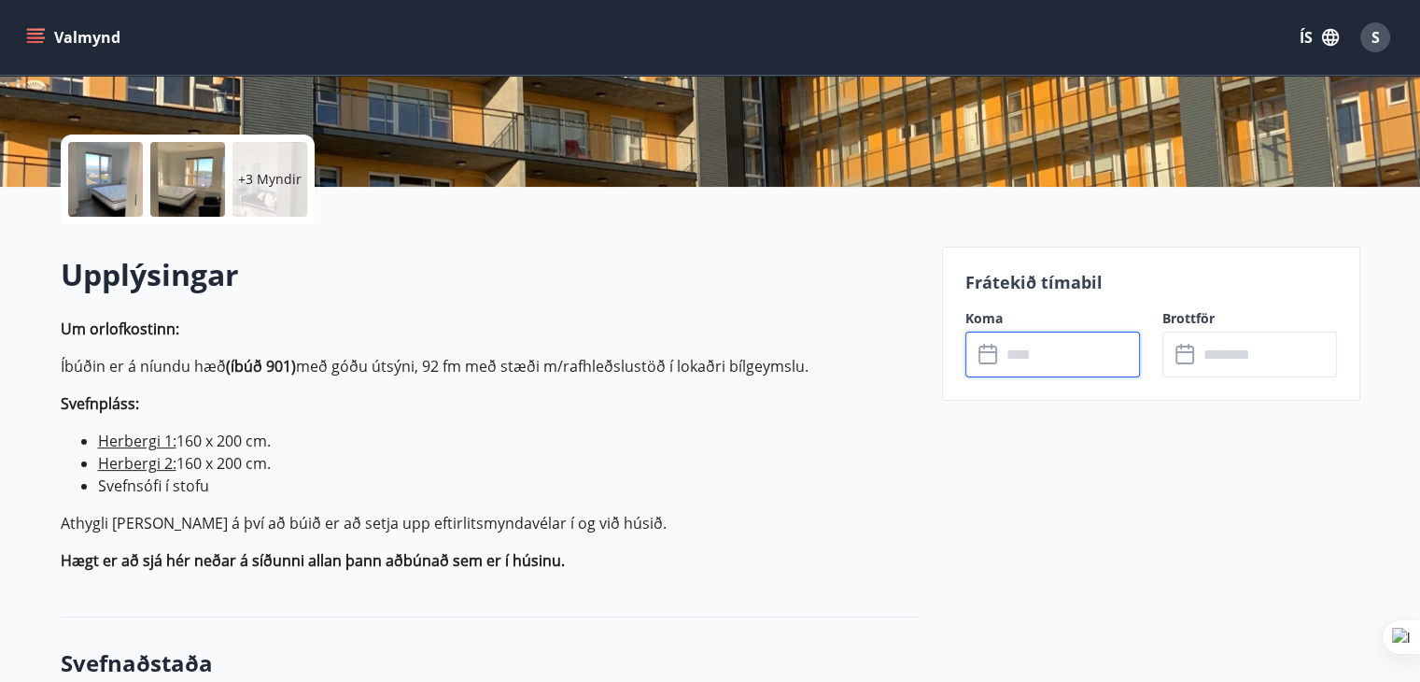
click at [1041, 353] on input "text" at bounding box center [1070, 355] width 139 height 46
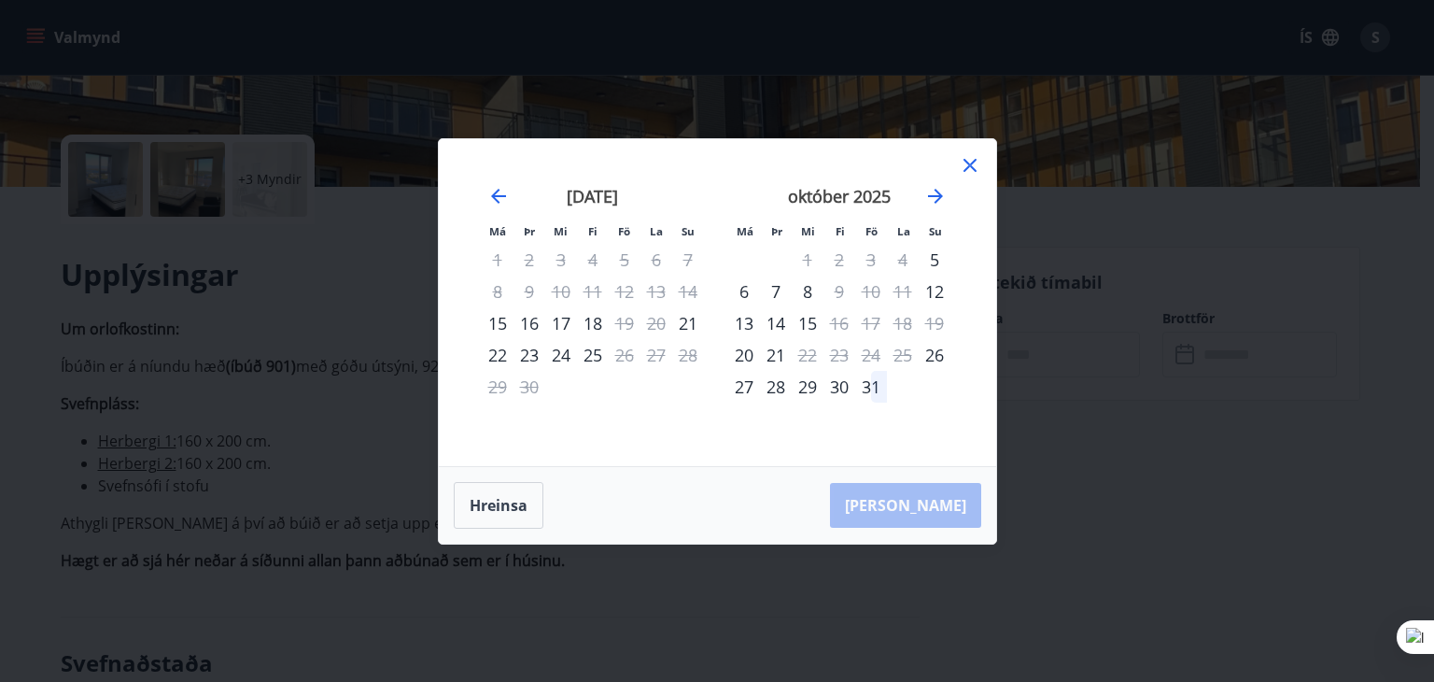
drag, startPoint x: 968, startPoint y: 162, endPoint x: 942, endPoint y: 162, distance: 25.2
click at [968, 162] on icon at bounding box center [970, 165] width 13 height 13
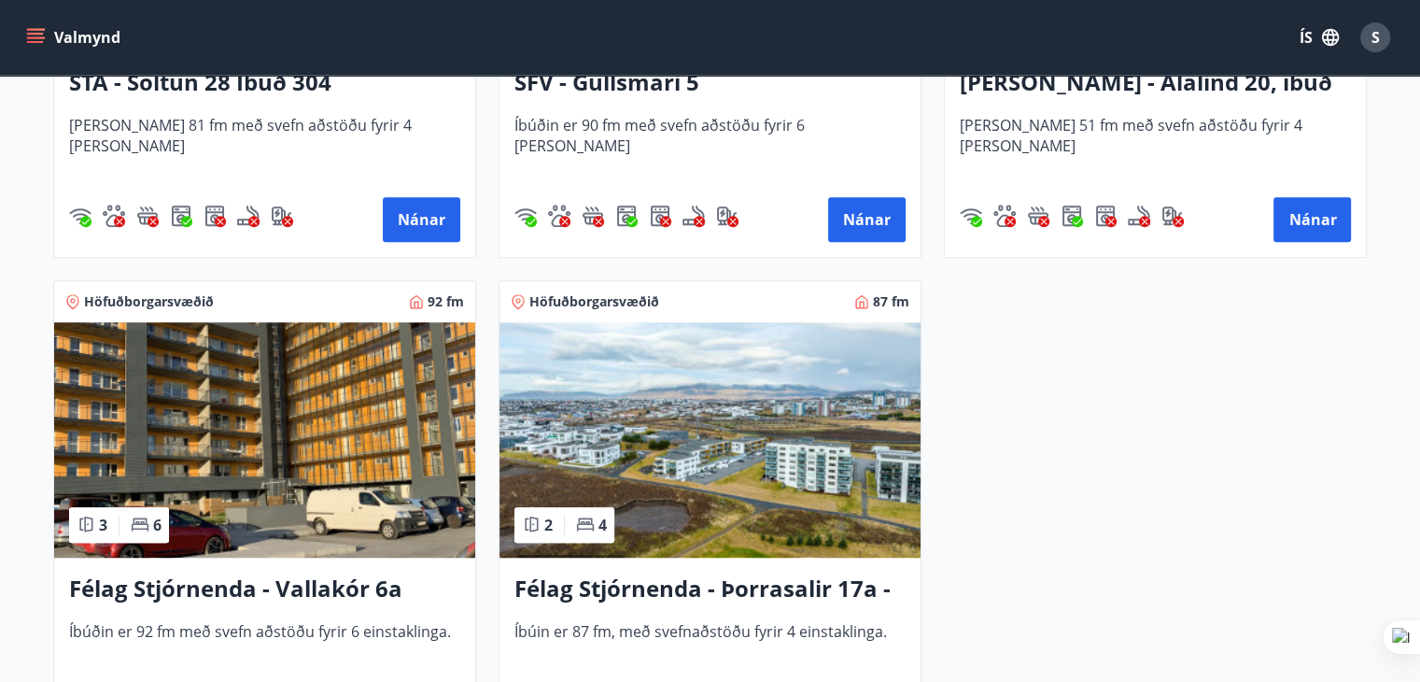
scroll to position [1214, 0]
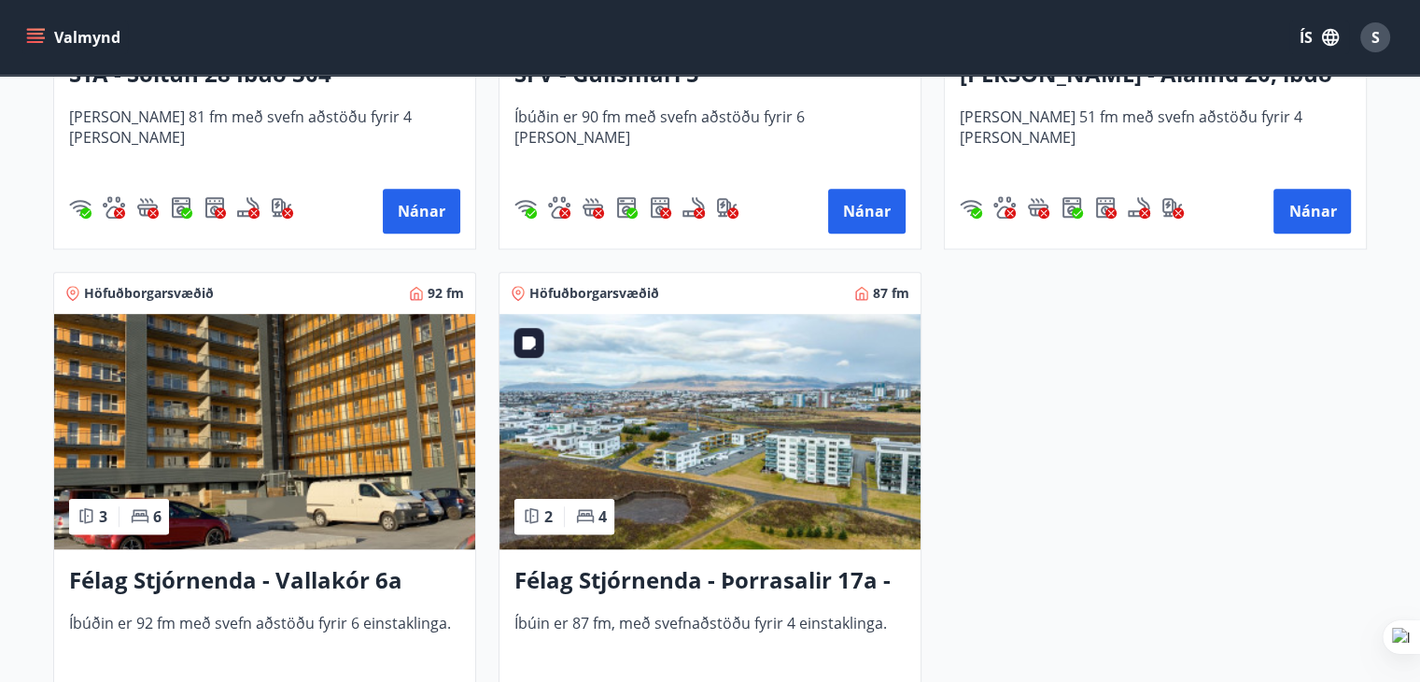
click at [725, 423] on img at bounding box center [710, 431] width 421 height 235
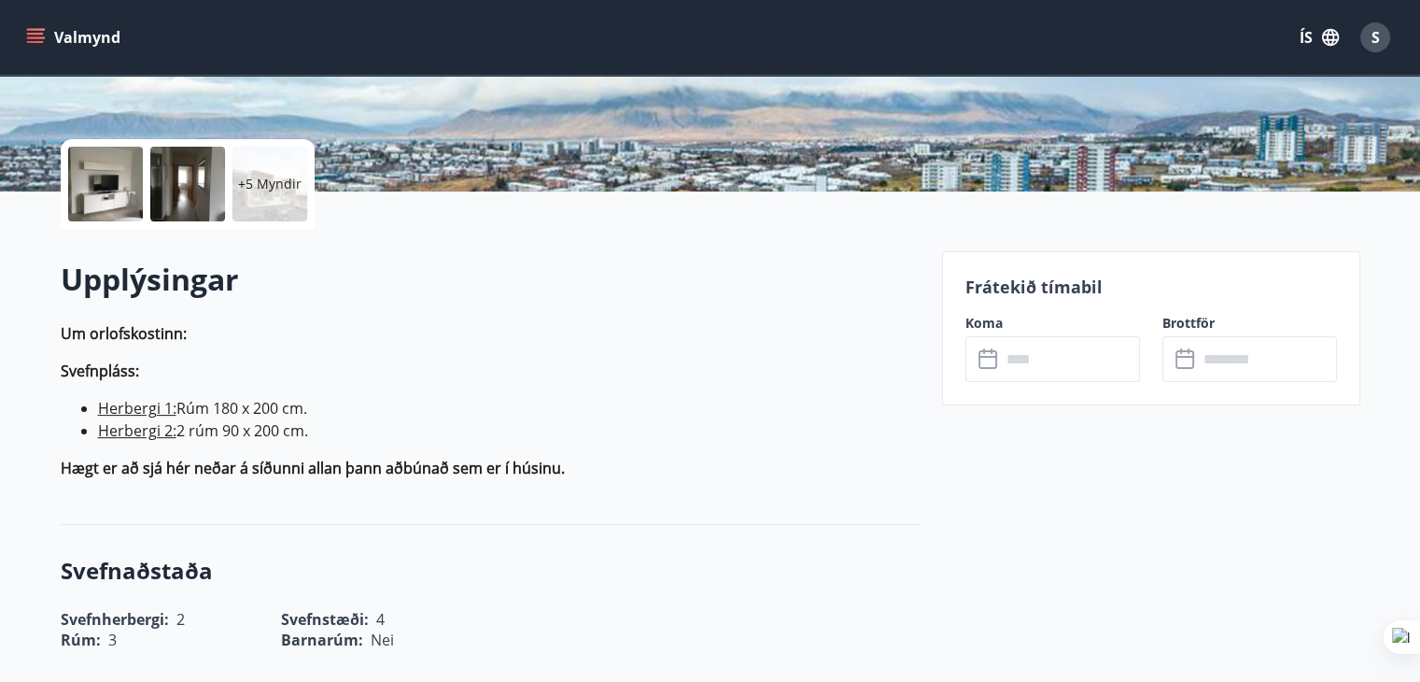
scroll to position [374, 0]
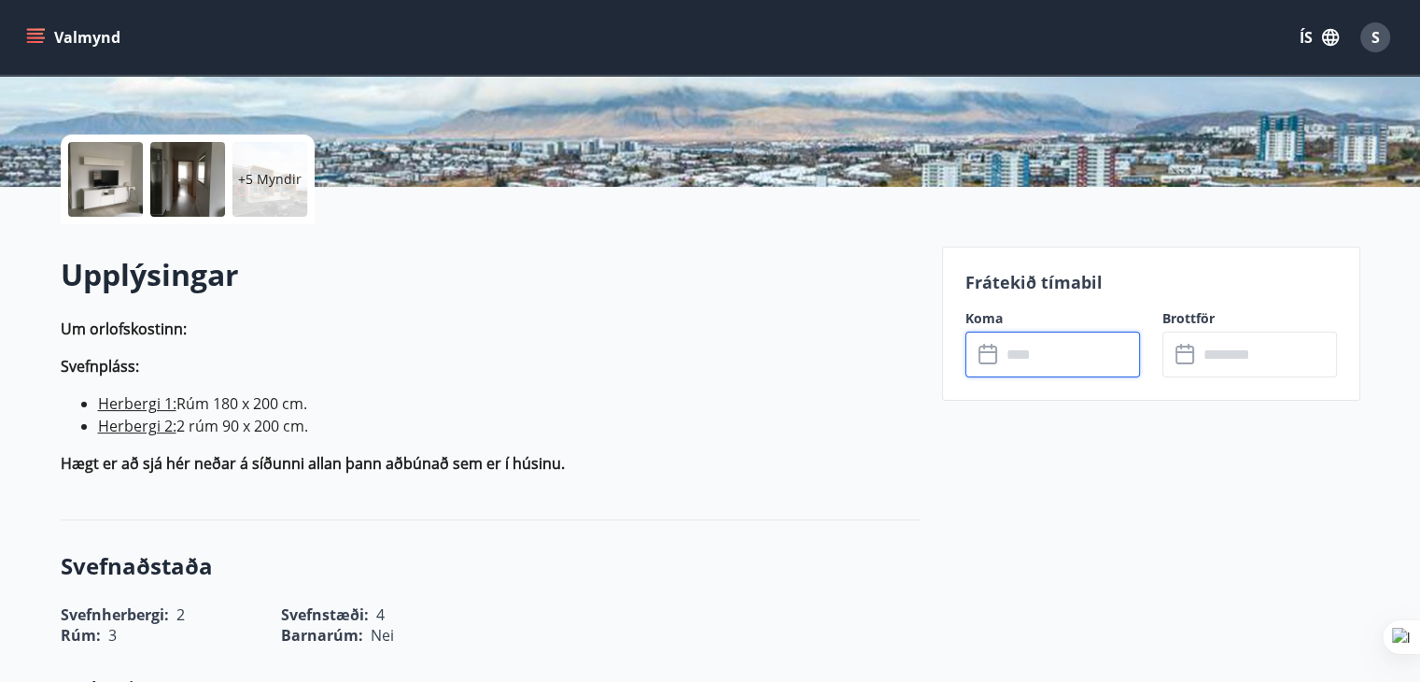
click at [1060, 349] on input "text" at bounding box center [1070, 355] width 139 height 46
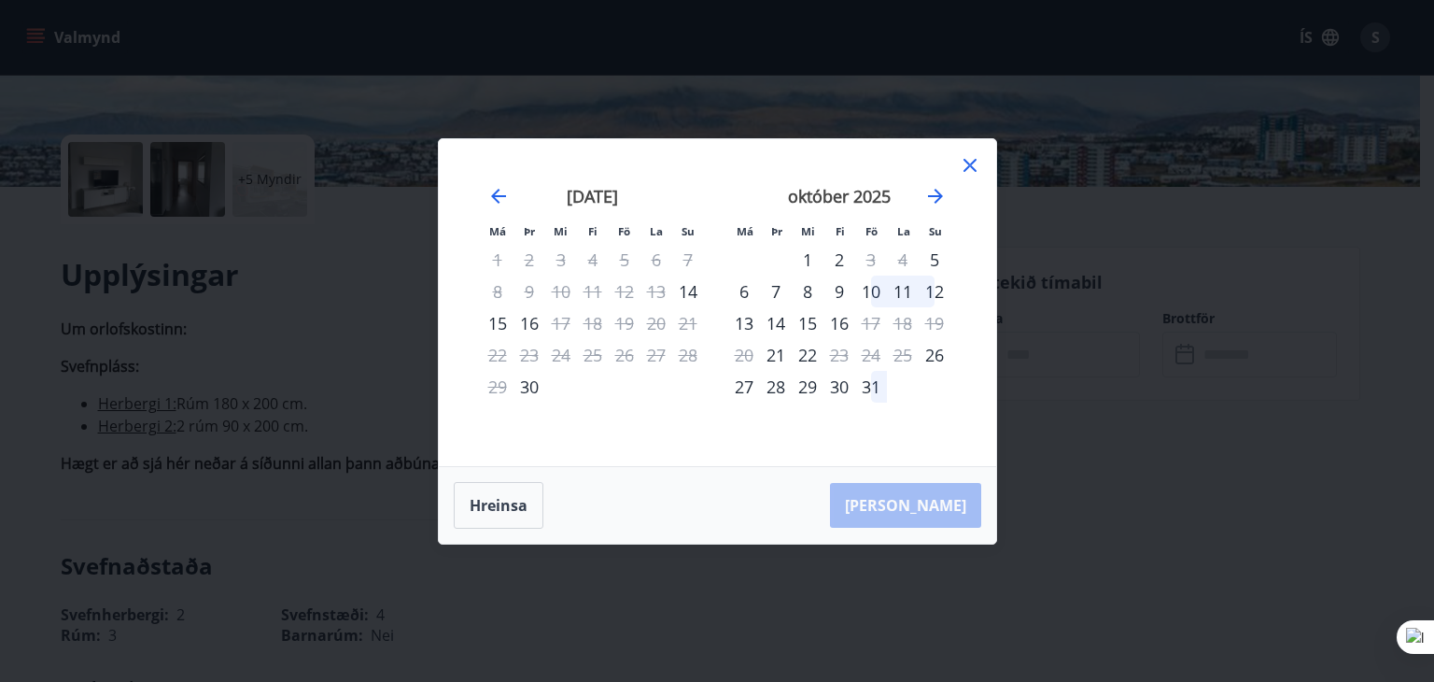
click at [964, 173] on icon at bounding box center [970, 165] width 22 height 22
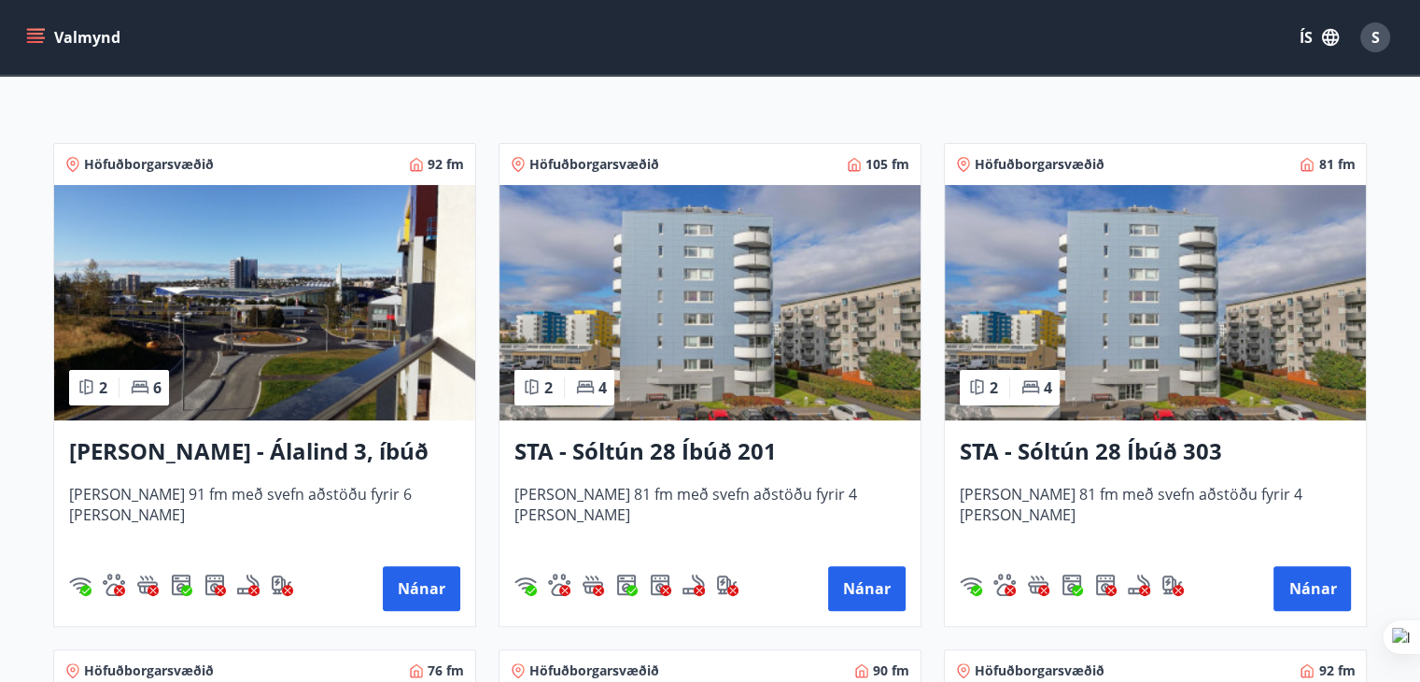
scroll to position [374, 0]
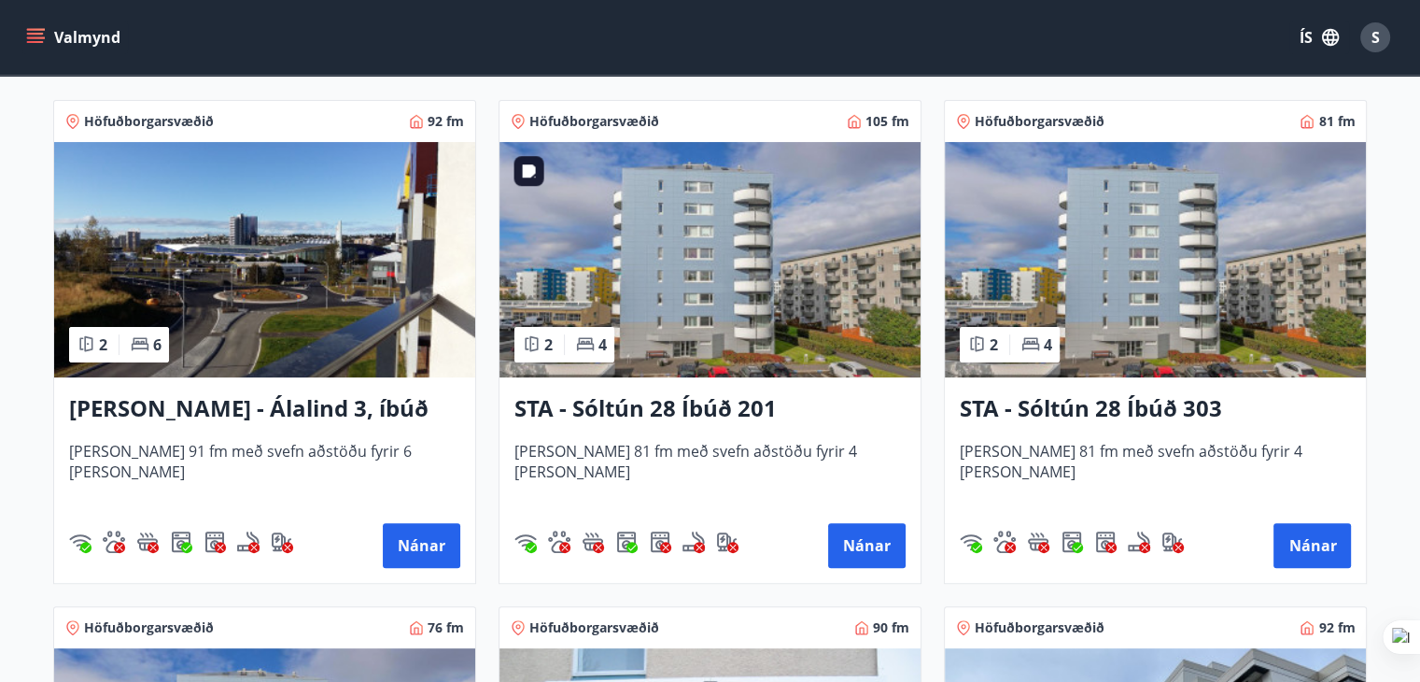
click at [717, 281] on img at bounding box center [710, 259] width 421 height 235
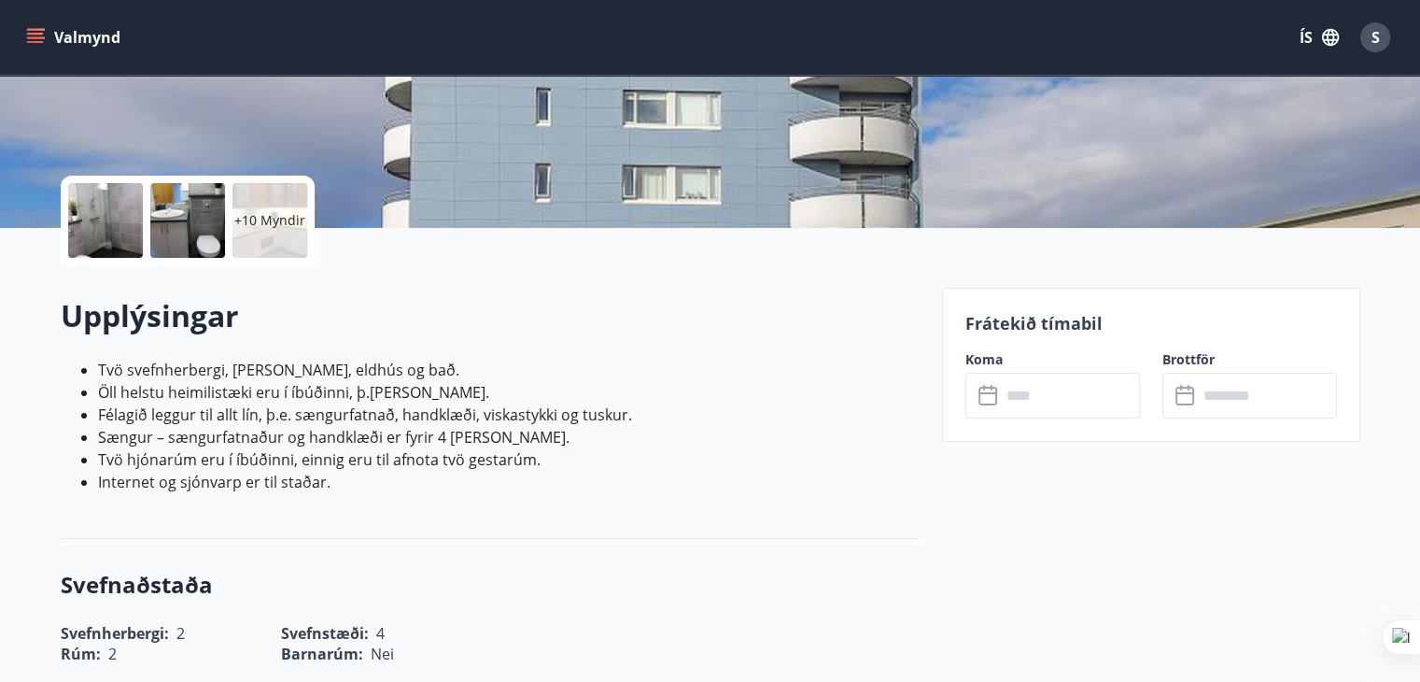
scroll to position [374, 0]
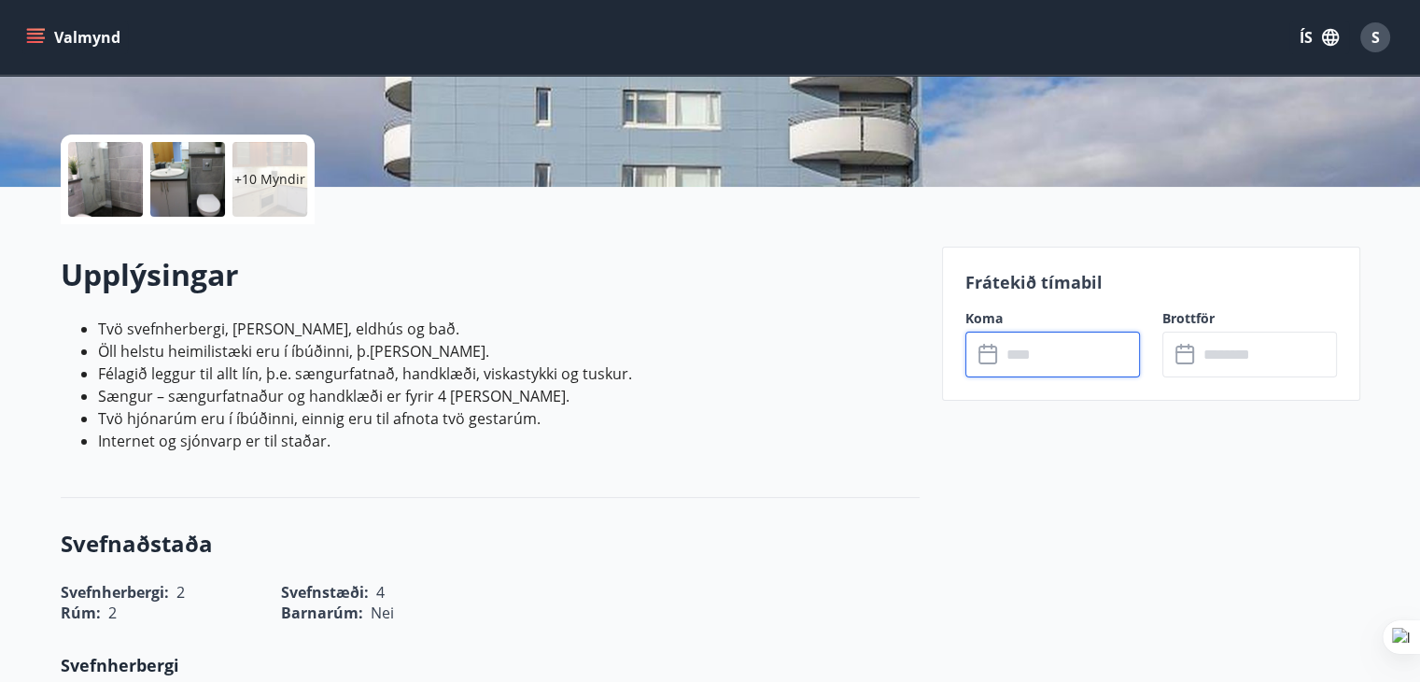
click at [1029, 362] on input "text" at bounding box center [1070, 355] width 139 height 46
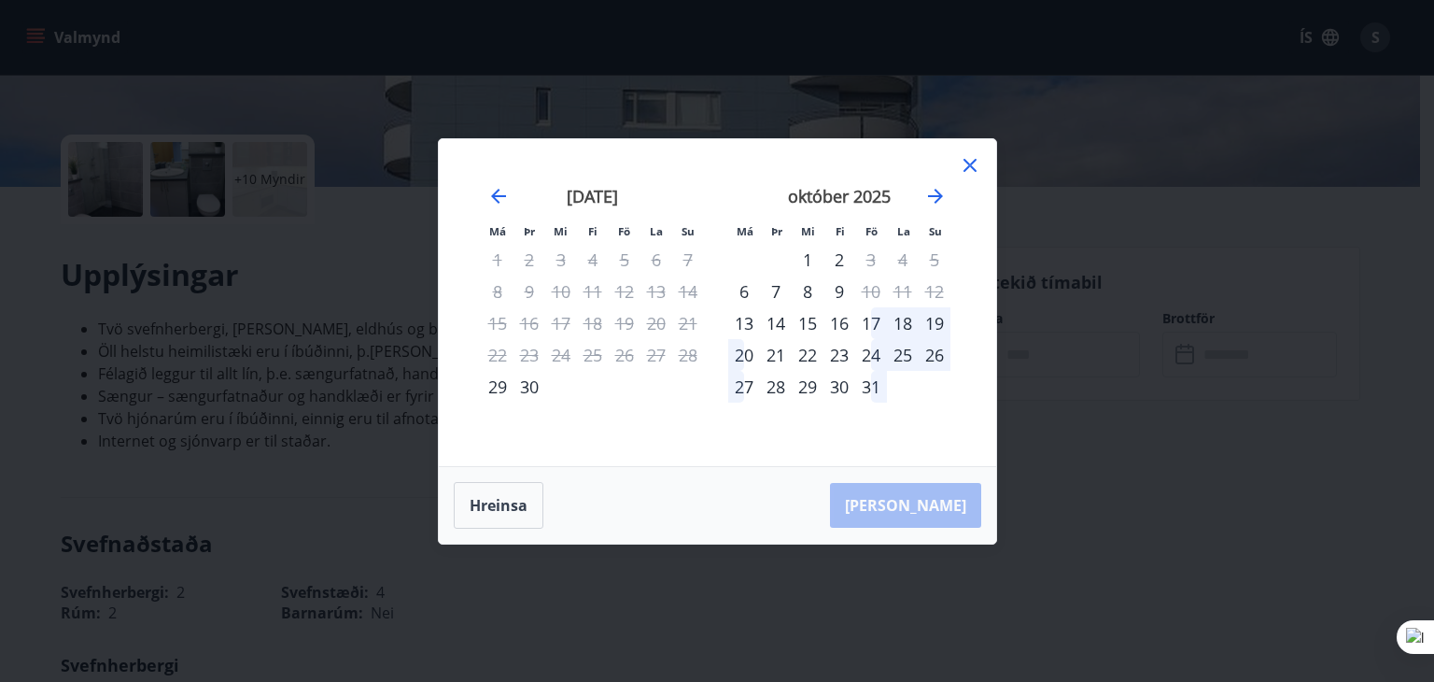
drag, startPoint x: 971, startPoint y: 164, endPoint x: 889, endPoint y: 169, distance: 82.3
click at [971, 165] on icon at bounding box center [970, 165] width 22 height 22
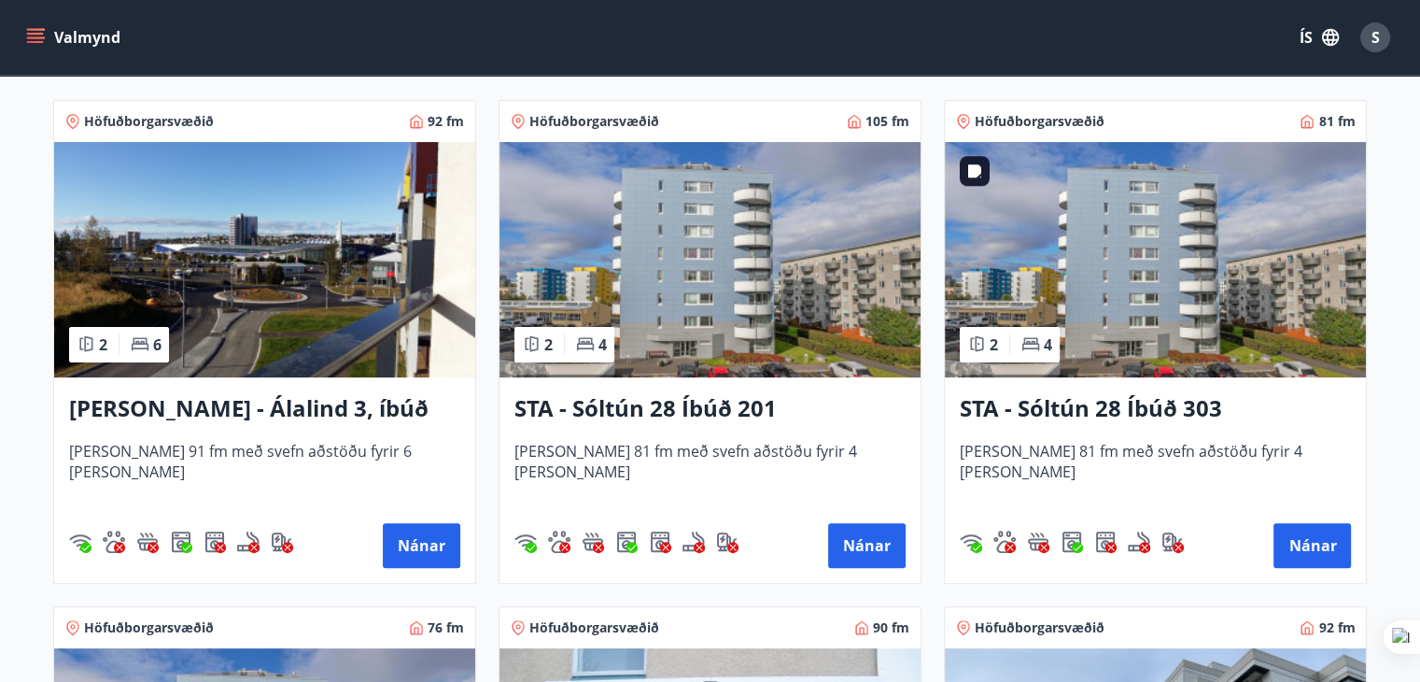
click at [1065, 286] on img at bounding box center [1155, 259] width 421 height 235
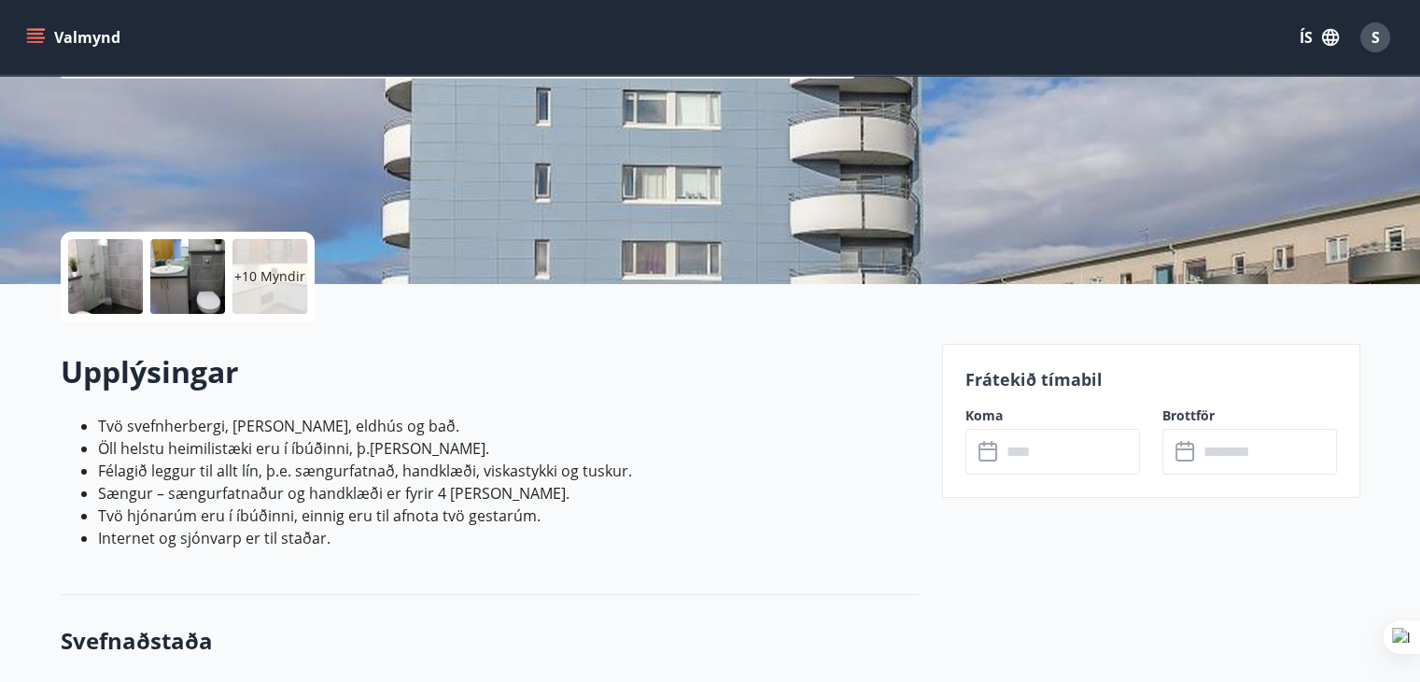
scroll to position [280, 0]
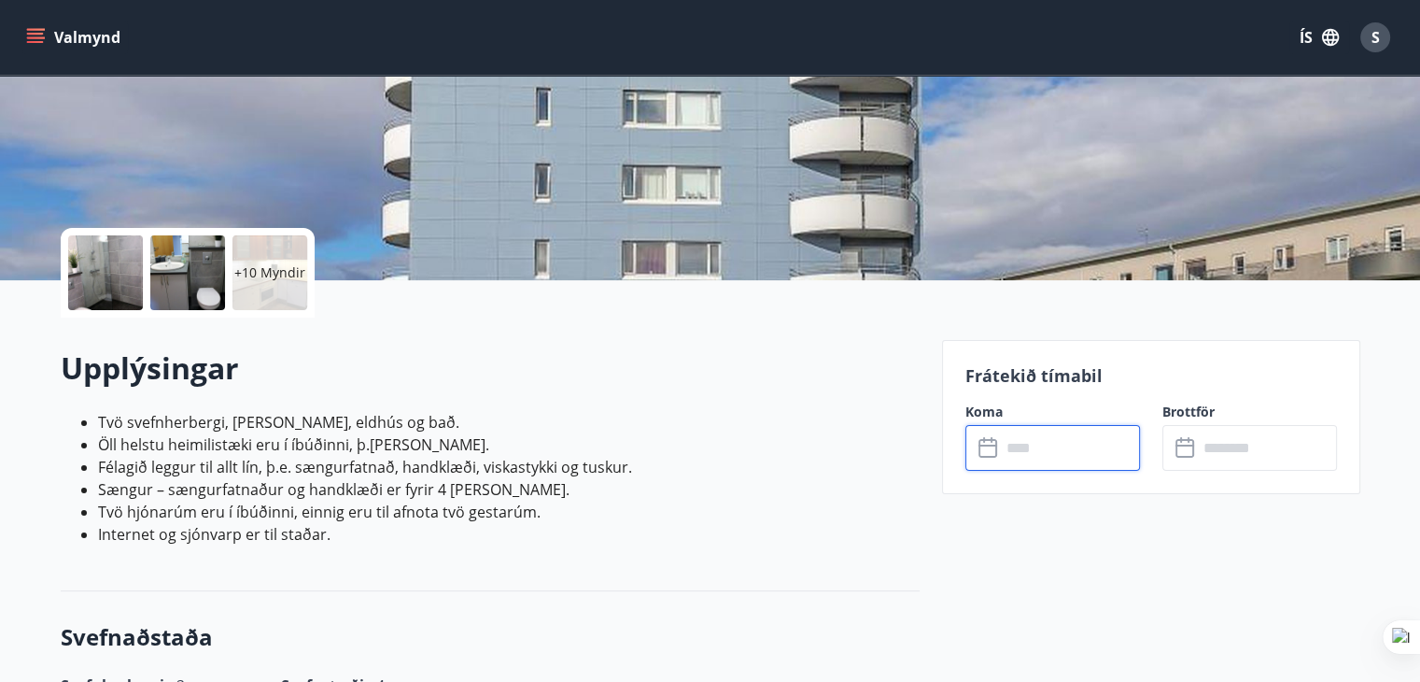
click at [1022, 448] on input "text" at bounding box center [1070, 448] width 139 height 46
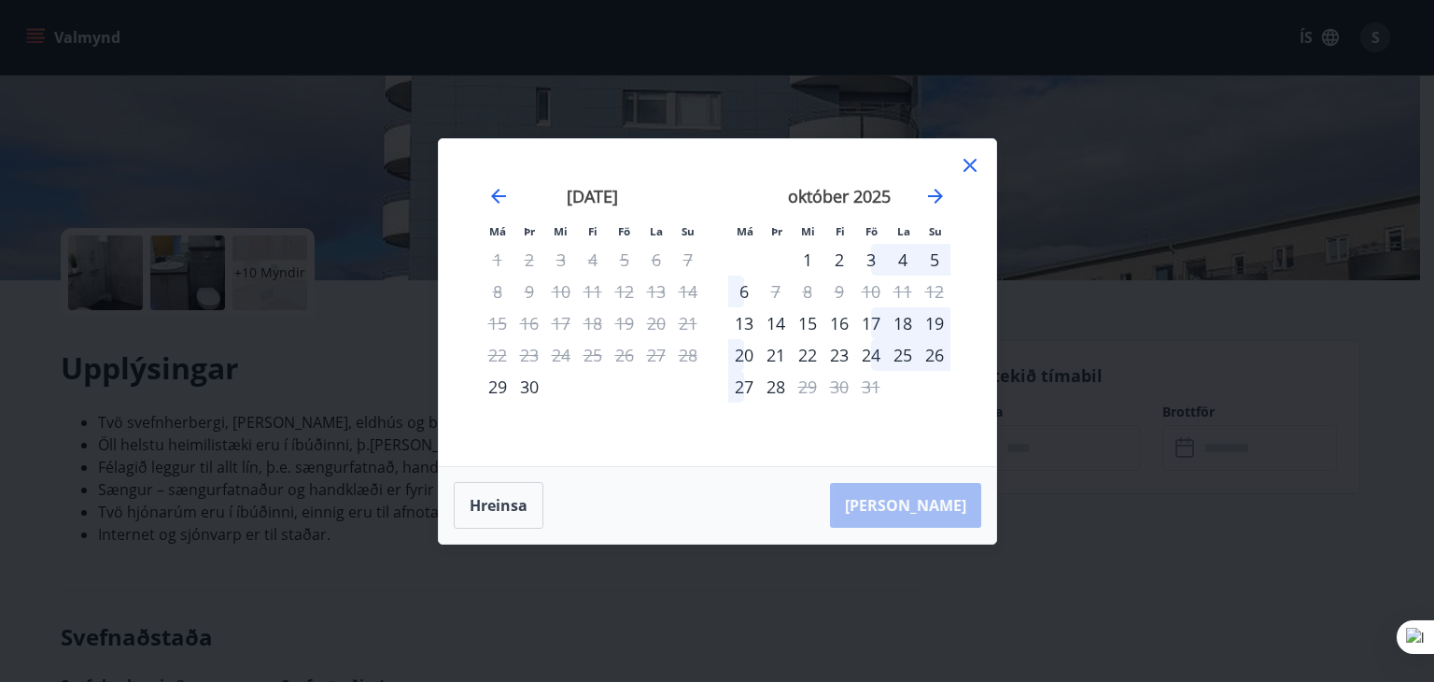
click at [966, 164] on icon at bounding box center [970, 165] width 22 height 22
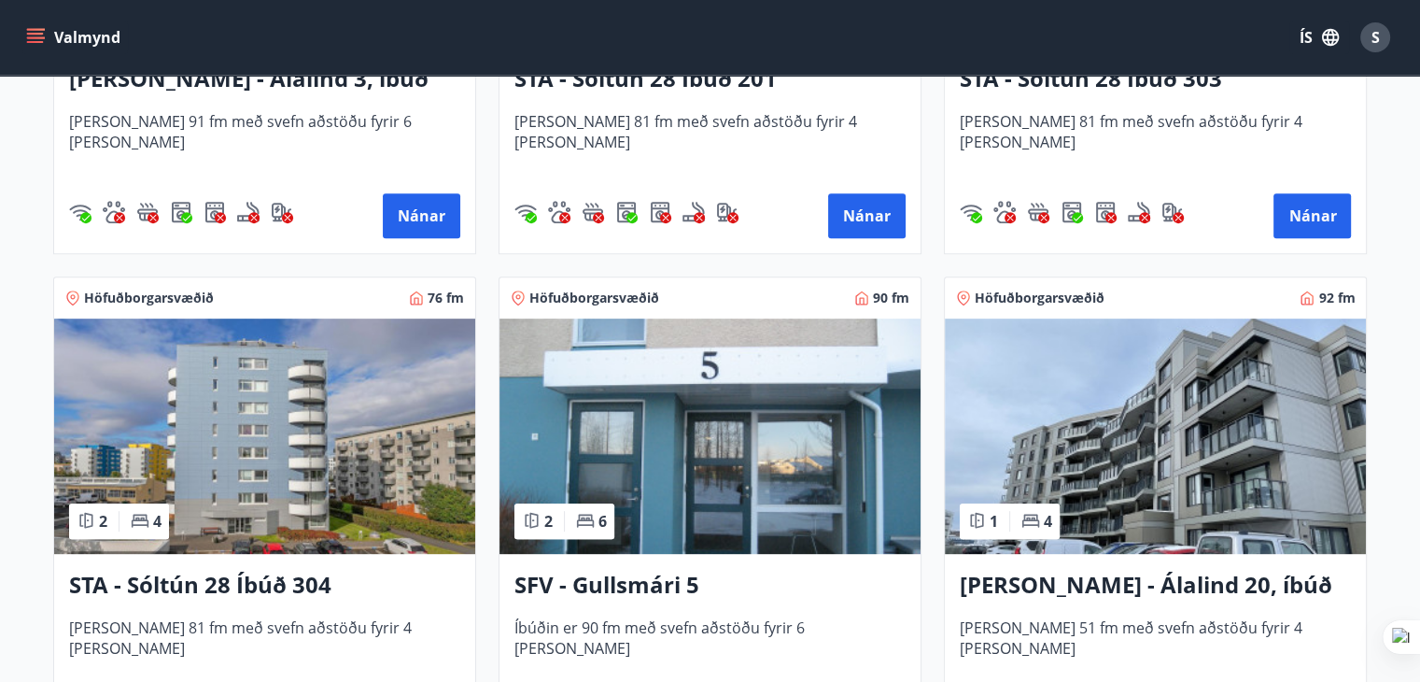
scroll to position [747, 0]
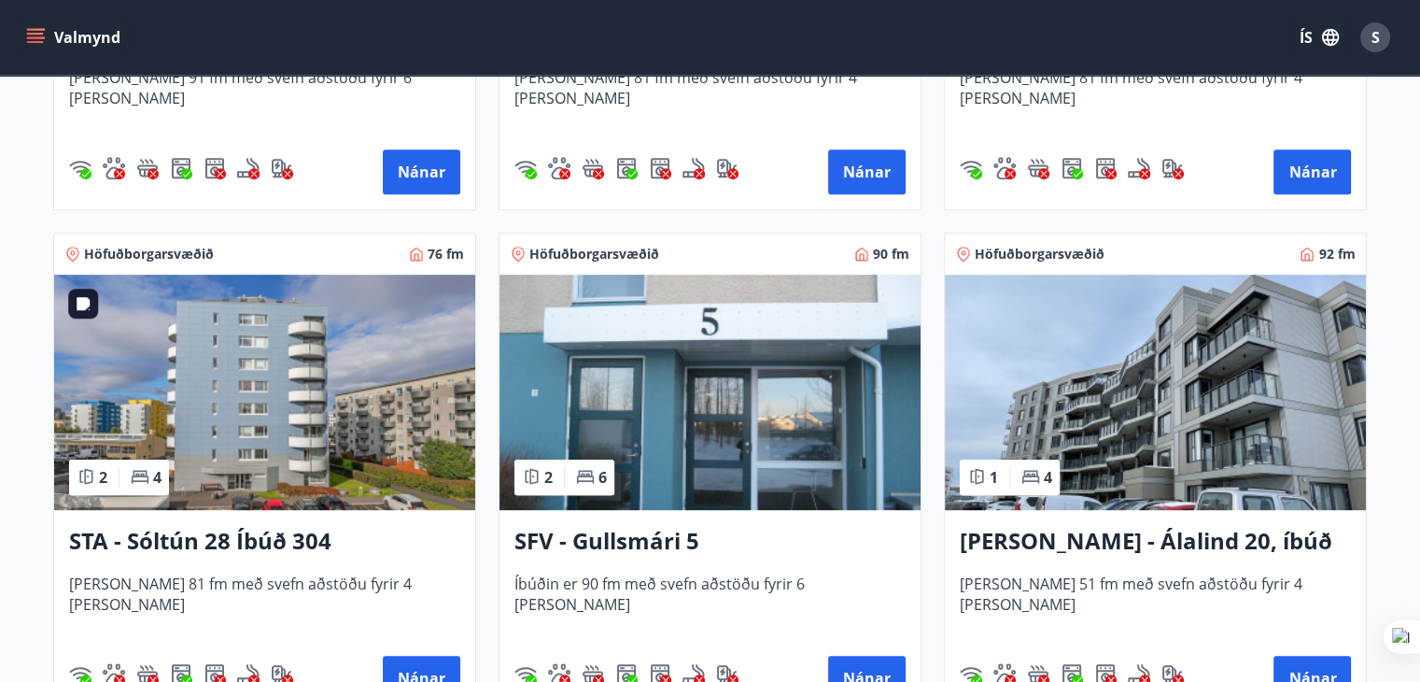
click at [313, 423] on img at bounding box center [264, 392] width 421 height 235
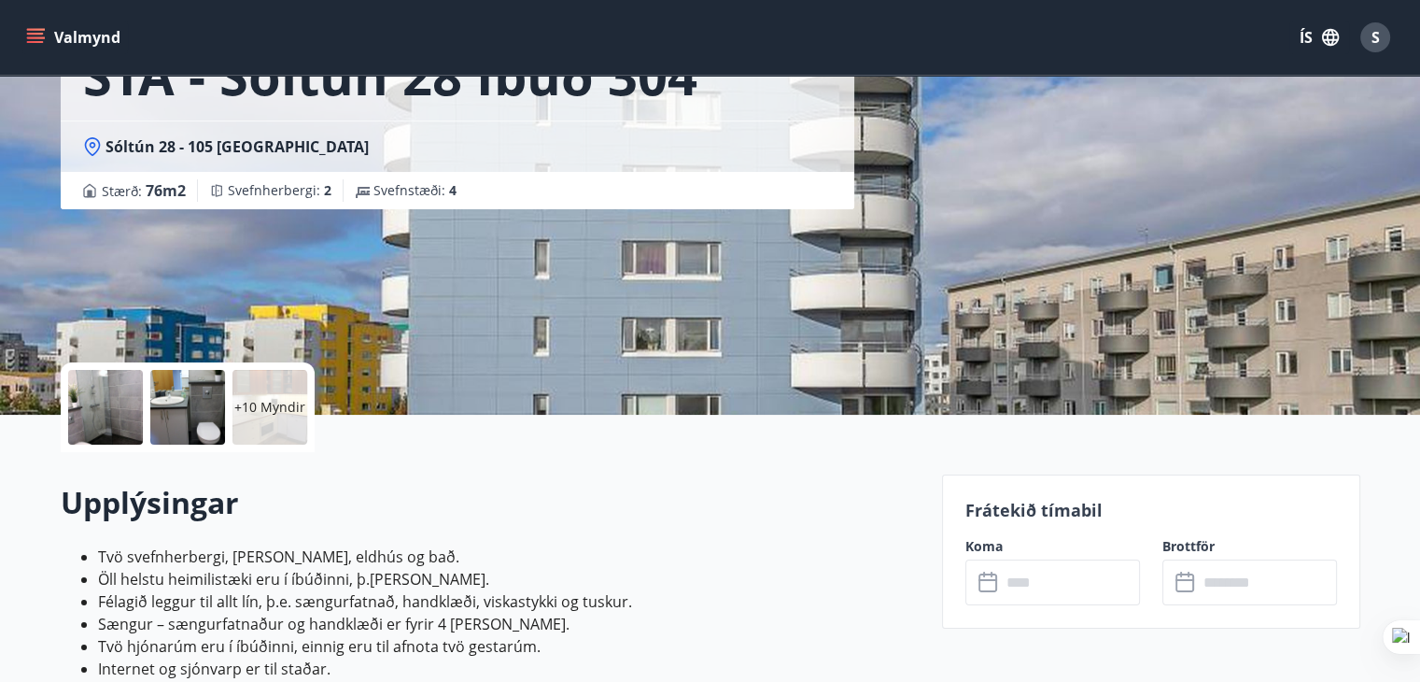
scroll to position [374, 0]
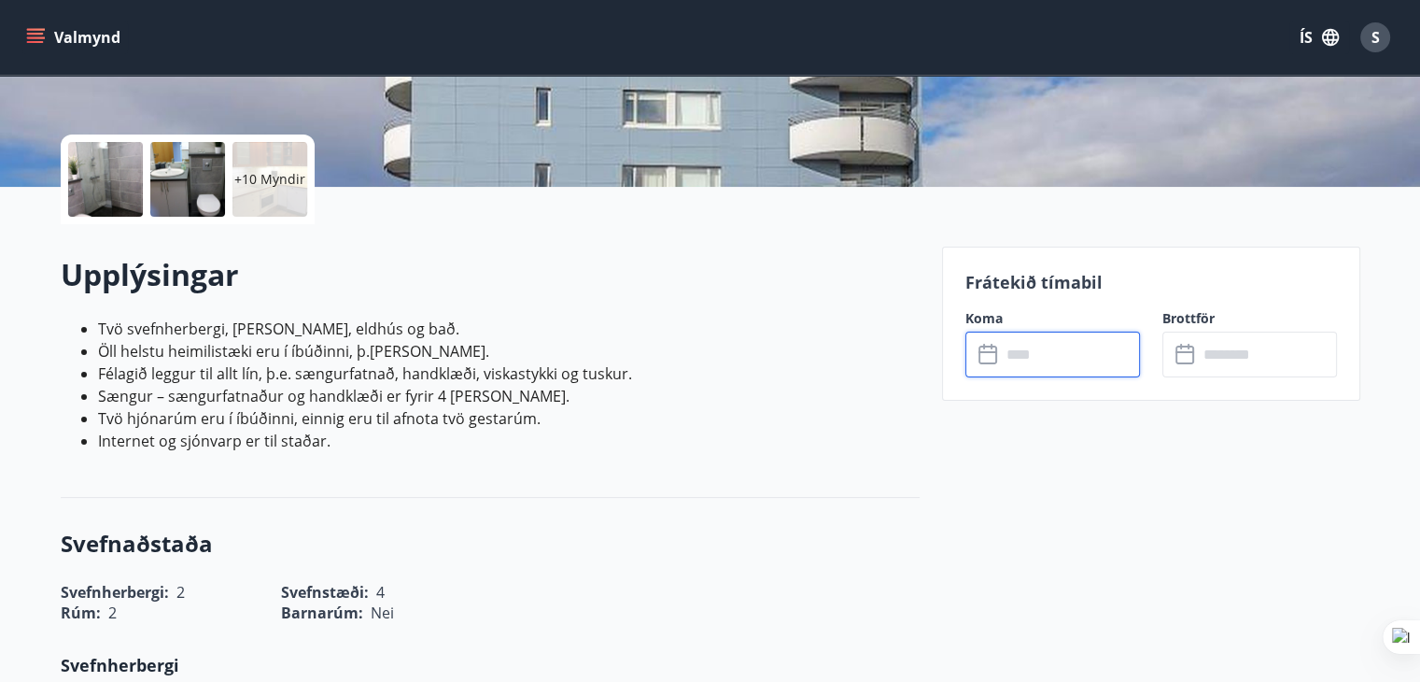
click at [1087, 346] on input "text" at bounding box center [1070, 355] width 139 height 46
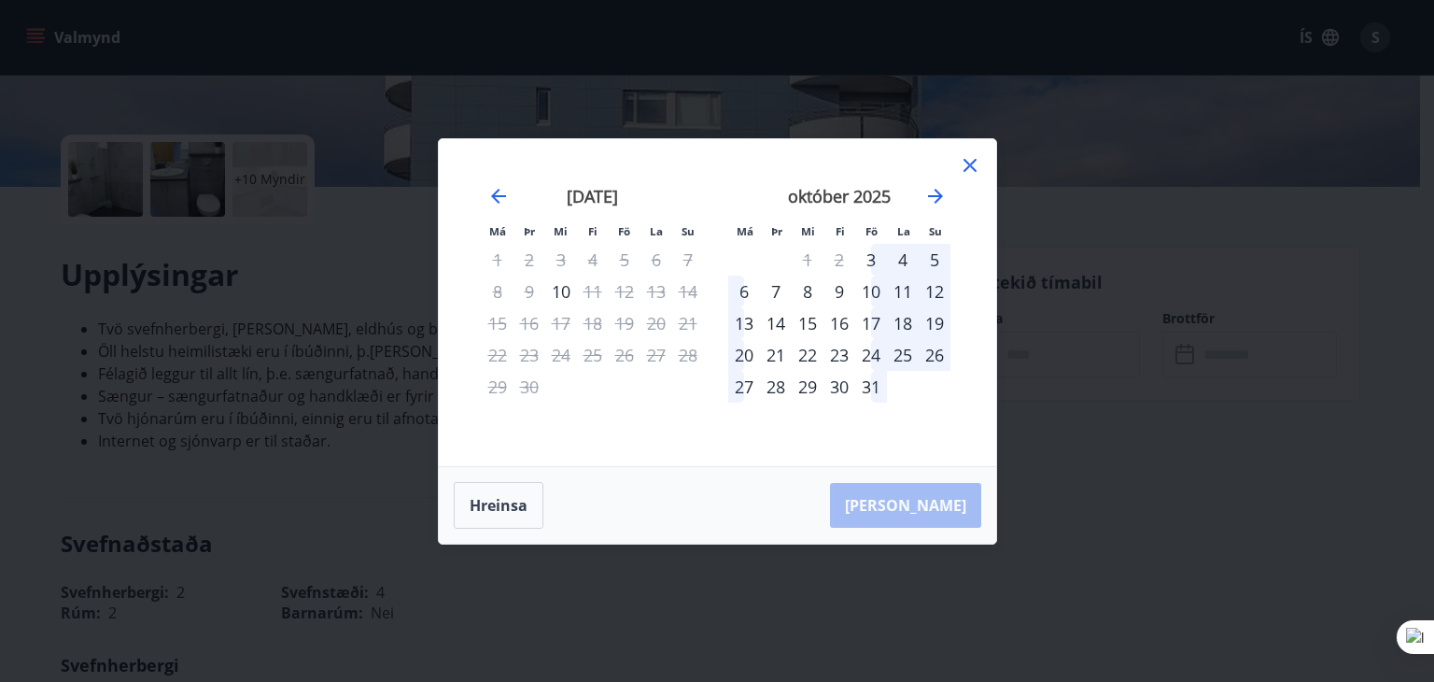
click at [971, 160] on icon at bounding box center [970, 165] width 22 height 22
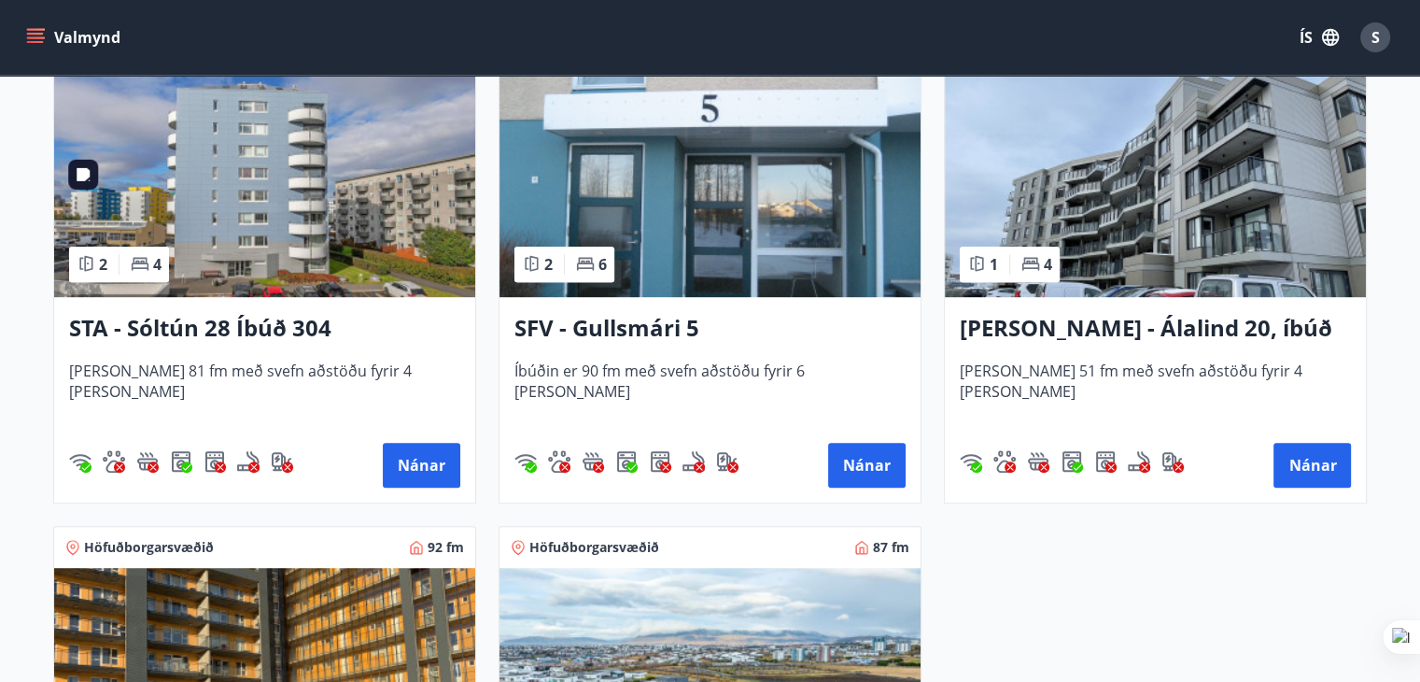
scroll to position [747, 0]
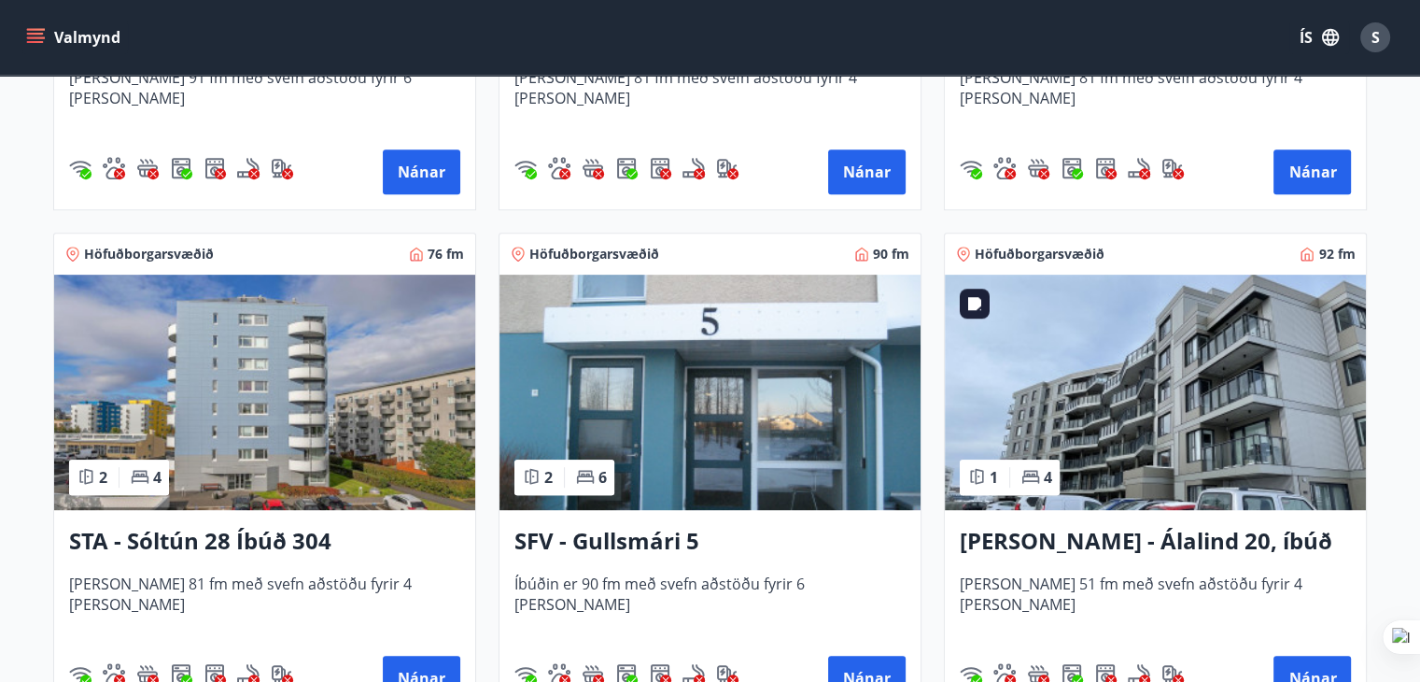
click at [1145, 438] on img at bounding box center [1155, 392] width 421 height 235
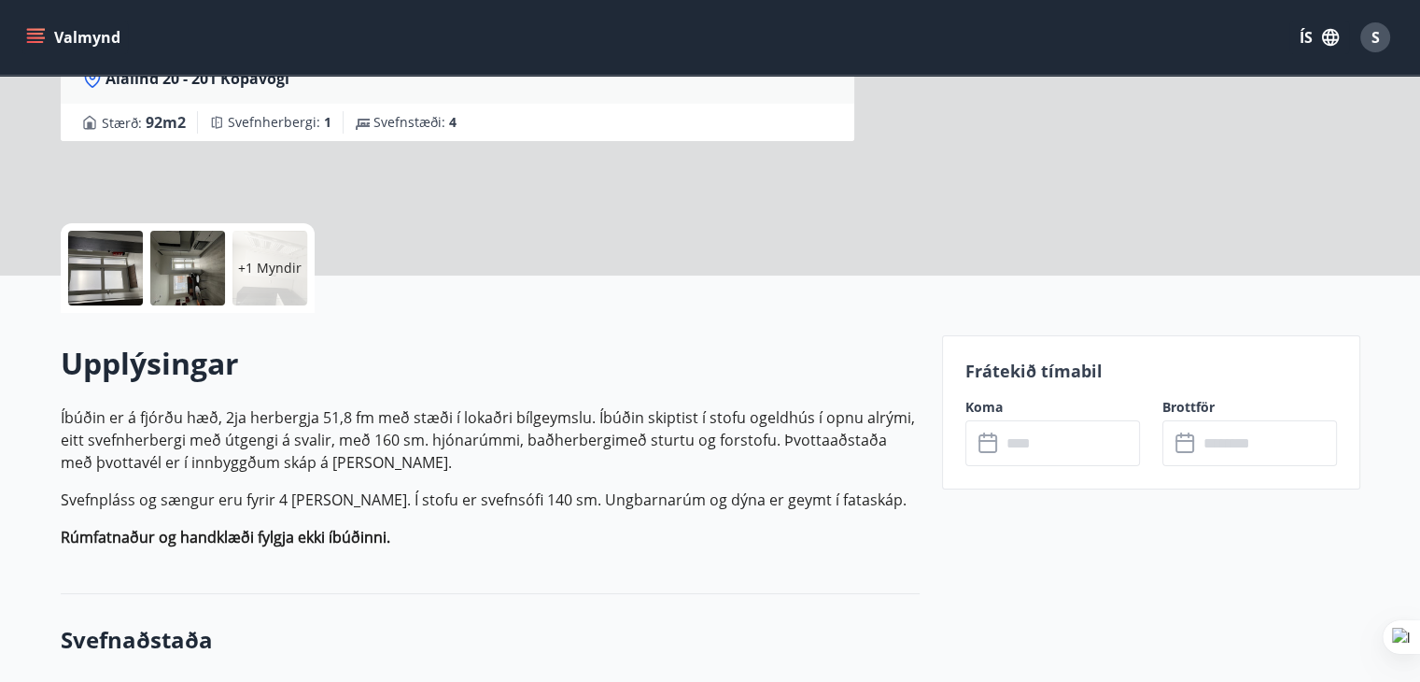
scroll to position [374, 0]
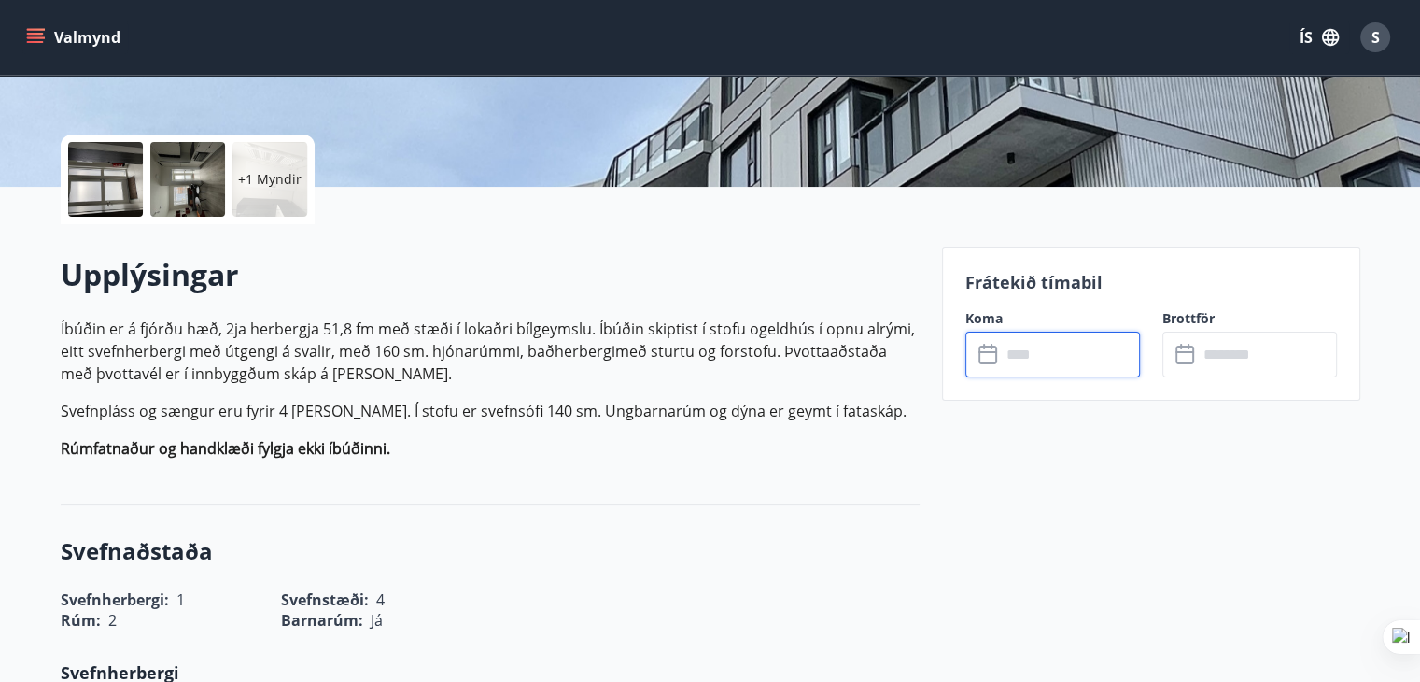
click at [1053, 355] on input "text" at bounding box center [1070, 355] width 139 height 46
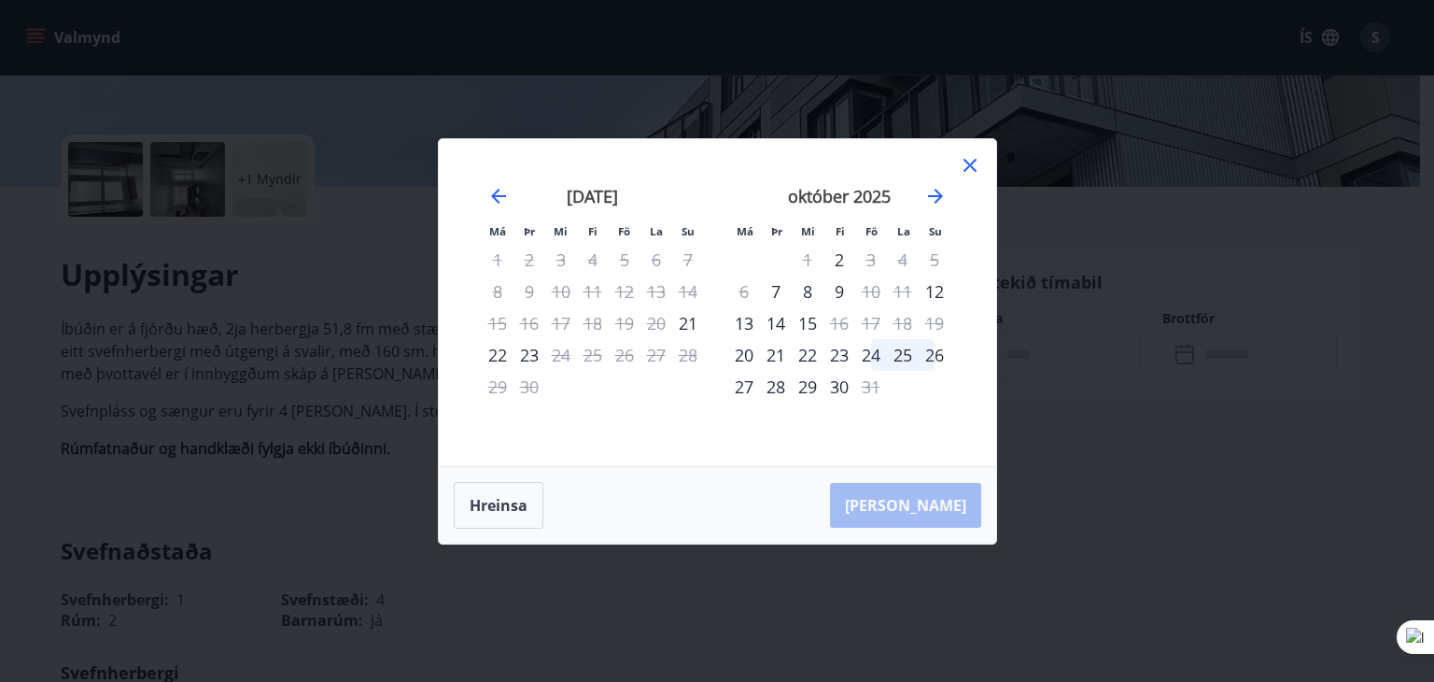
click at [970, 164] on icon at bounding box center [969, 164] width 3 height 3
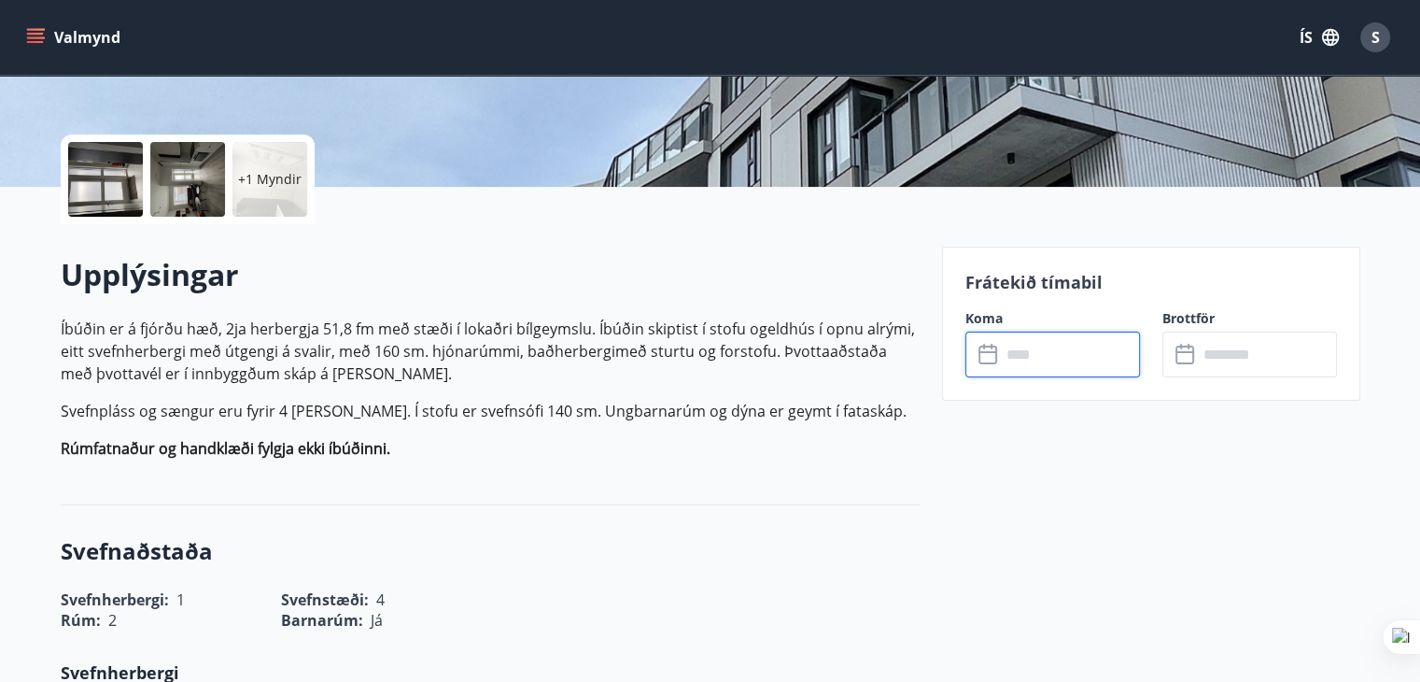
click at [34, 40] on icon "menu" at bounding box center [35, 37] width 19 height 19
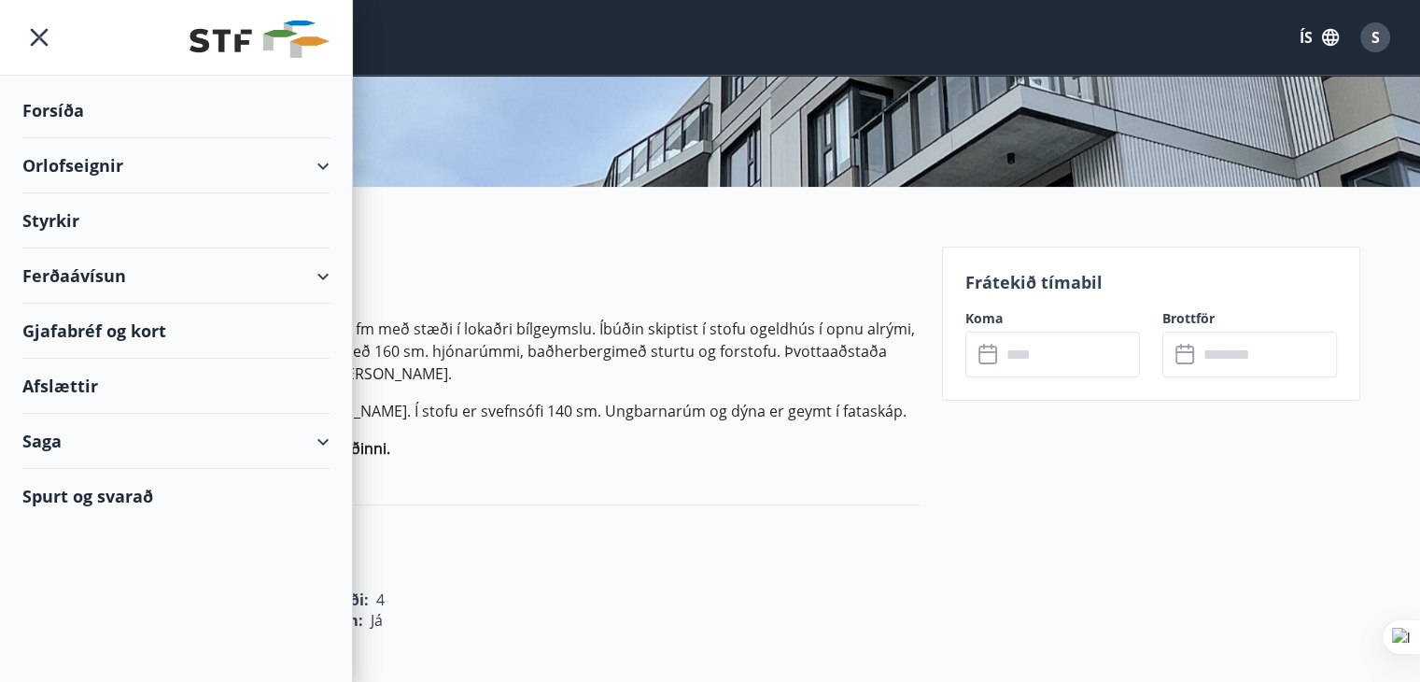
click at [57, 162] on div "Orlofseignir" at bounding box center [175, 165] width 307 height 55
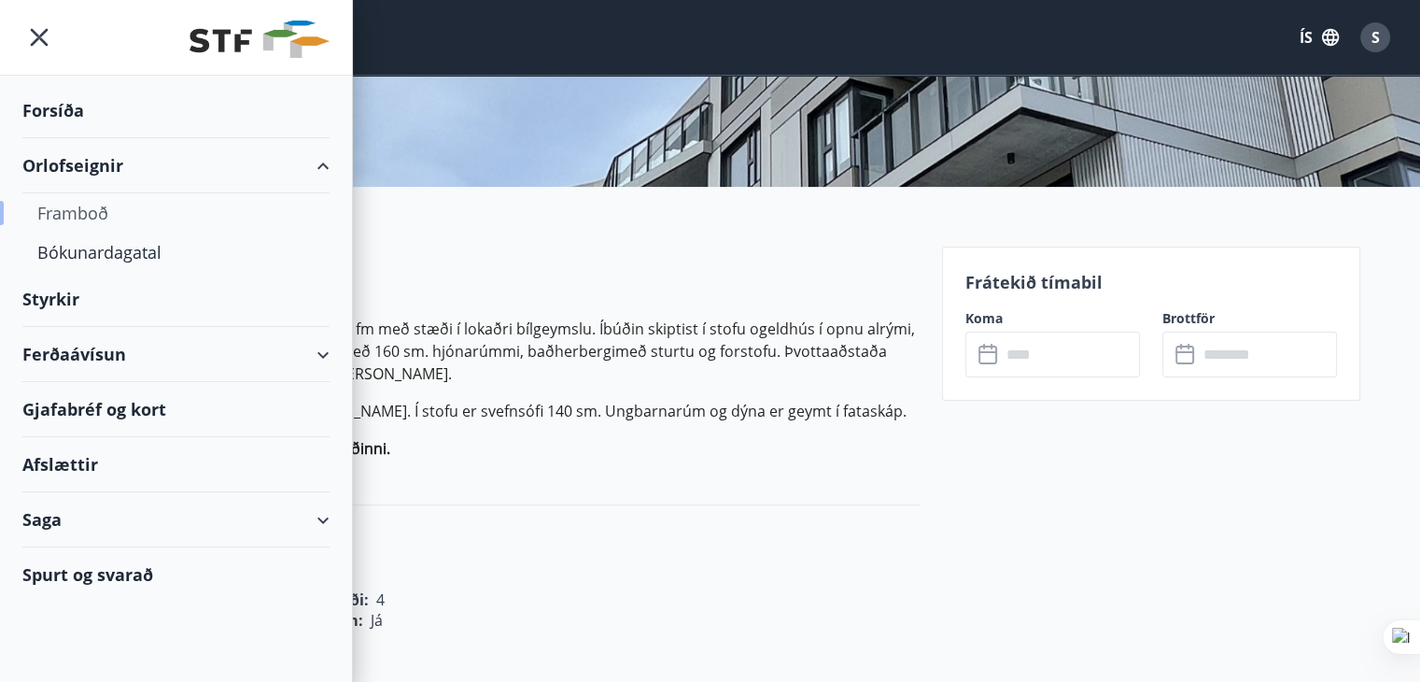
click at [53, 206] on div "Framboð" at bounding box center [175, 212] width 277 height 39
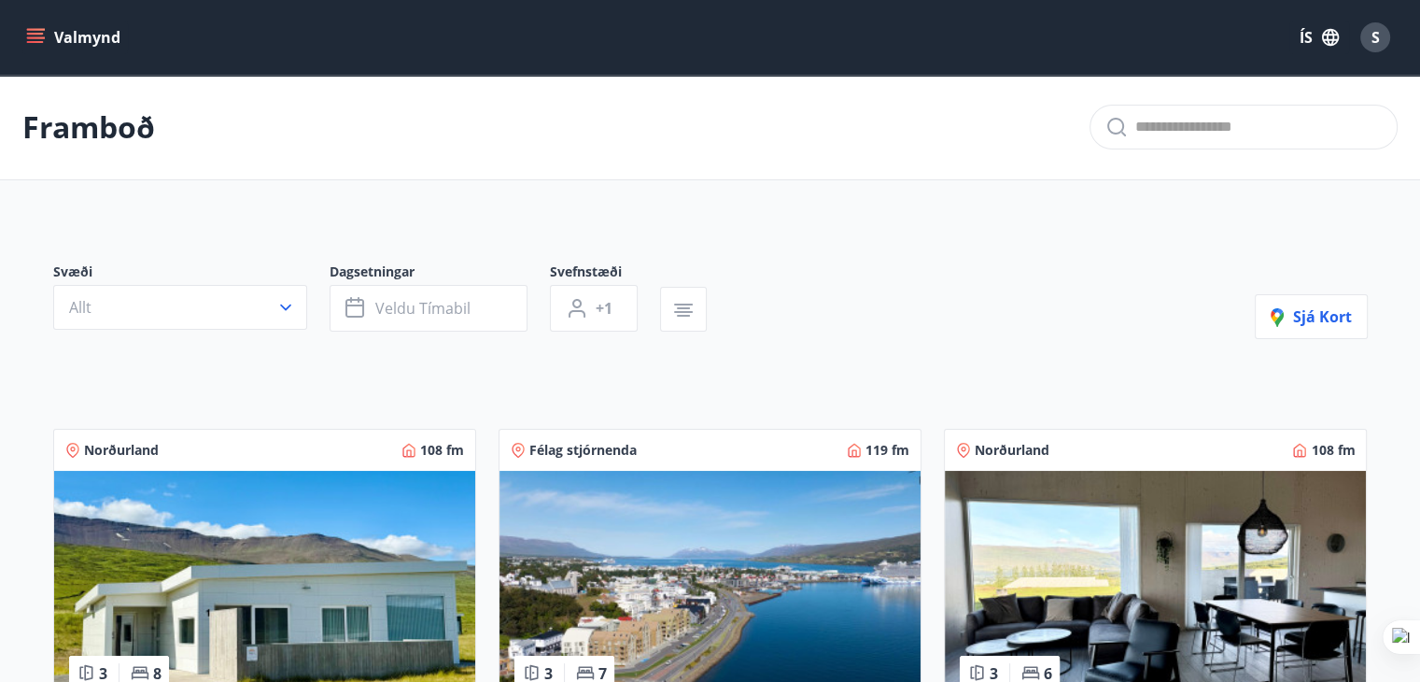
click at [34, 37] on icon "menu" at bounding box center [35, 37] width 19 height 19
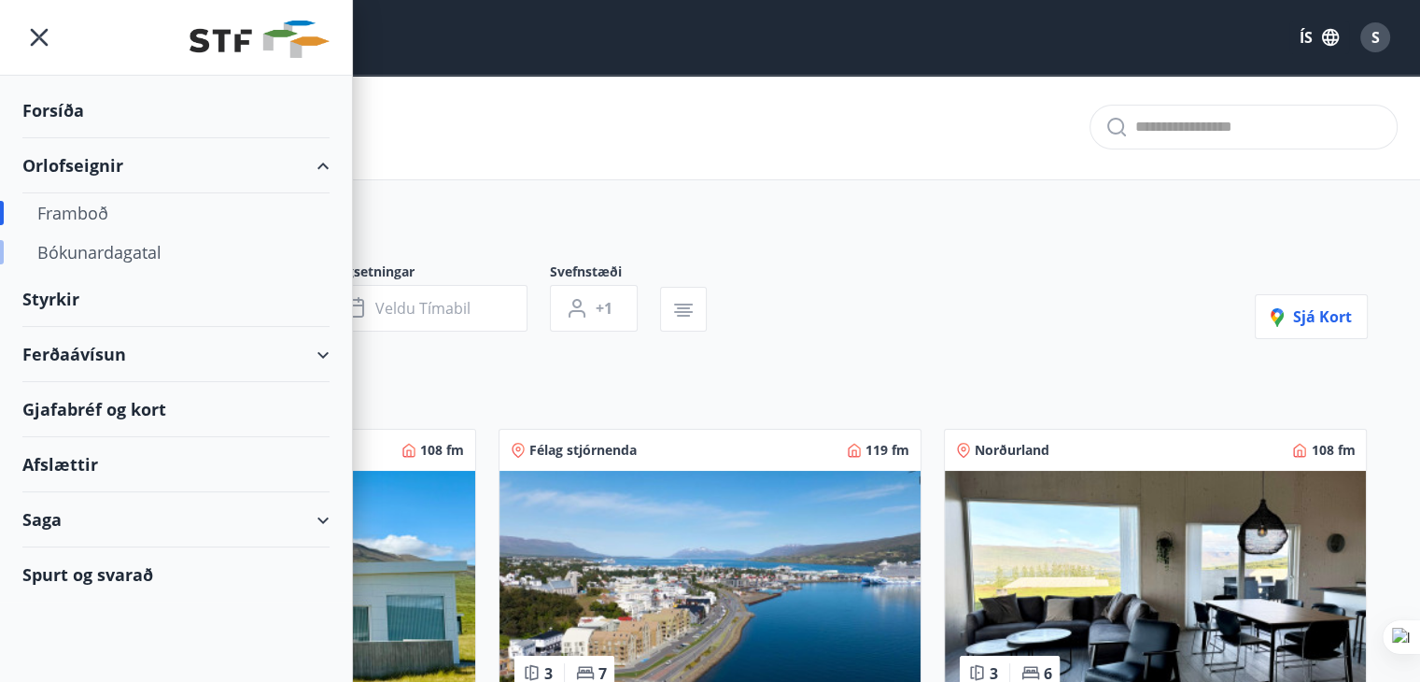
click at [82, 247] on div "Bókunardagatal" at bounding box center [175, 252] width 277 height 39
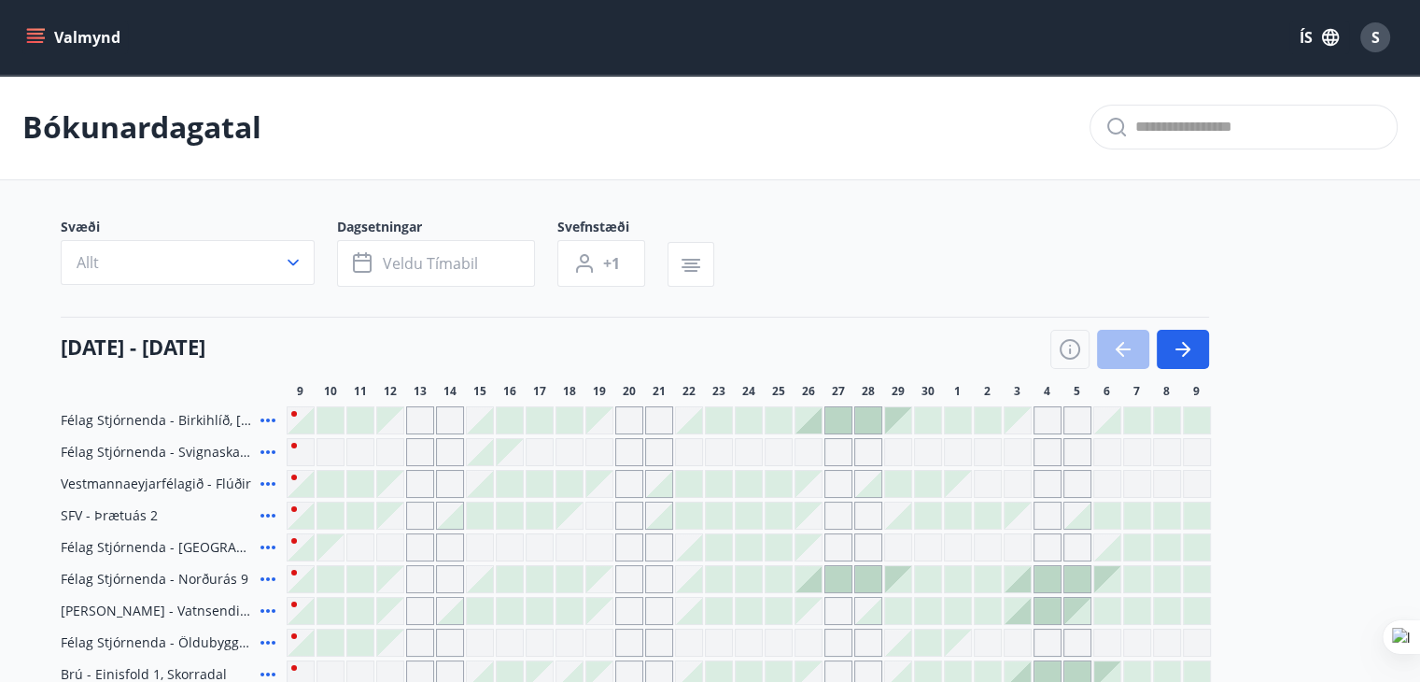
scroll to position [187, 0]
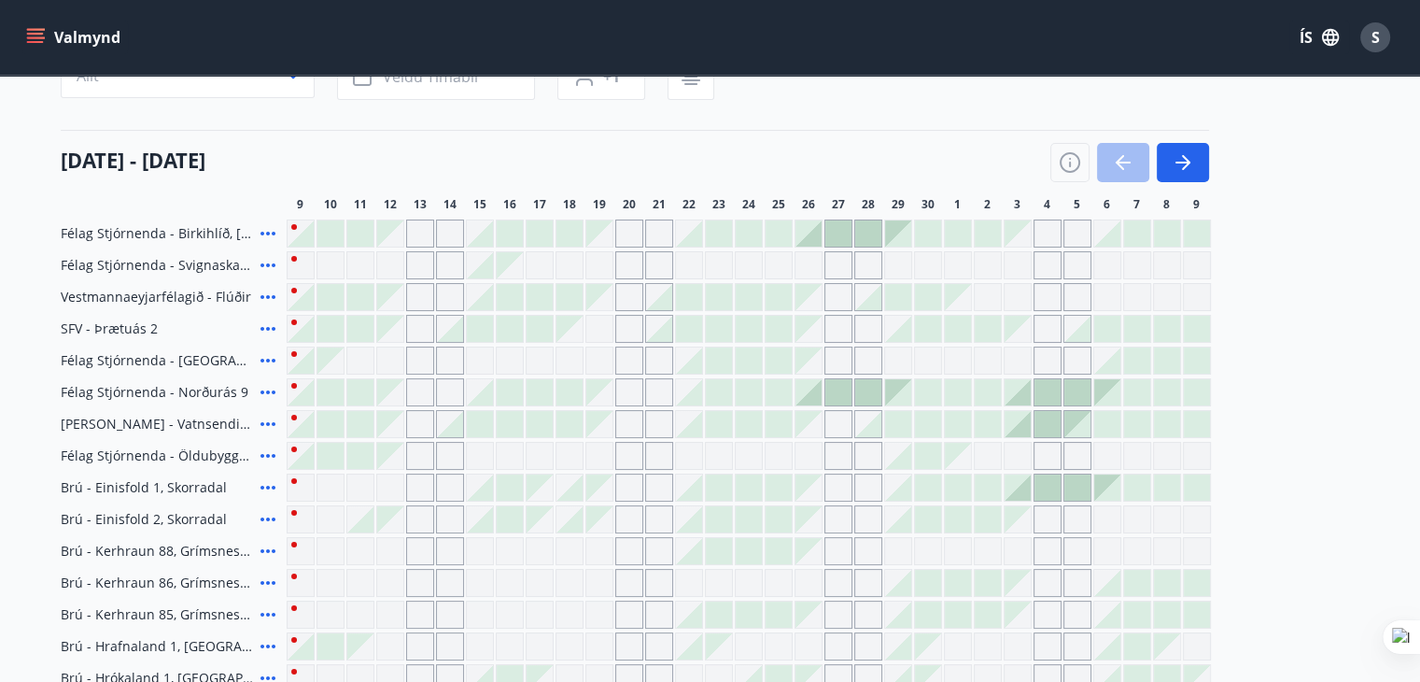
click at [418, 356] on div "Gráir dagar eru ekki bókanlegir" at bounding box center [420, 360] width 28 height 28
click at [424, 357] on div "Gráir dagar eru ekki bókanlegir" at bounding box center [420, 360] width 28 height 28
click at [269, 356] on icon at bounding box center [268, 360] width 22 height 22
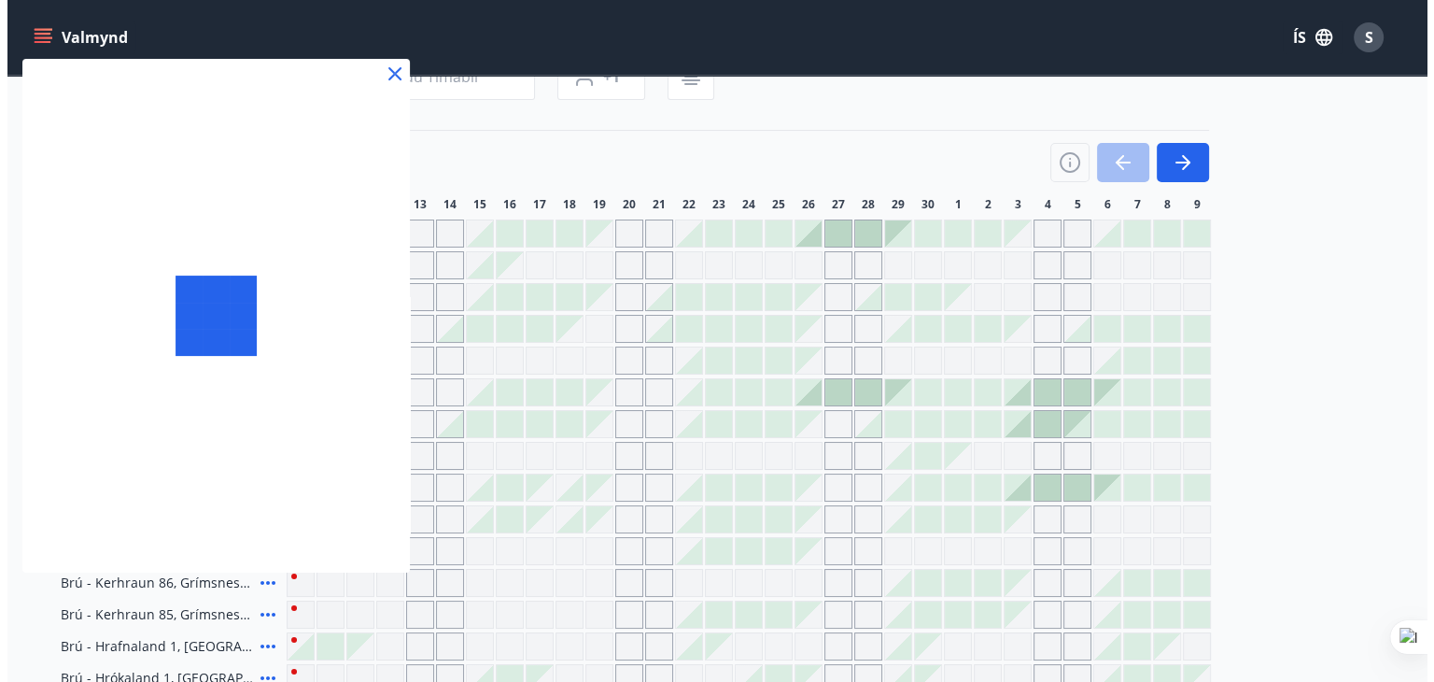
scroll to position [560, 0]
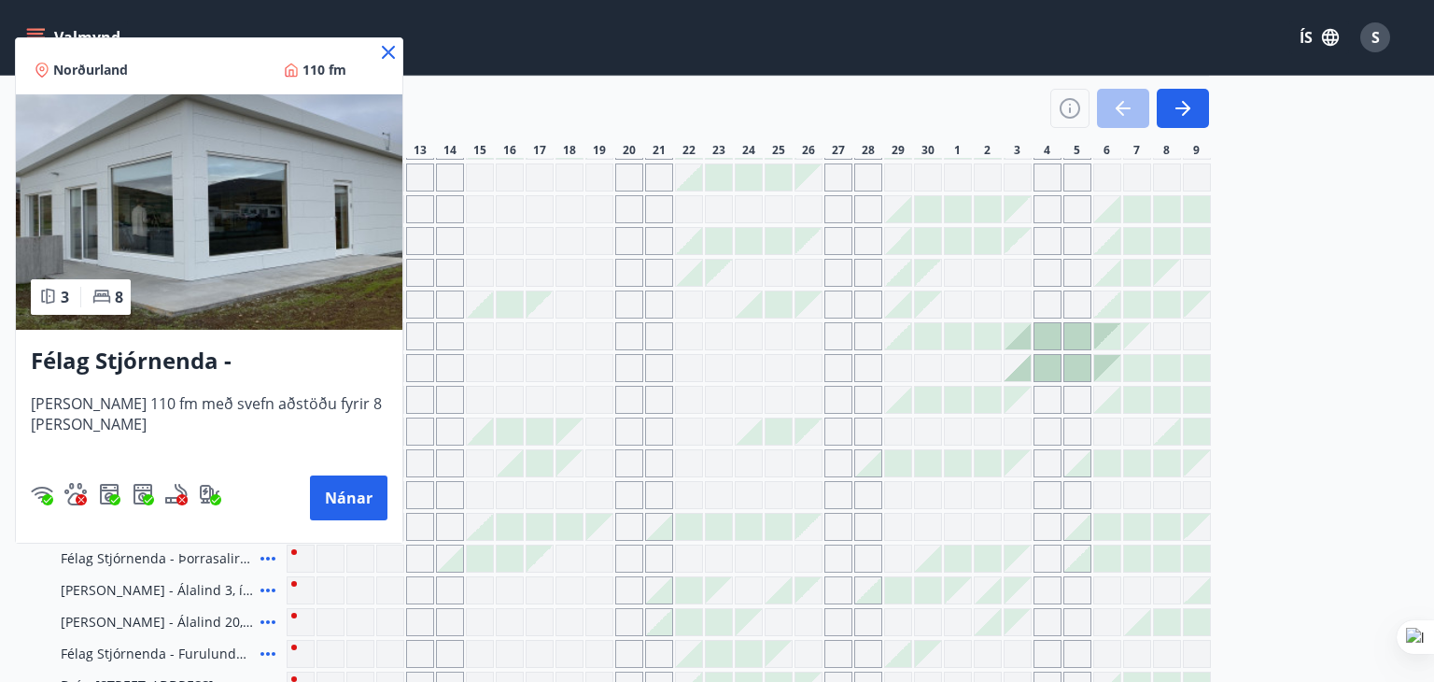
click at [386, 49] on icon at bounding box center [388, 52] width 22 height 22
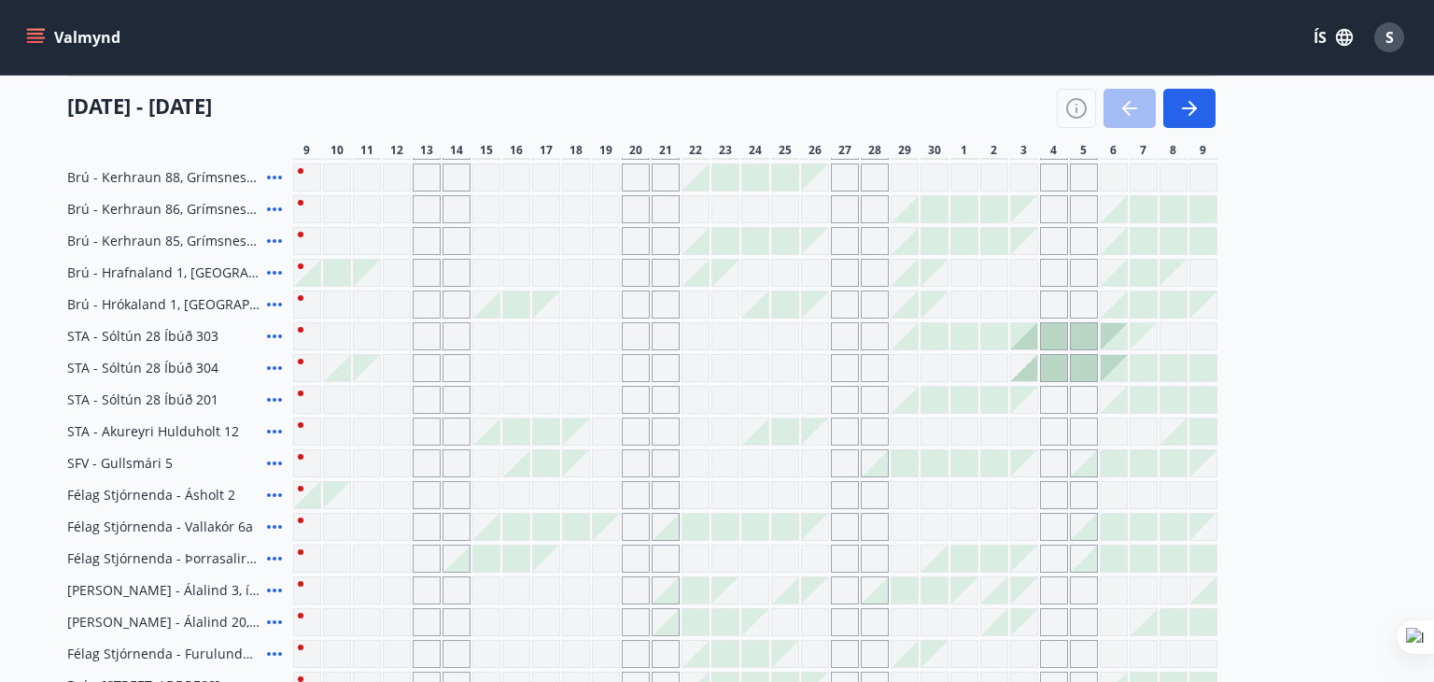
click at [386, 49] on div "Valmynd ÍS S" at bounding box center [717, 37] width 1390 height 45
click at [263, 397] on icon at bounding box center [268, 399] width 22 height 22
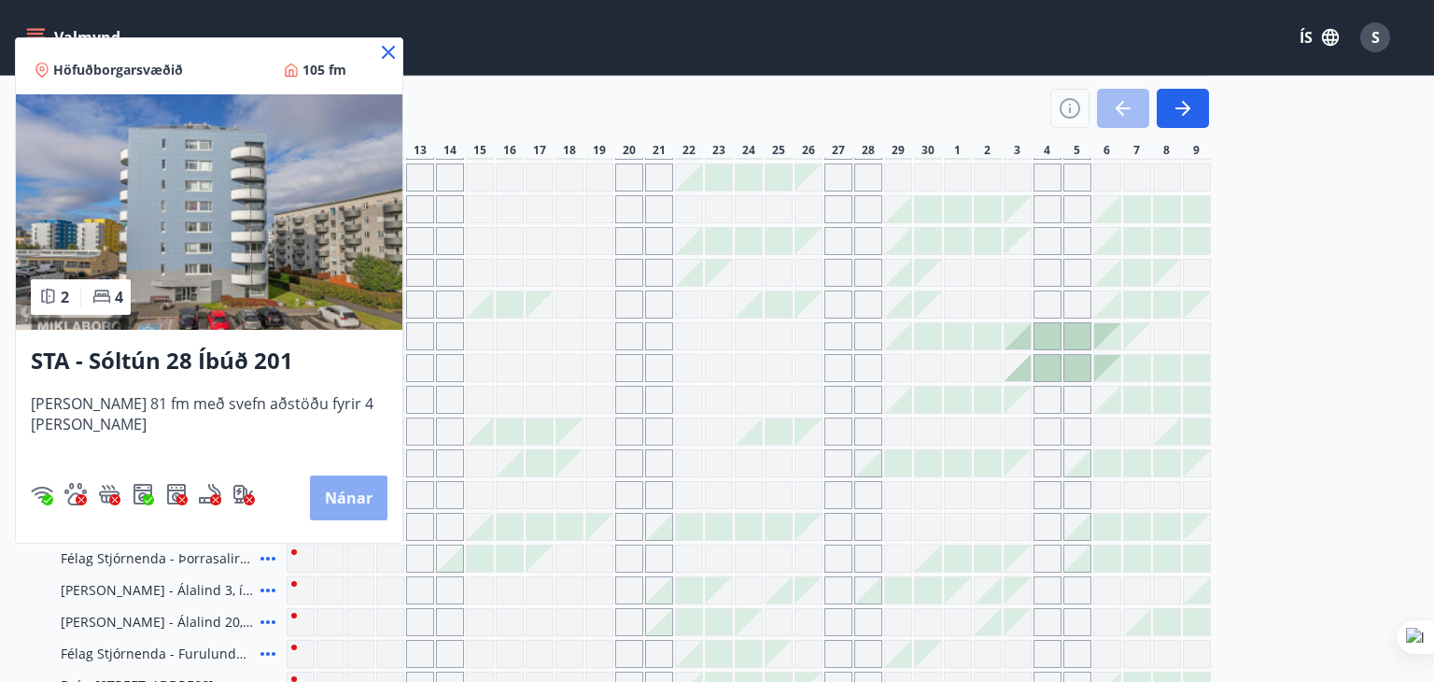
click at [324, 492] on button "Nánar" at bounding box center [349, 497] width 78 height 45
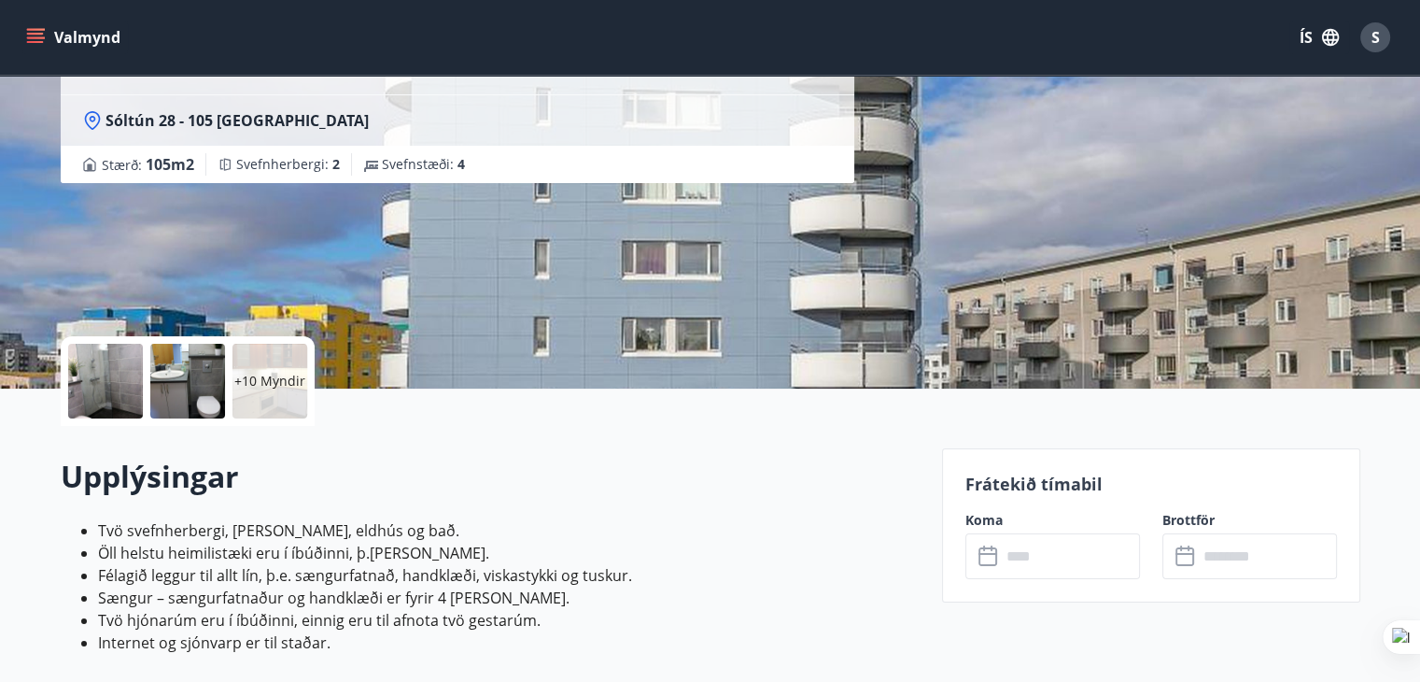
scroll to position [374, 0]
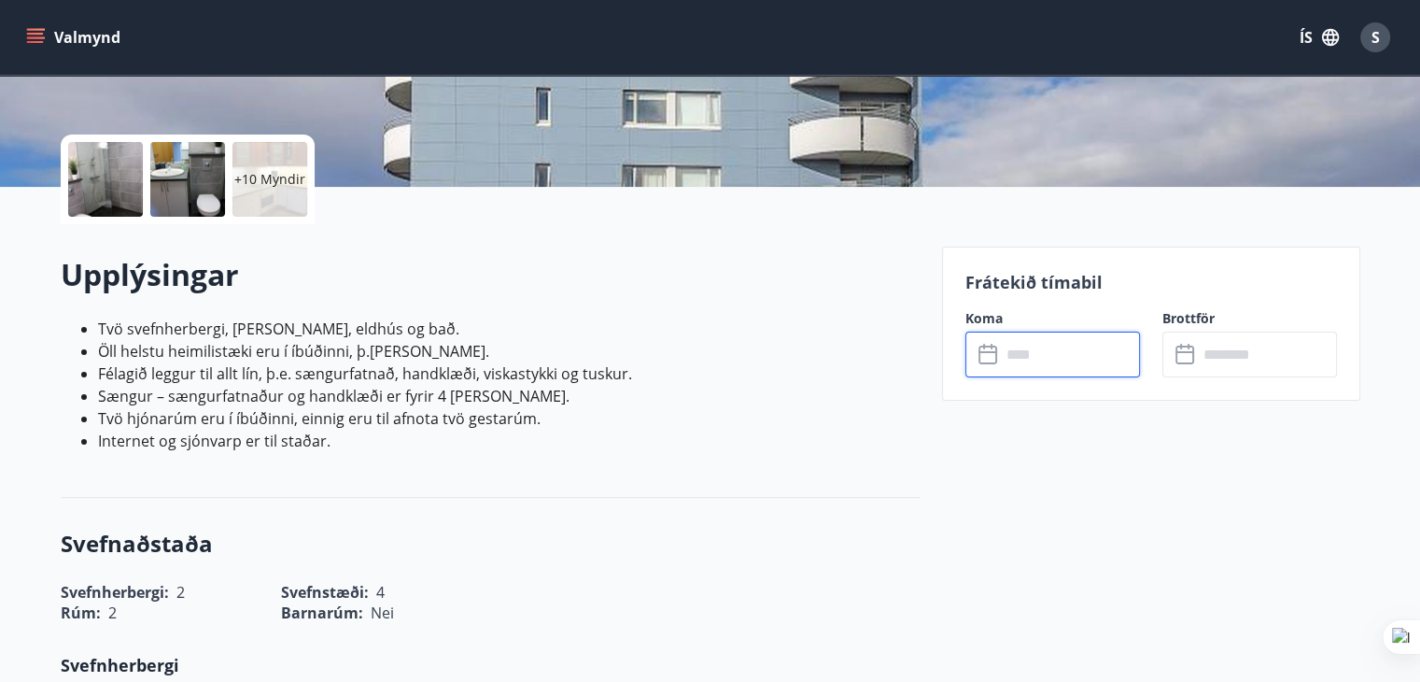
click at [1050, 353] on input "text" at bounding box center [1070, 355] width 139 height 46
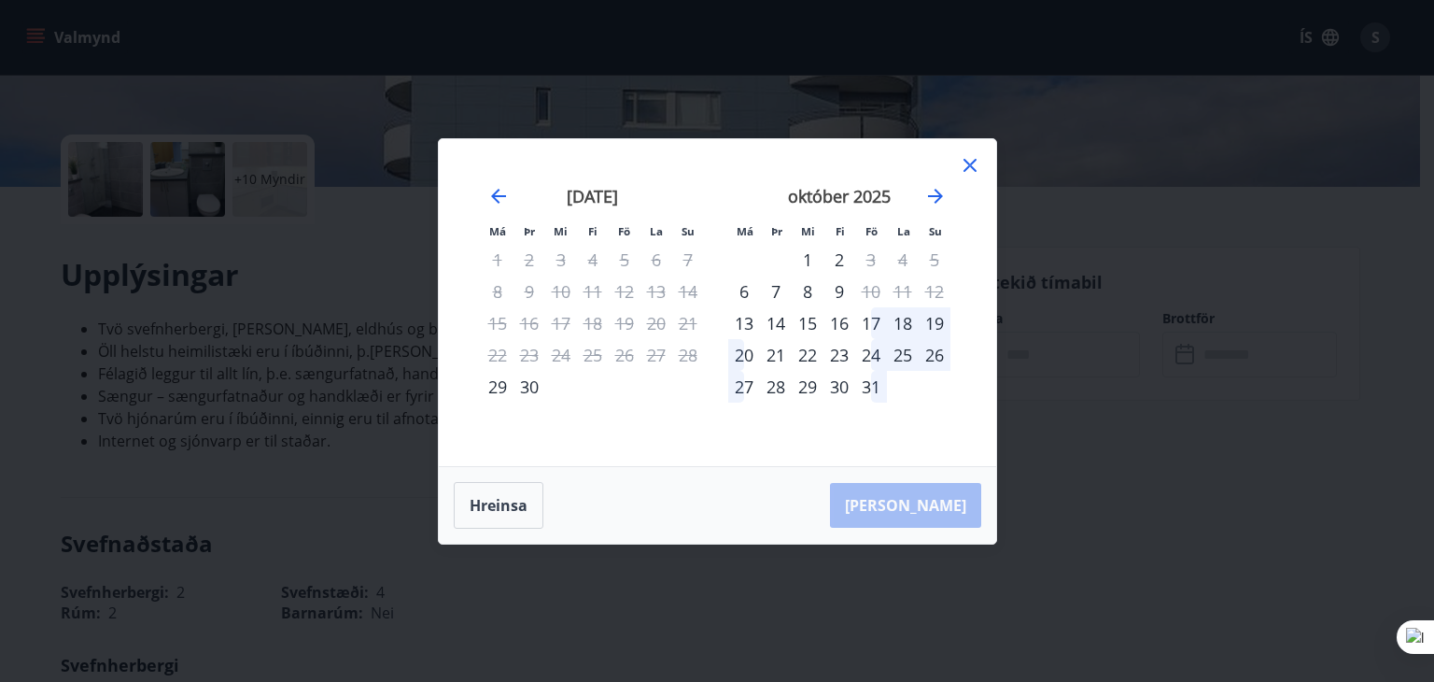
drag, startPoint x: 960, startPoint y: 162, endPoint x: 975, endPoint y: 165, distance: 15.2
click at [966, 165] on icon at bounding box center [970, 165] width 22 height 22
